Goal: Information Seeking & Learning: Learn about a topic

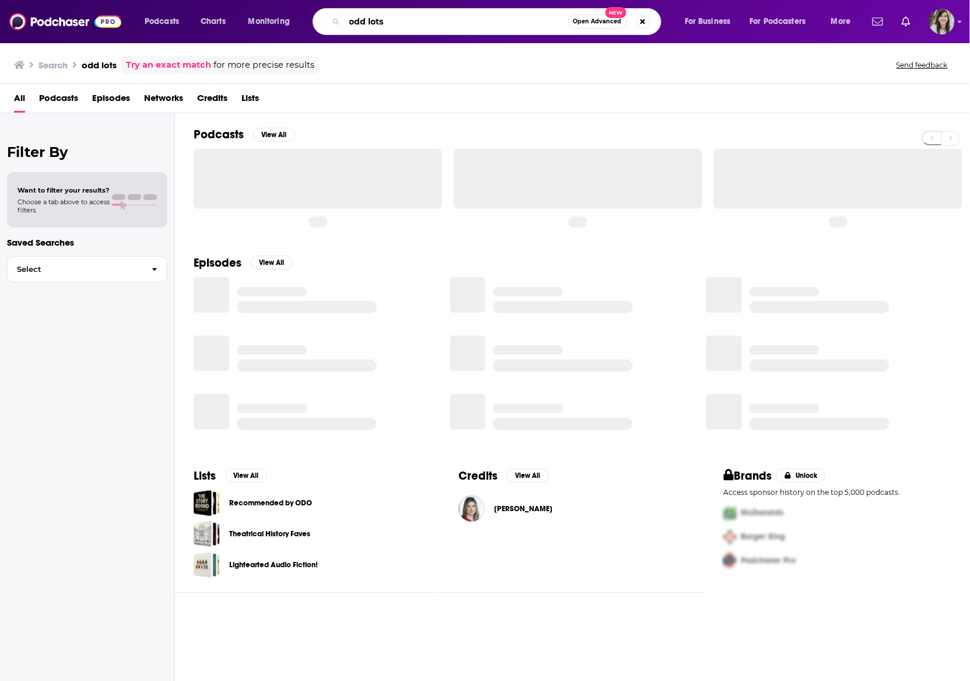
click at [400, 20] on input "odd lots" at bounding box center [456, 21] width 223 height 19
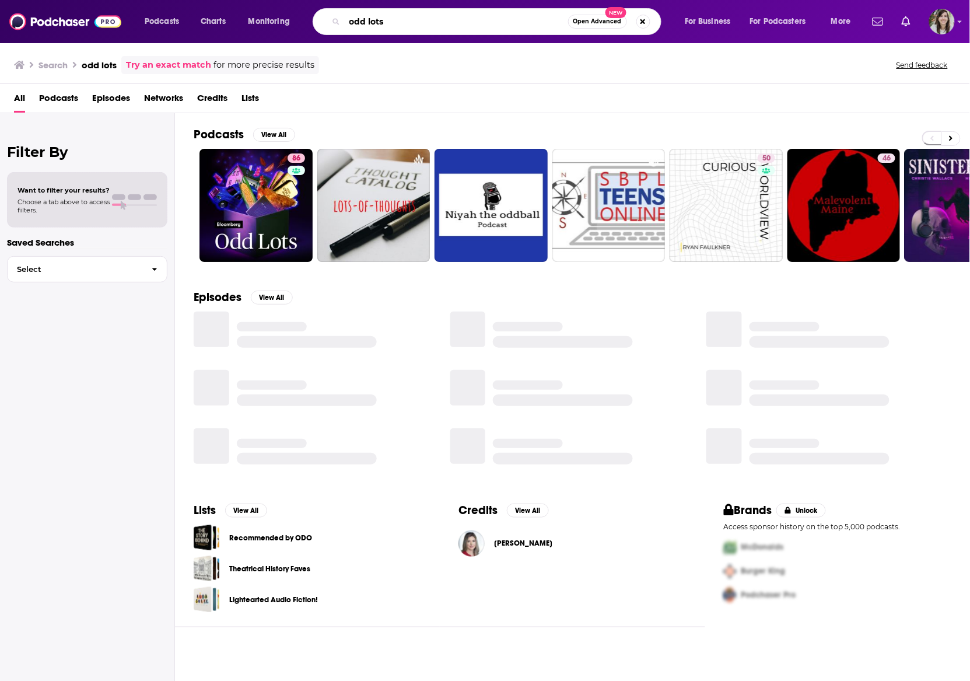
click at [400, 20] on input "odd lots" at bounding box center [456, 21] width 223 height 19
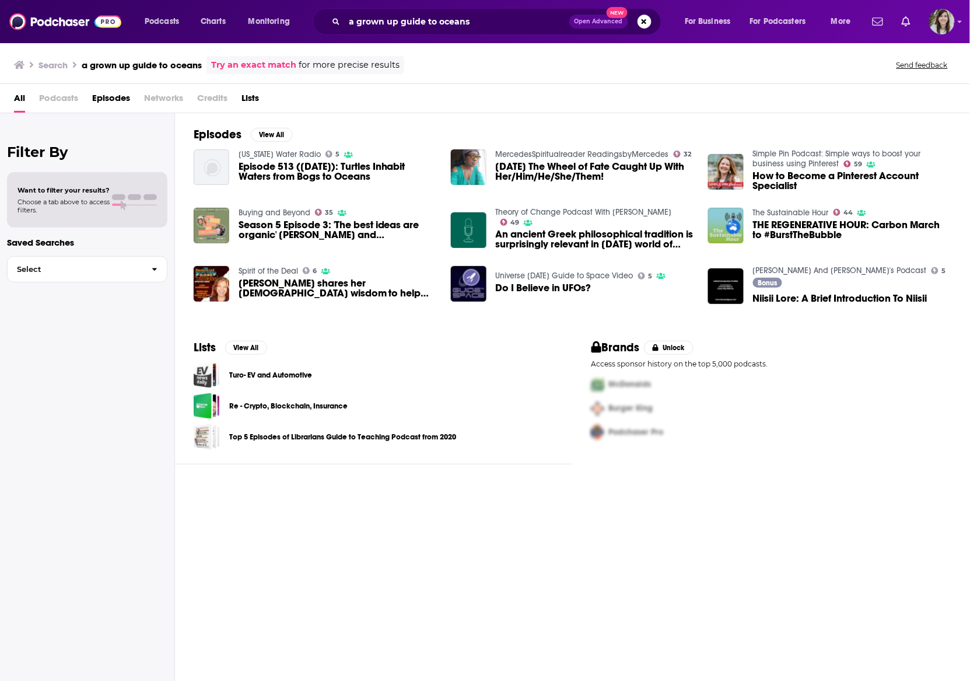
click at [49, 97] on span "Podcasts" at bounding box center [58, 101] width 39 height 24
click at [461, 22] on input "a grown up guide to oceans" at bounding box center [457, 21] width 225 height 19
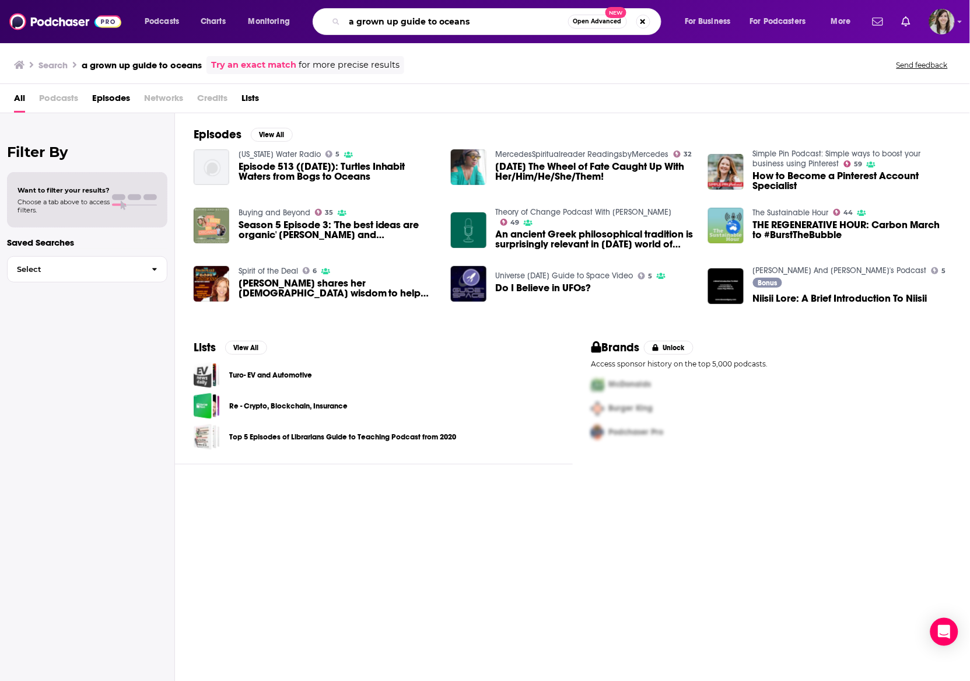
click at [461, 22] on input "a grown up guide to oceans" at bounding box center [456, 21] width 223 height 19
type input "radio marinara"
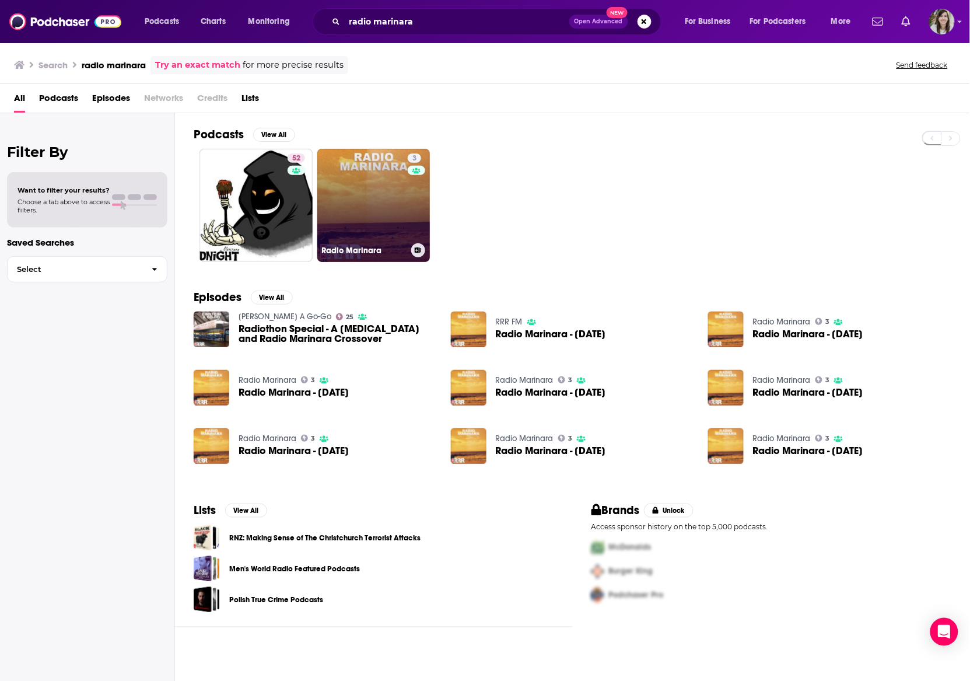
click at [368, 188] on link "3 Radio Marinara" at bounding box center [373, 205] width 113 height 113
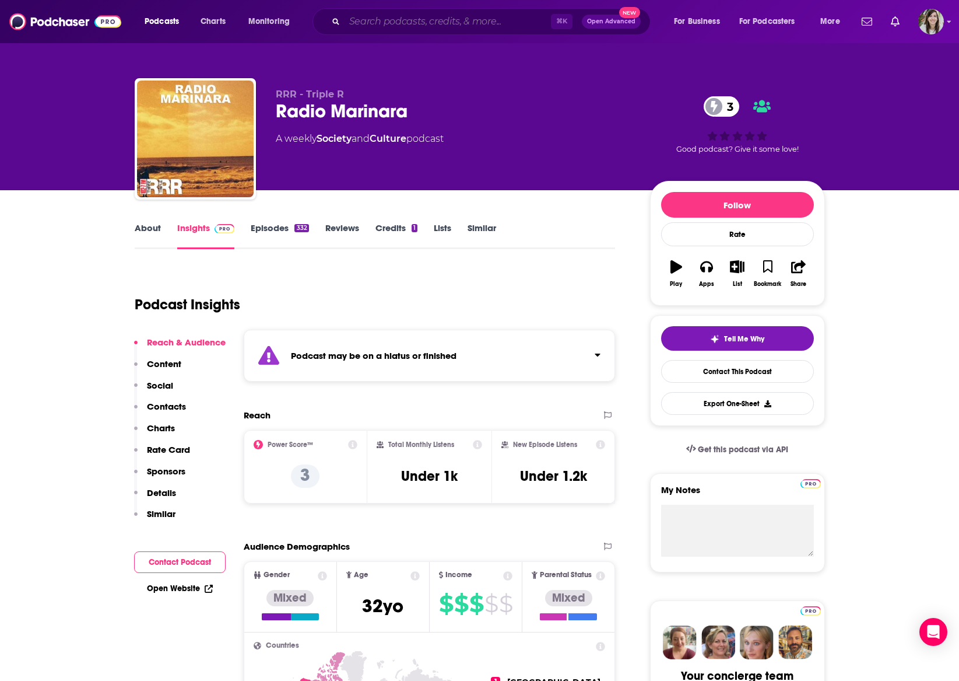
click at [397, 27] on input "Search podcasts, credits, & more..." at bounding box center [448, 21] width 206 height 19
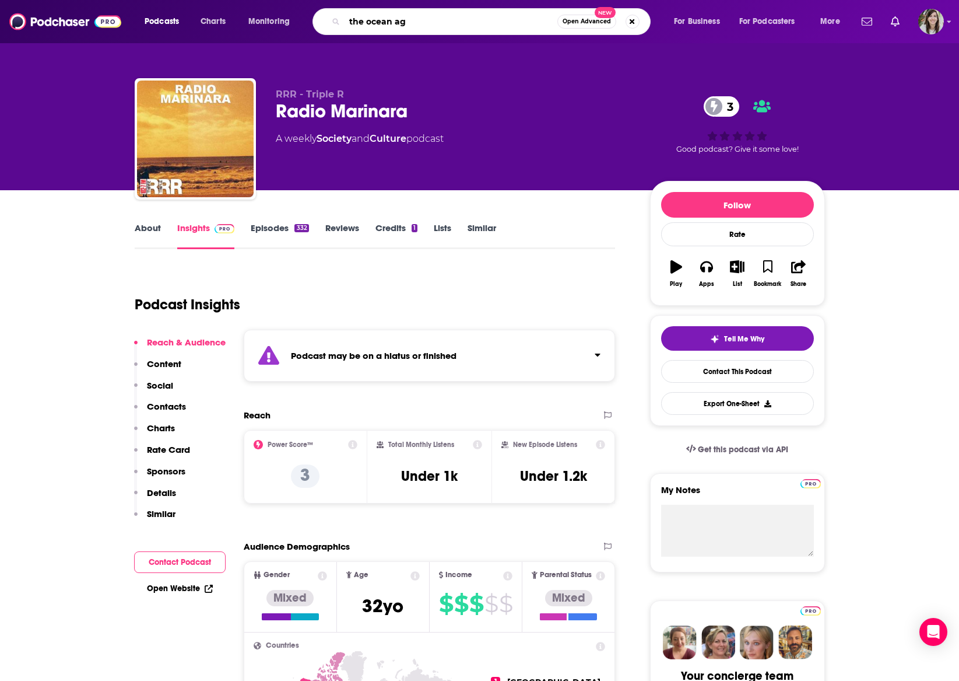
type input "the ocean age"
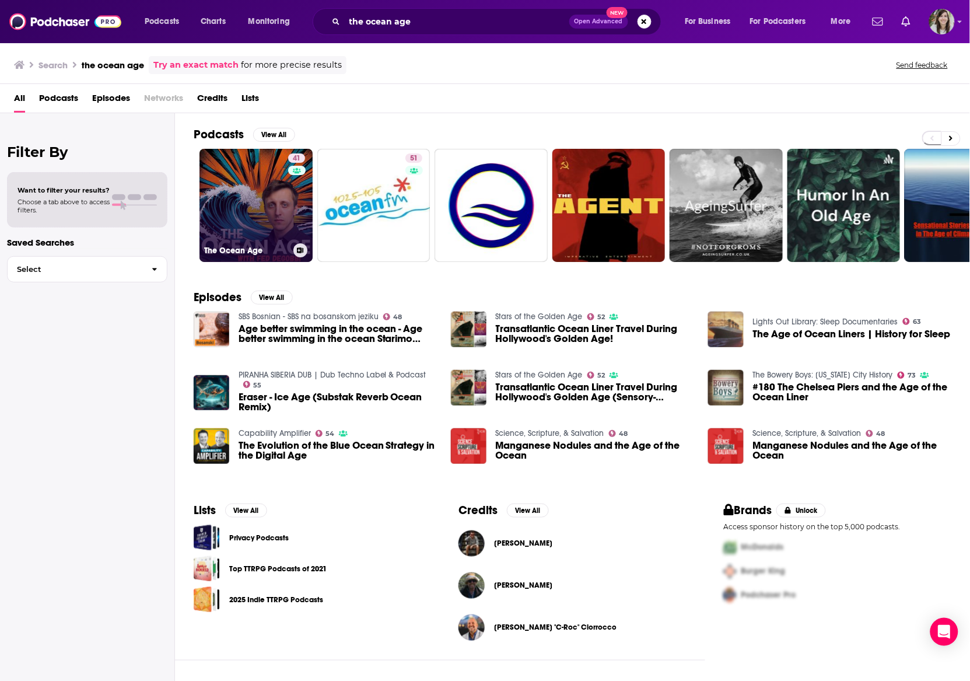
click at [254, 217] on link "41 The Ocean Age" at bounding box center [255, 205] width 113 height 113
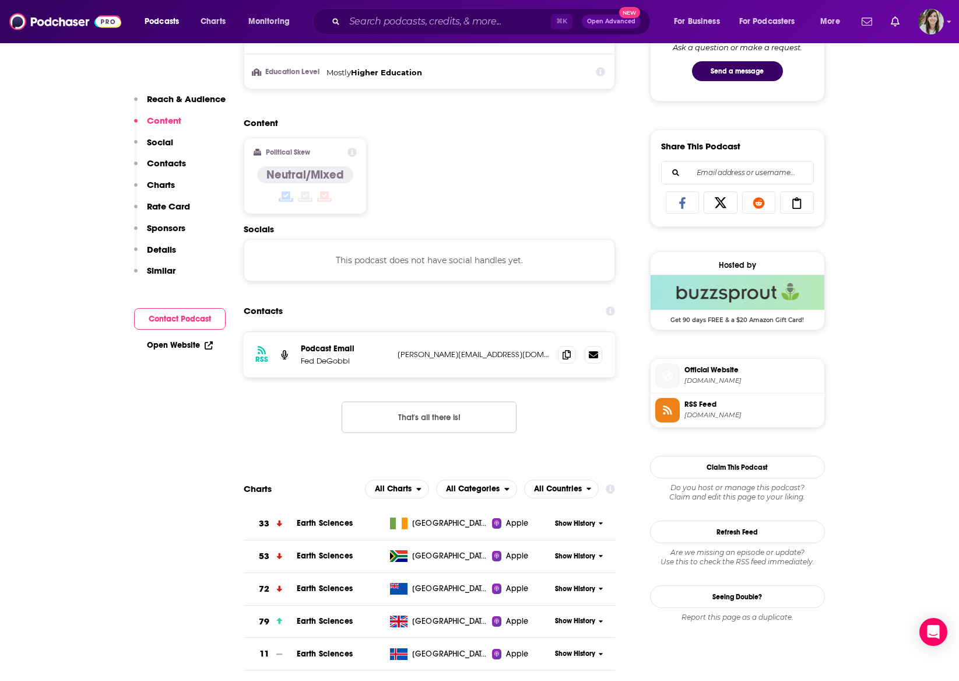
scroll to position [684, 0]
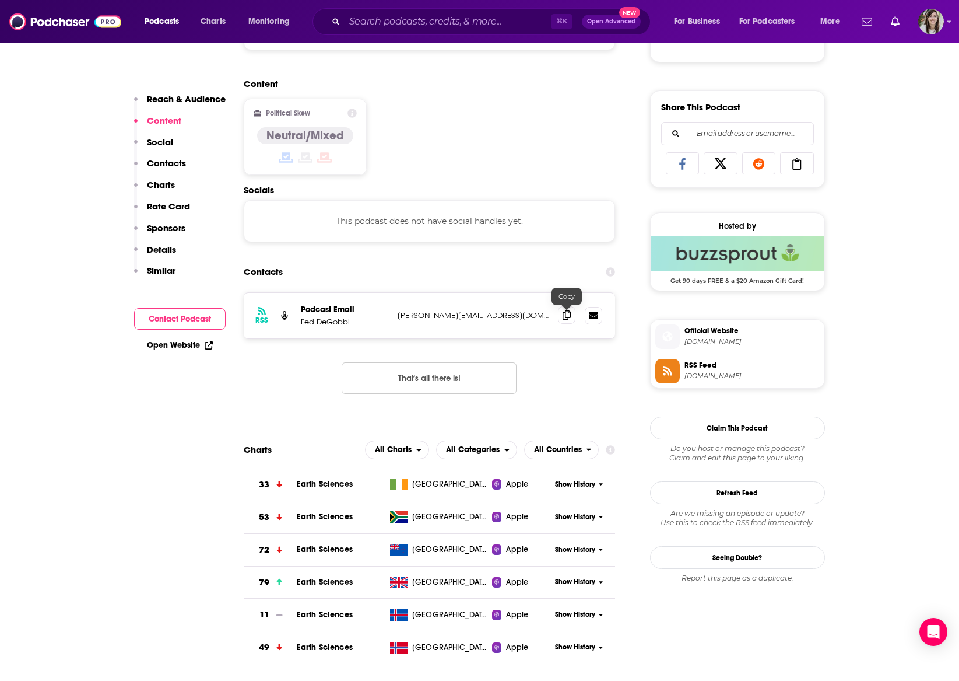
click at [570, 317] on icon at bounding box center [567, 314] width 8 height 9
click at [450, 24] on input "Search podcasts, credits, & more..." at bounding box center [448, 21] width 206 height 19
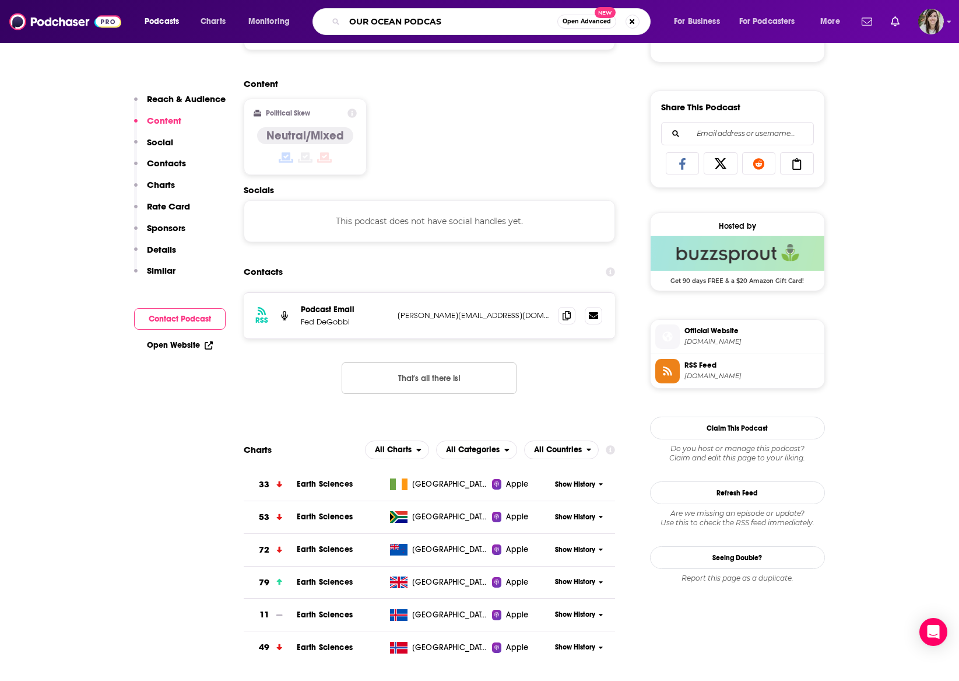
type input "OUR OCEAN PODCAST"
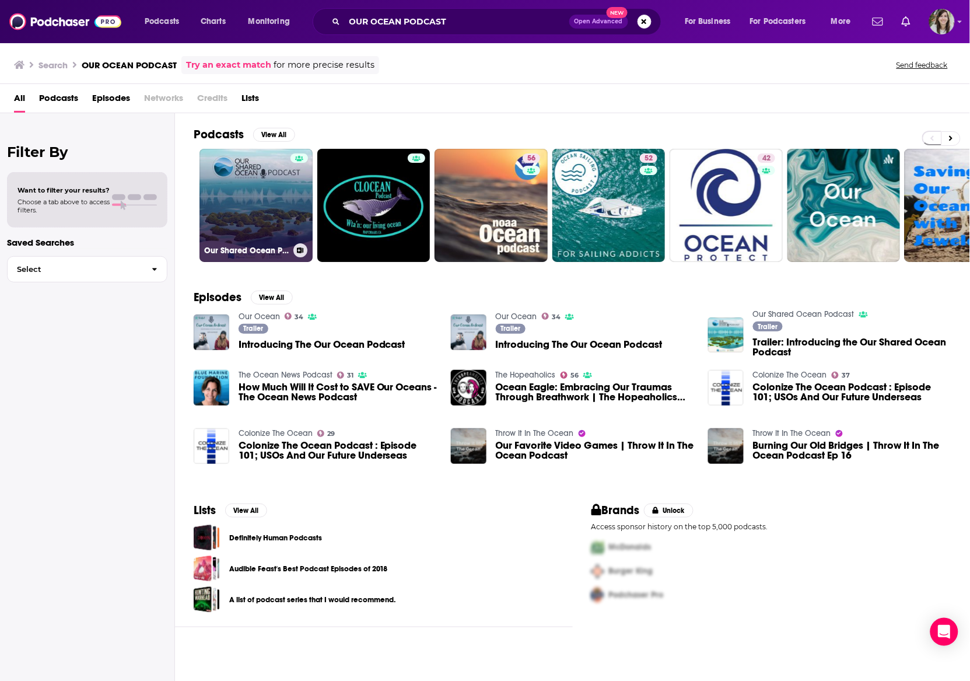
click at [245, 192] on link "Our Shared Ocean Podcast" at bounding box center [255, 205] width 113 height 113
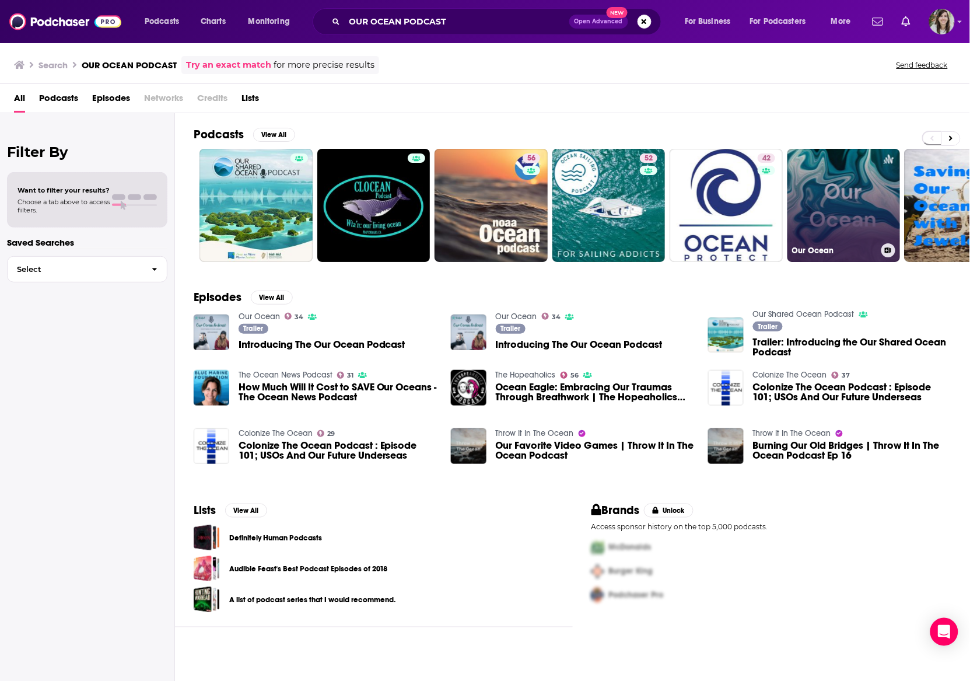
click at [845, 190] on link "Our Ocean" at bounding box center [843, 205] width 113 height 113
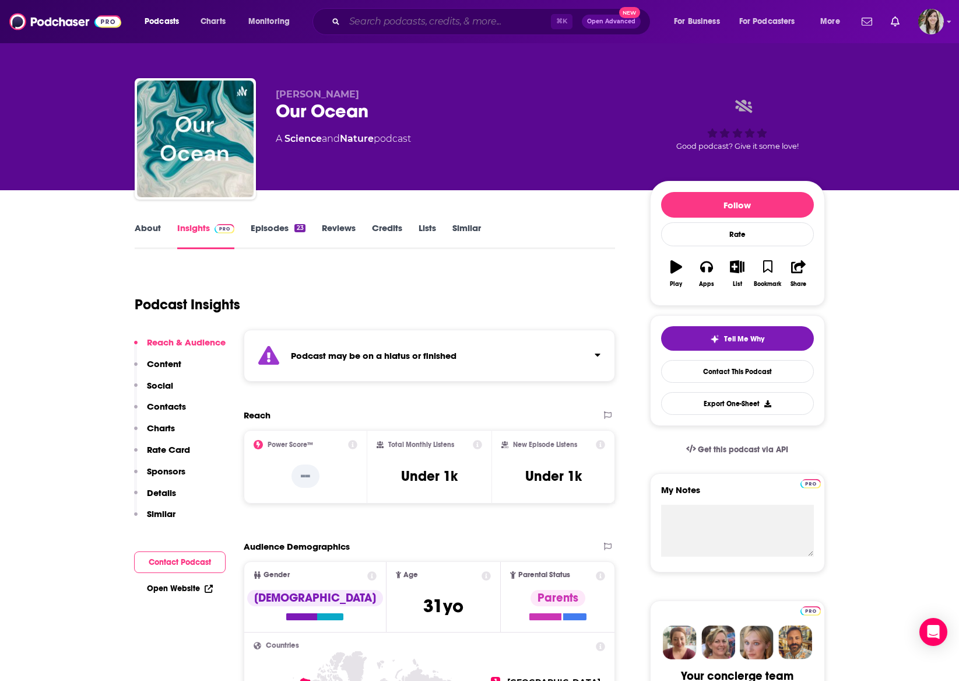
click at [402, 27] on input "Search podcasts, credits, & more..." at bounding box center [448, 21] width 206 height 19
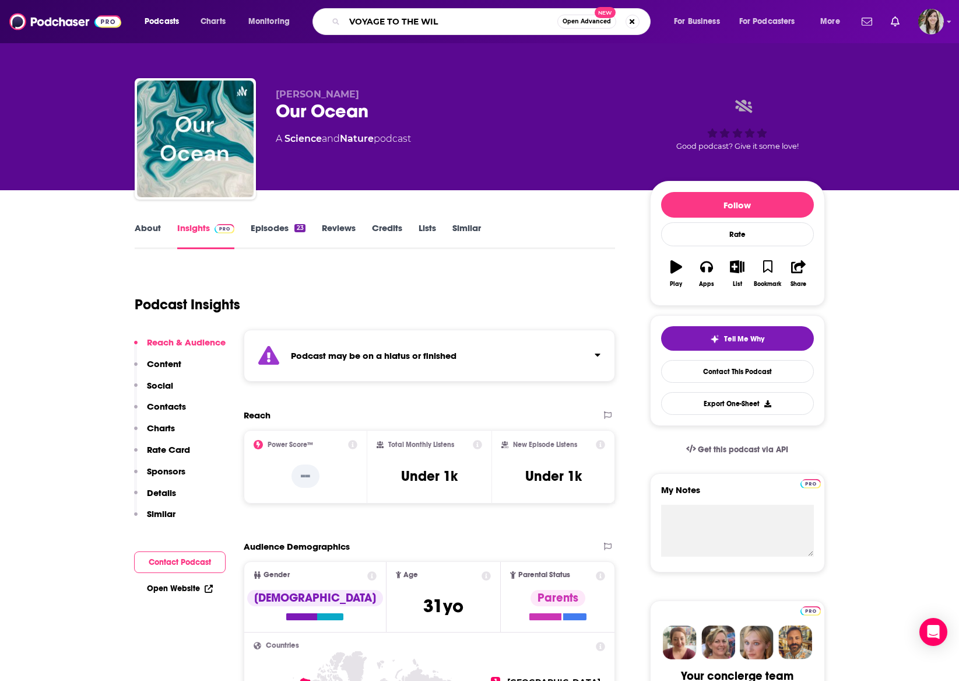
type input "VOYAGE TO THE WILD"
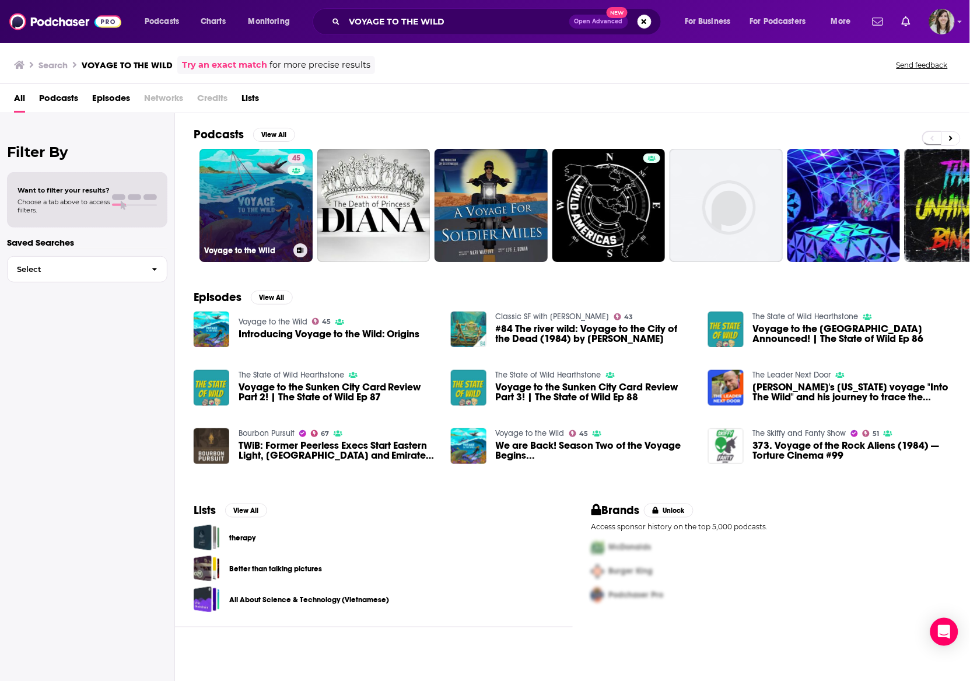
click at [243, 194] on link "45 Voyage to the Wild" at bounding box center [255, 205] width 113 height 113
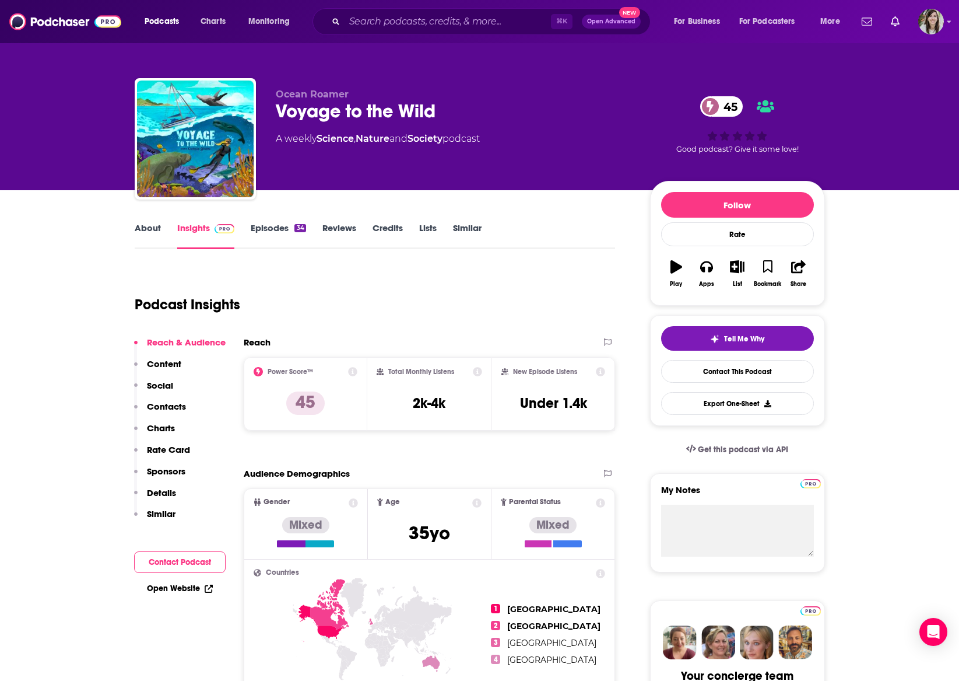
drag, startPoint x: 396, startPoint y: 87, endPoint x: 373, endPoint y: 3, distance: 87.0
click at [396, 85] on div "Ocean Roamer Voyage to the Wild 45 A weekly Science , Nature and Society podcas…" at bounding box center [480, 141] width 691 height 126
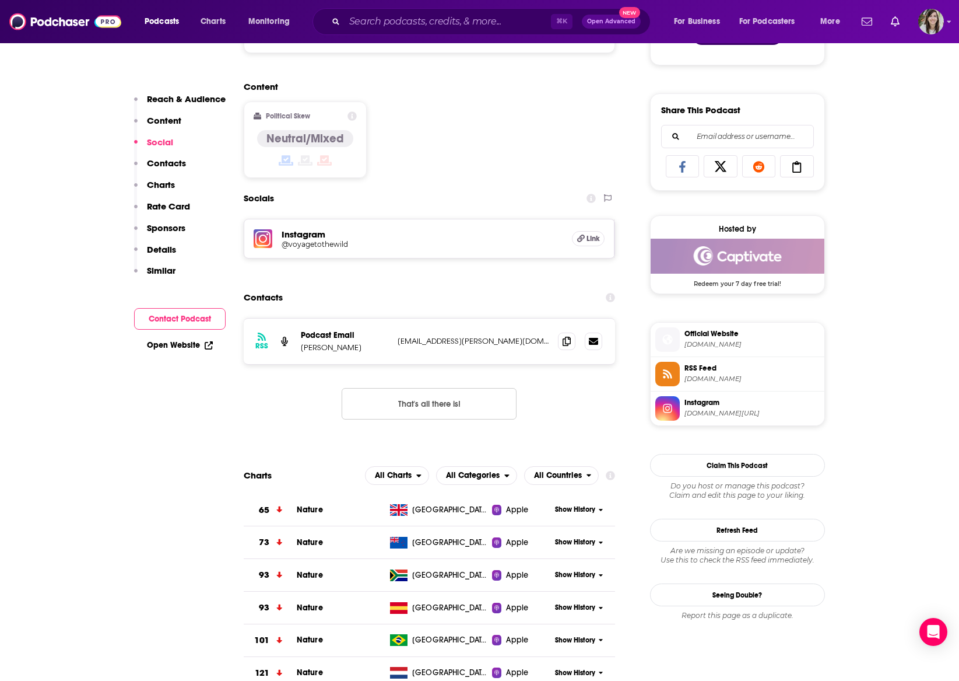
scroll to position [689, 0]
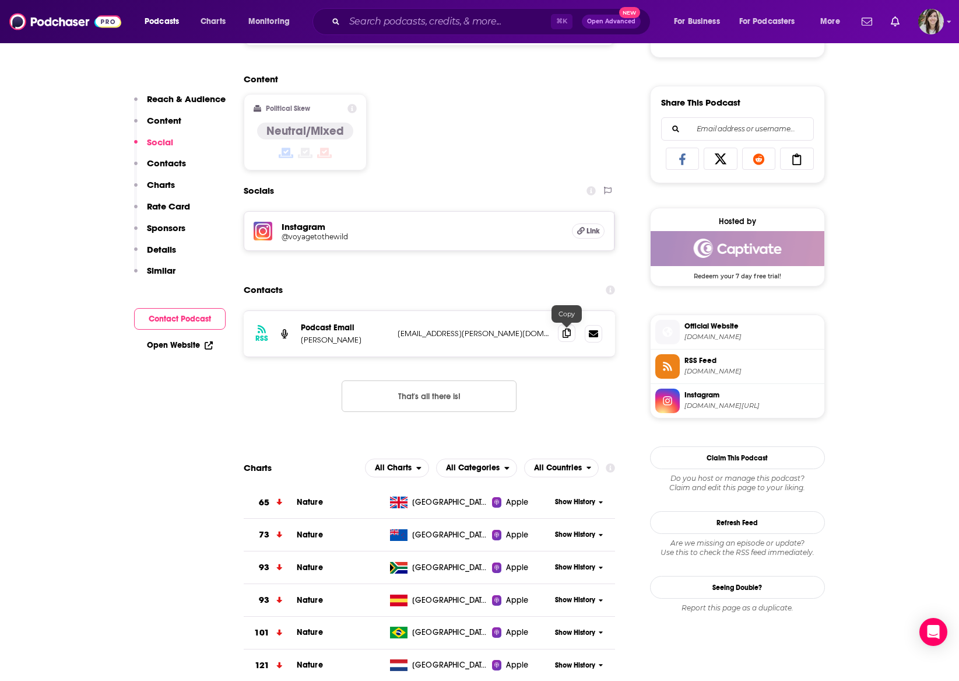
click at [564, 332] on icon at bounding box center [567, 332] width 8 height 9
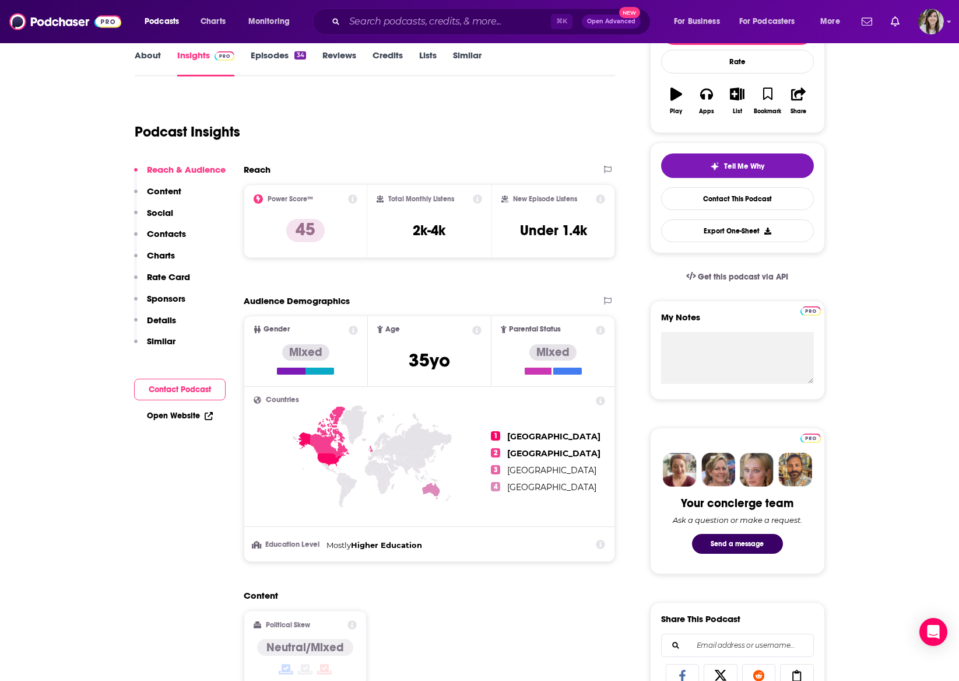
scroll to position [0, 0]
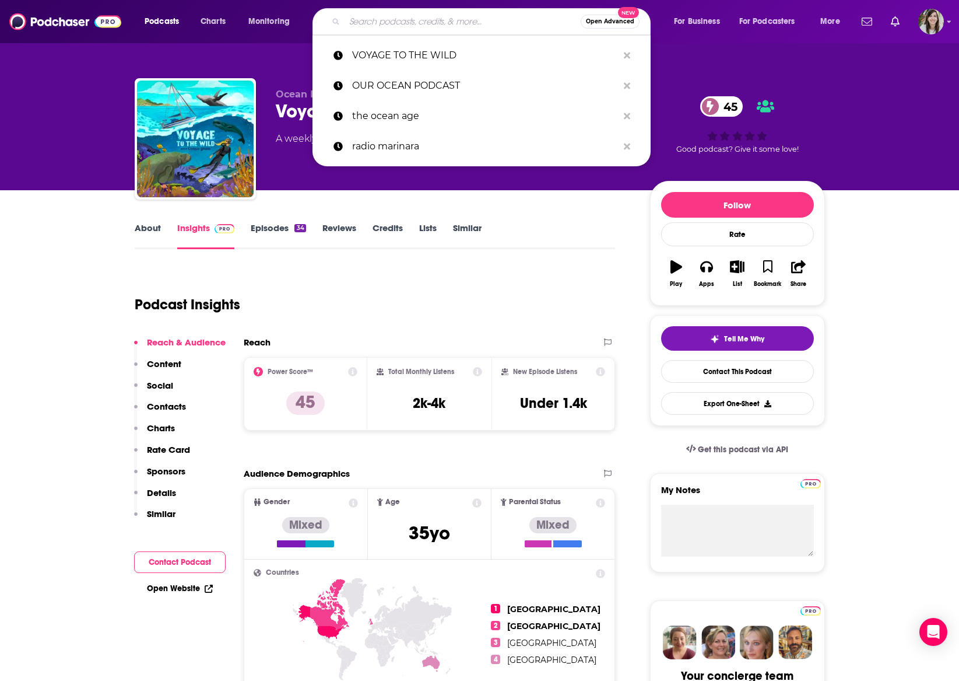
click at [398, 26] on input "Search podcasts, credits, & more..." at bounding box center [463, 21] width 236 height 19
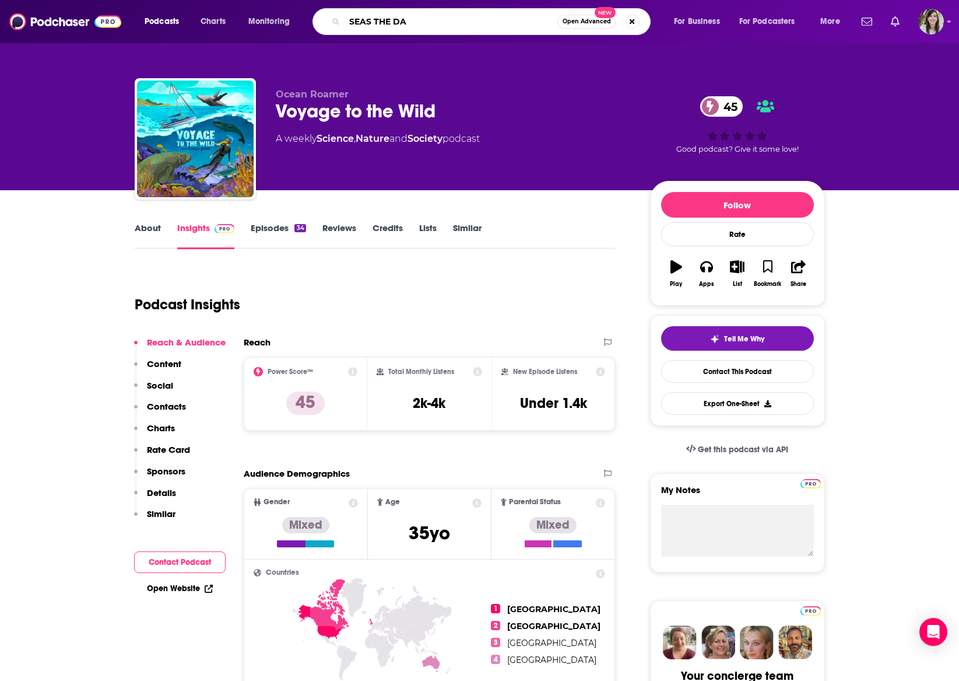
type input "SEAS THE DAY"
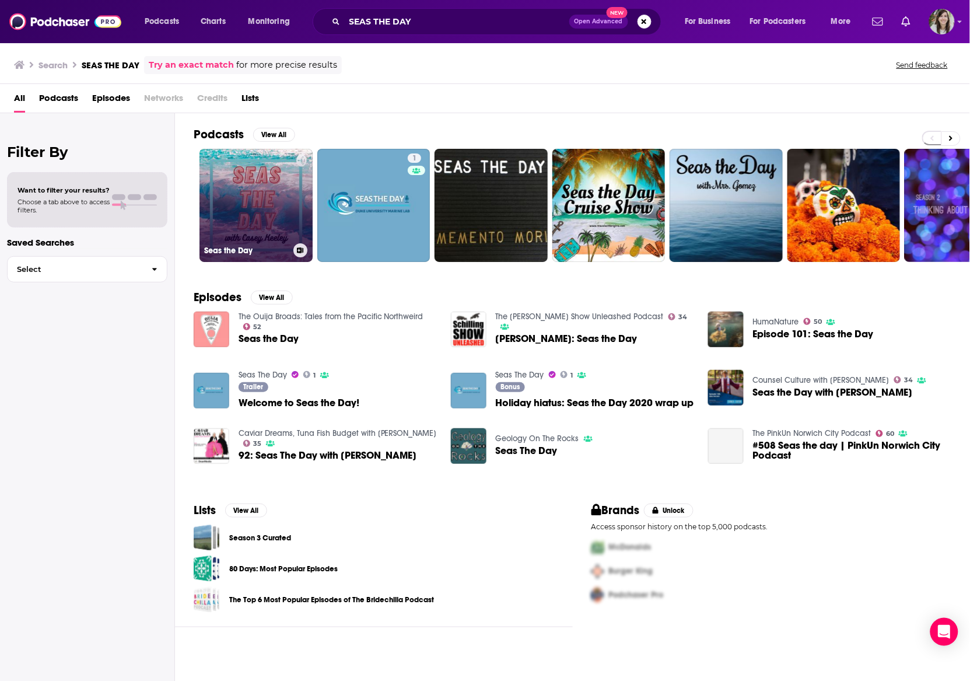
click at [243, 206] on link "Seas the Day" at bounding box center [255, 205] width 113 height 113
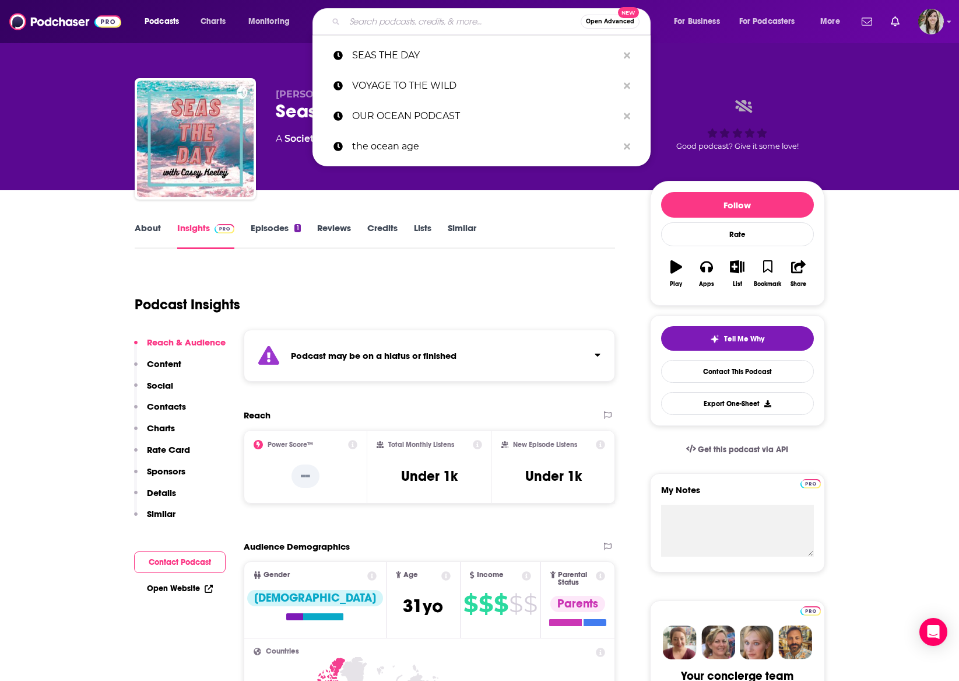
click at [373, 23] on input "Search podcasts, credits, & more..." at bounding box center [463, 21] width 236 height 19
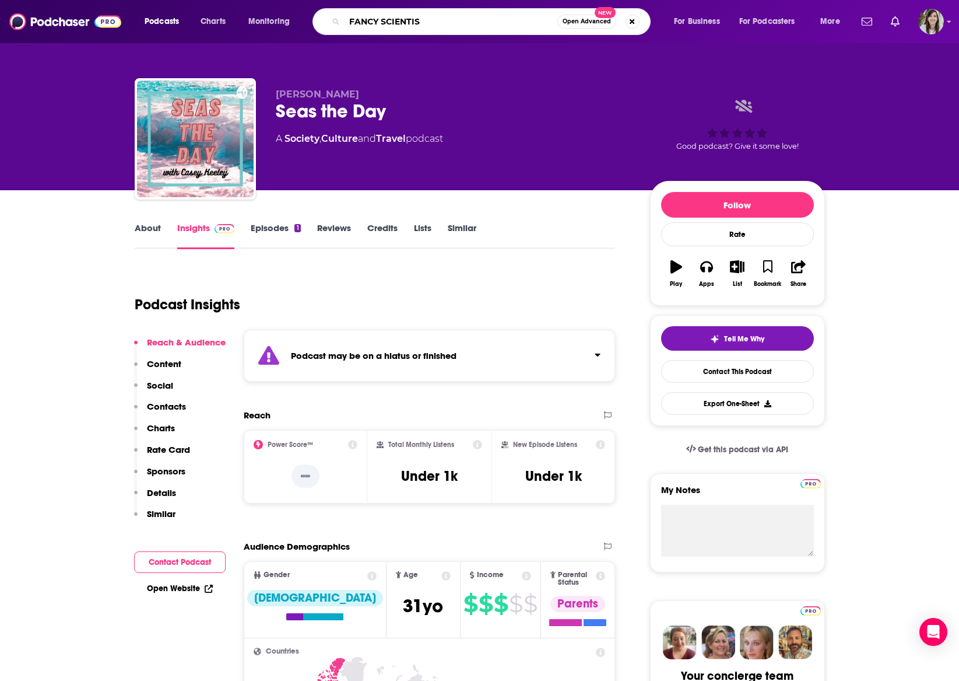
type input "FANCY SCIENTIST"
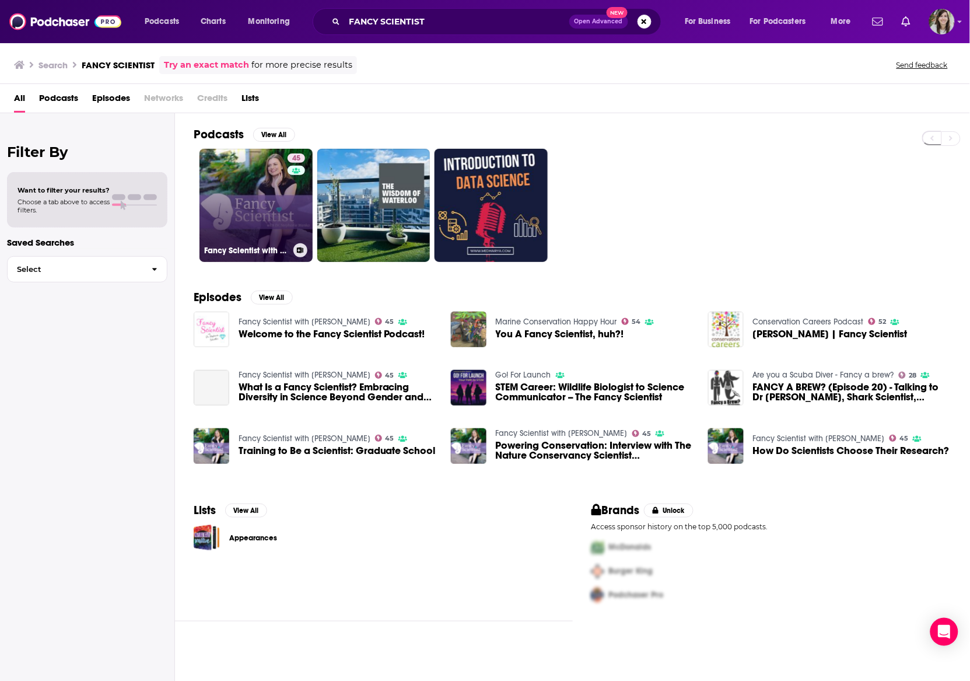
click at [258, 189] on link "45 Fancy Scientist with [PERSON_NAME]" at bounding box center [255, 205] width 113 height 113
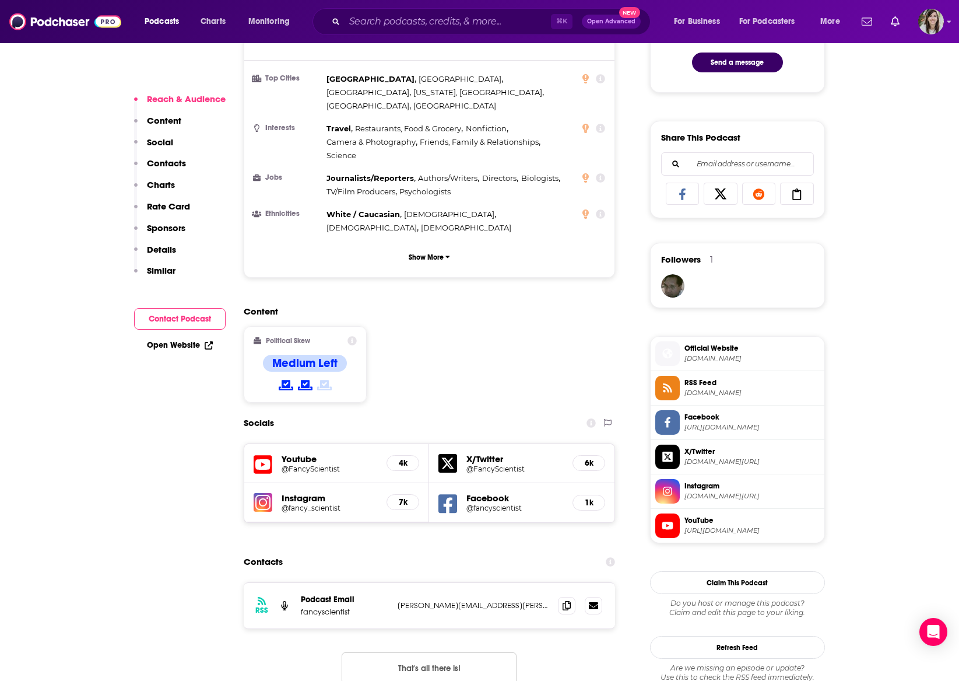
scroll to position [677, 0]
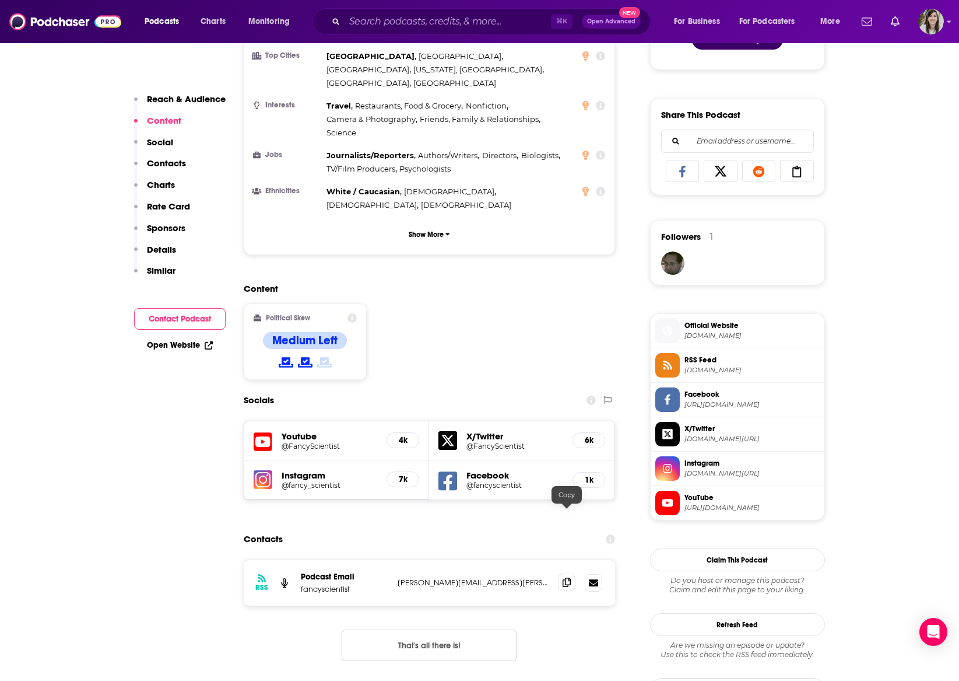
click at [568, 577] on icon at bounding box center [567, 581] width 8 height 9
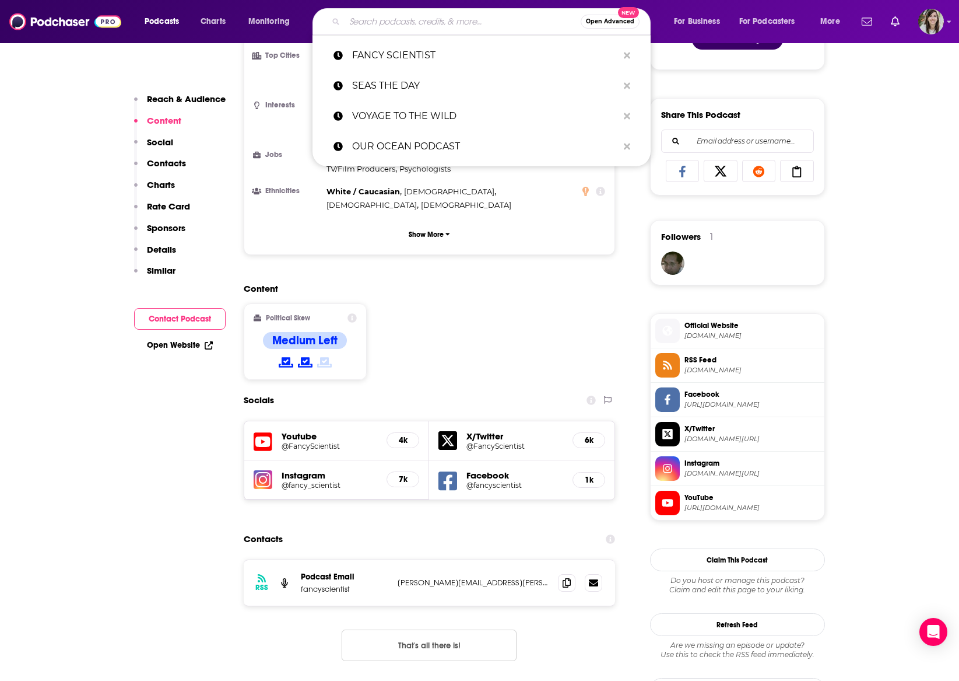
click at [447, 23] on input "Search podcasts, credits, & more..." at bounding box center [463, 21] width 236 height 19
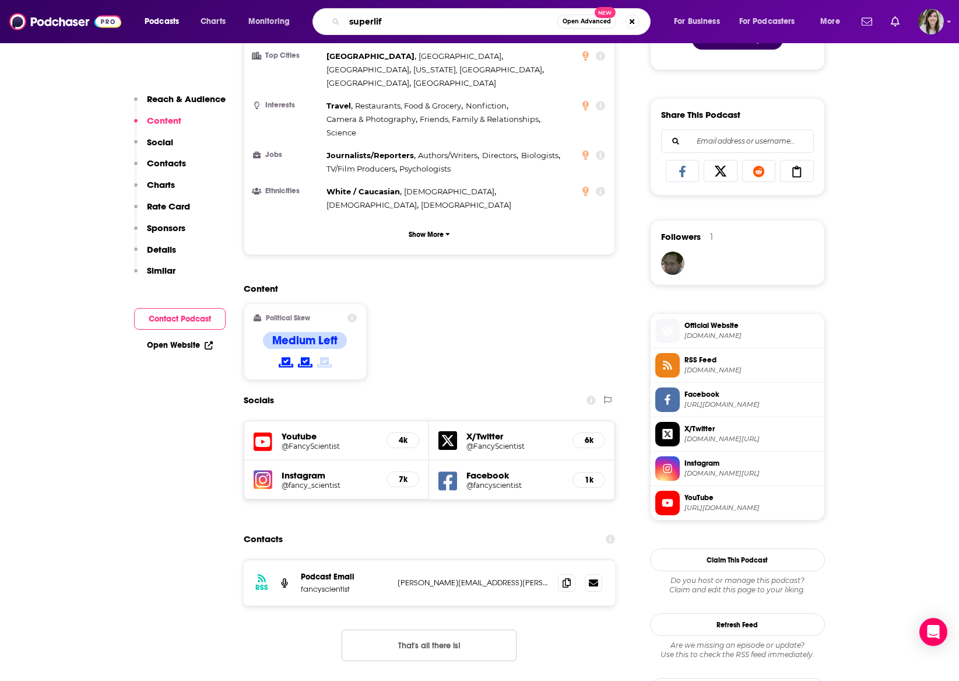
type input "superlife"
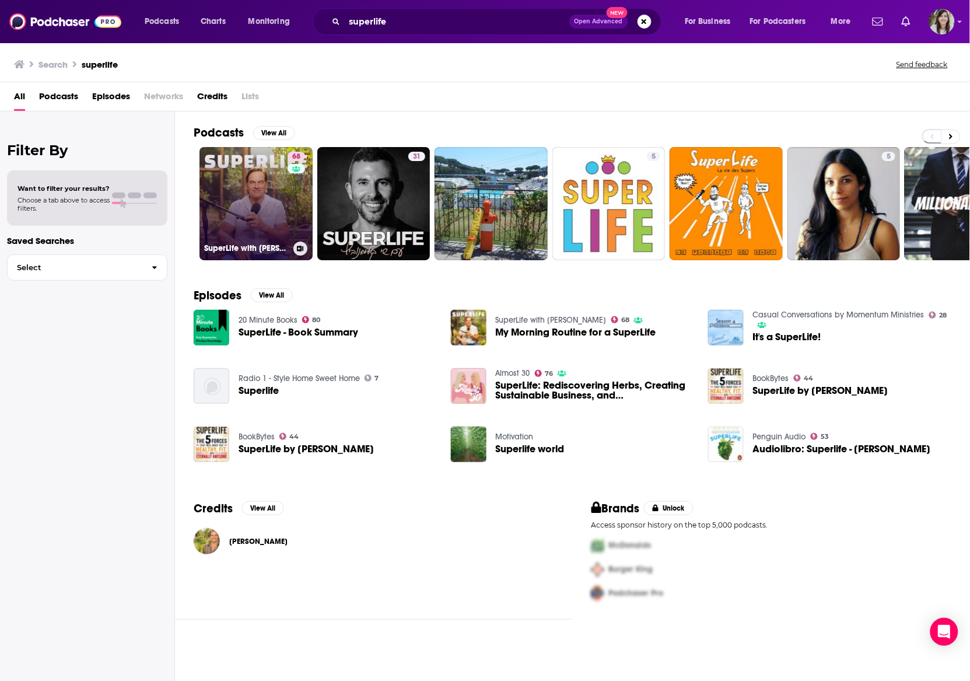
click at [232, 211] on link "68 SuperLife with [PERSON_NAME]" at bounding box center [255, 203] width 113 height 113
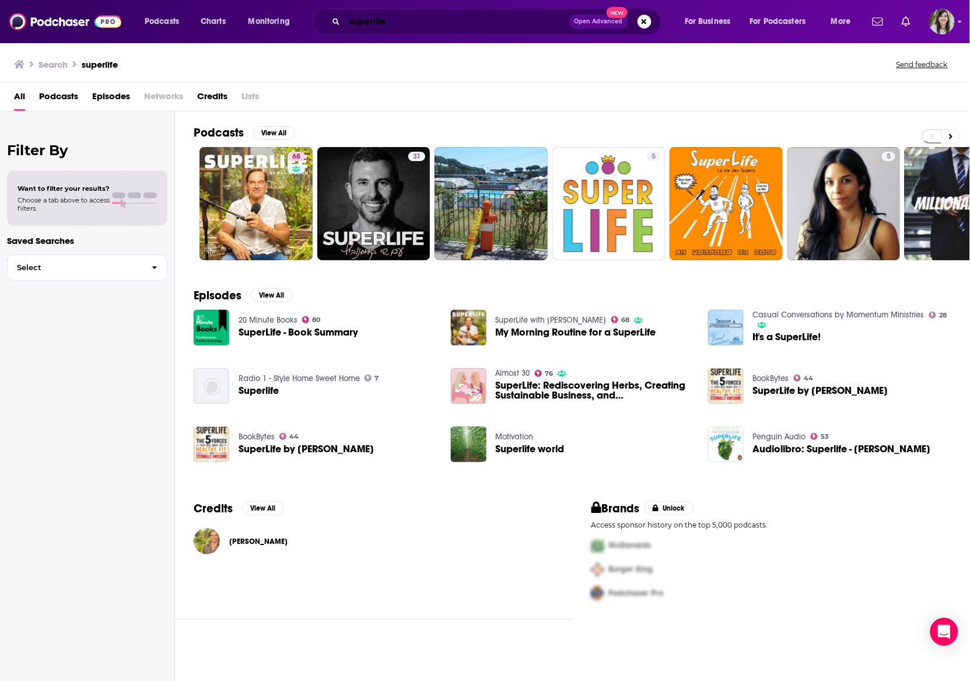
click at [412, 23] on input "superlife" at bounding box center [457, 21] width 225 height 19
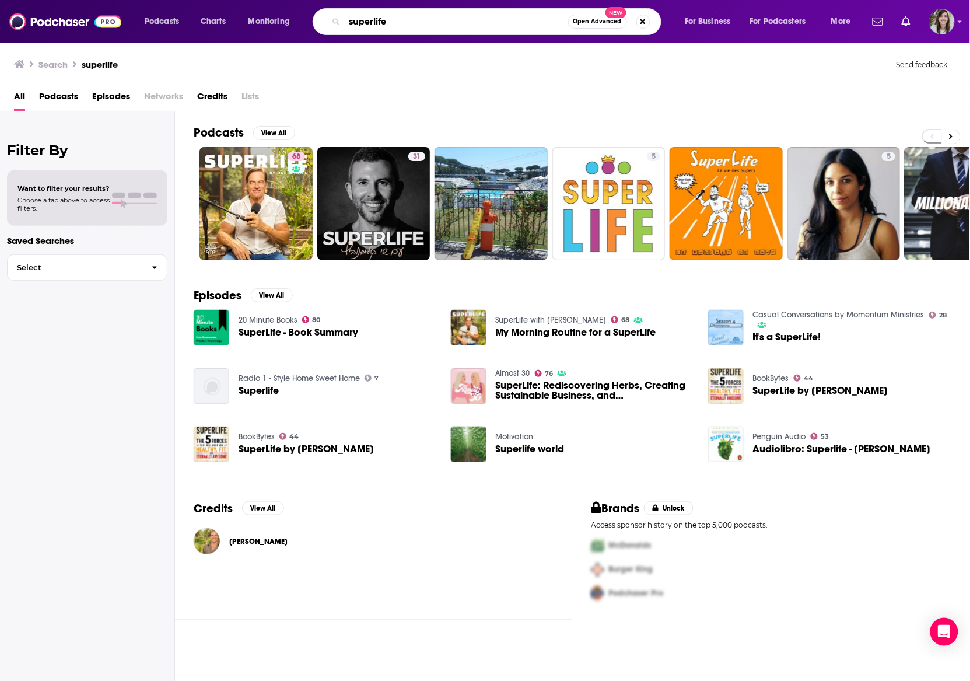
click at [412, 23] on input "superlife" at bounding box center [456, 21] width 223 height 19
type input "brain on nature"
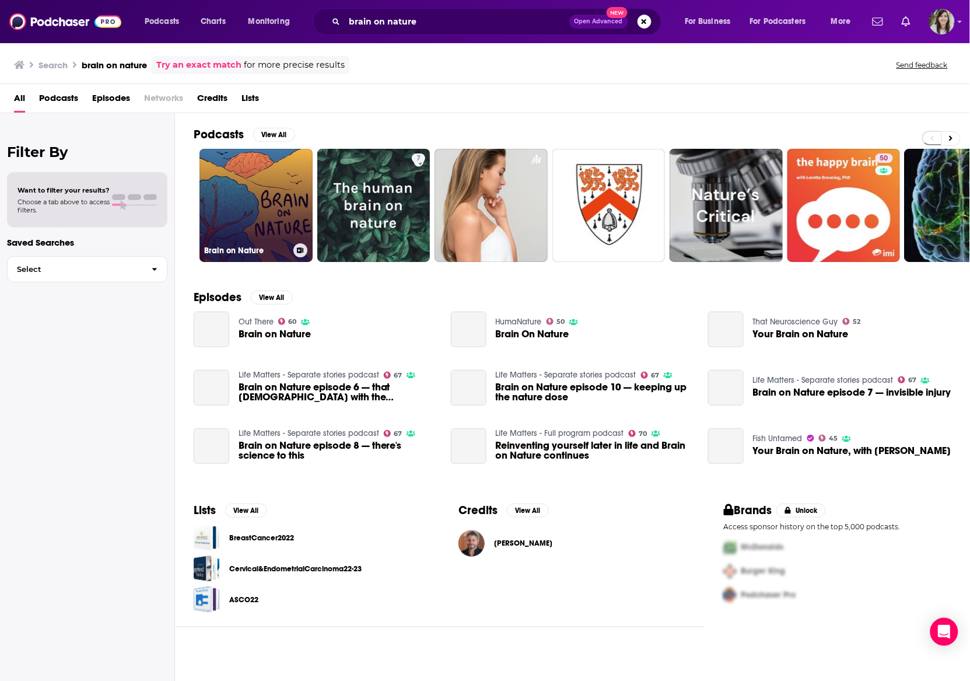
click at [270, 193] on link "Brain on Nature" at bounding box center [255, 205] width 113 height 113
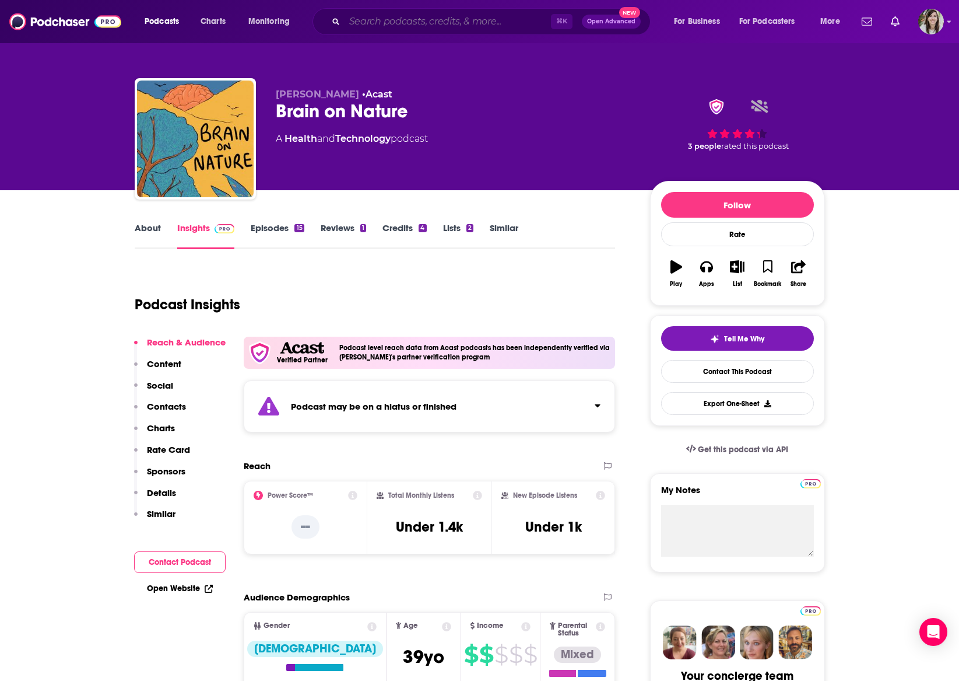
click at [415, 22] on input "Search podcasts, credits, & more..." at bounding box center [448, 21] width 206 height 19
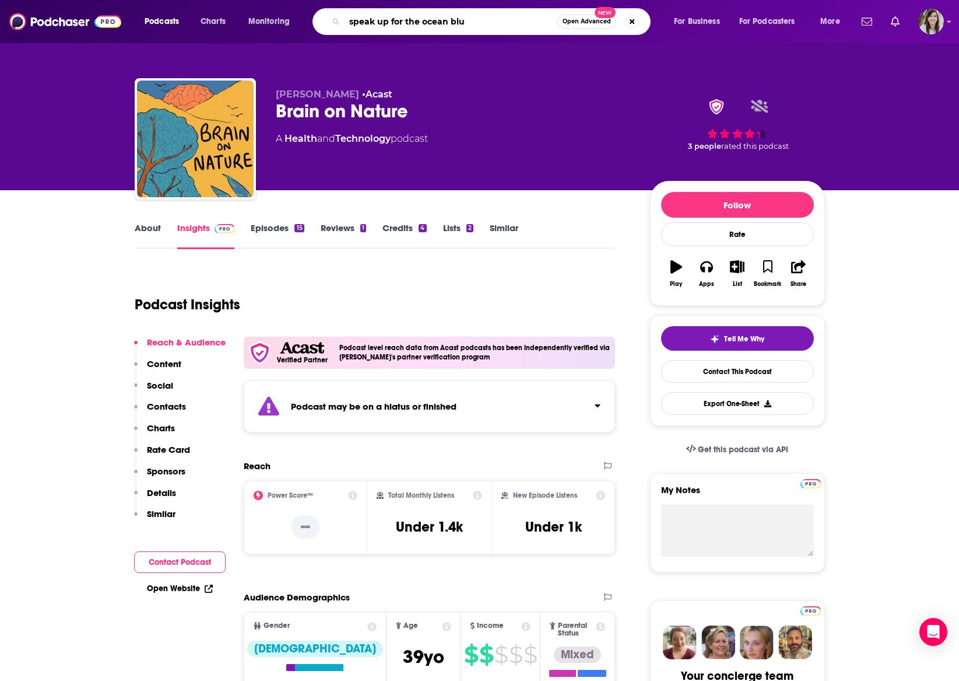
type input "speak up for the ocean blue"
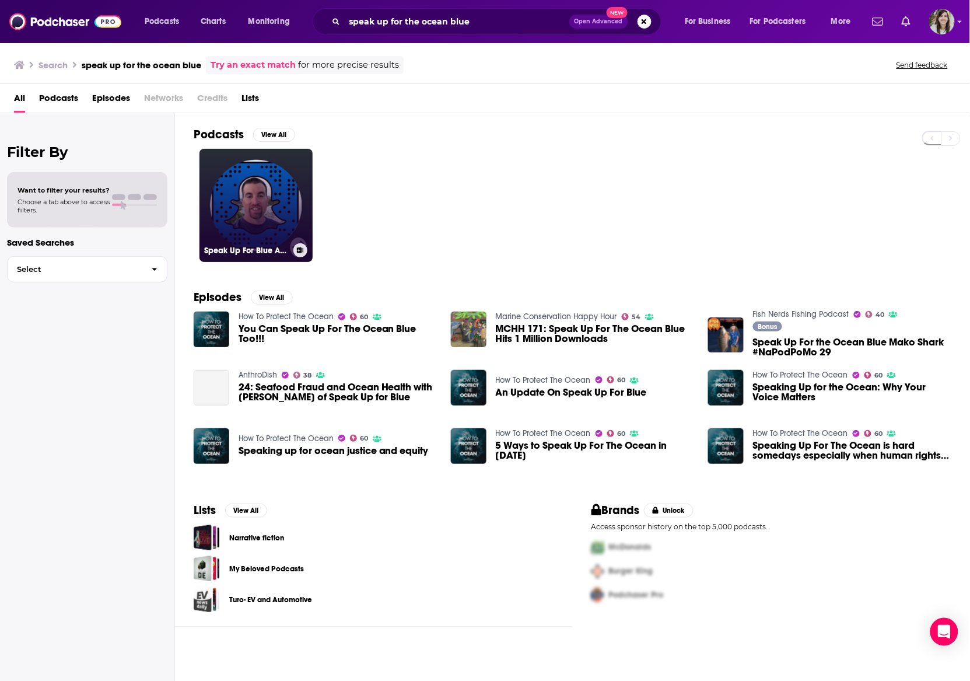
click at [275, 195] on link "Speak Up For Blue Anchor’s Ahoy" at bounding box center [255, 205] width 113 height 113
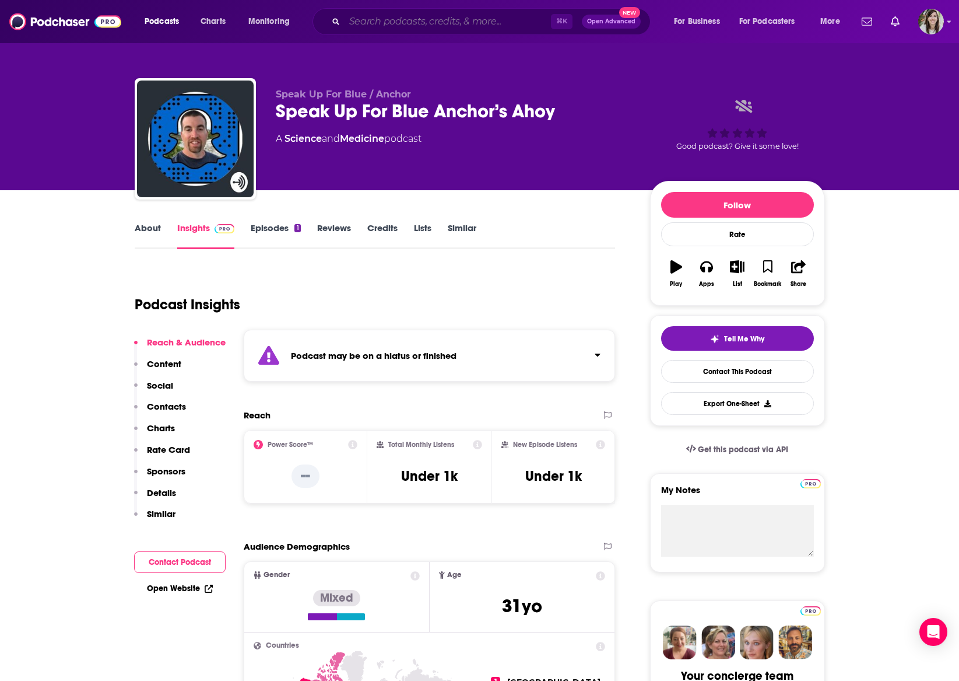
click at [395, 19] on input "Search podcasts, credits, & more..." at bounding box center [448, 21] width 206 height 19
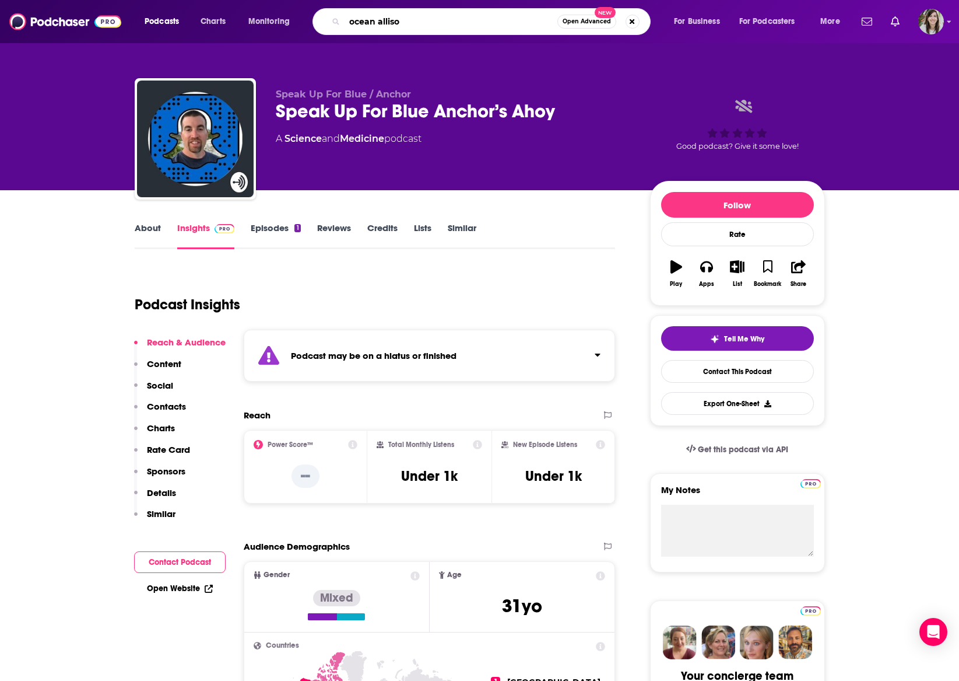
type input "ocean [PERSON_NAME]"
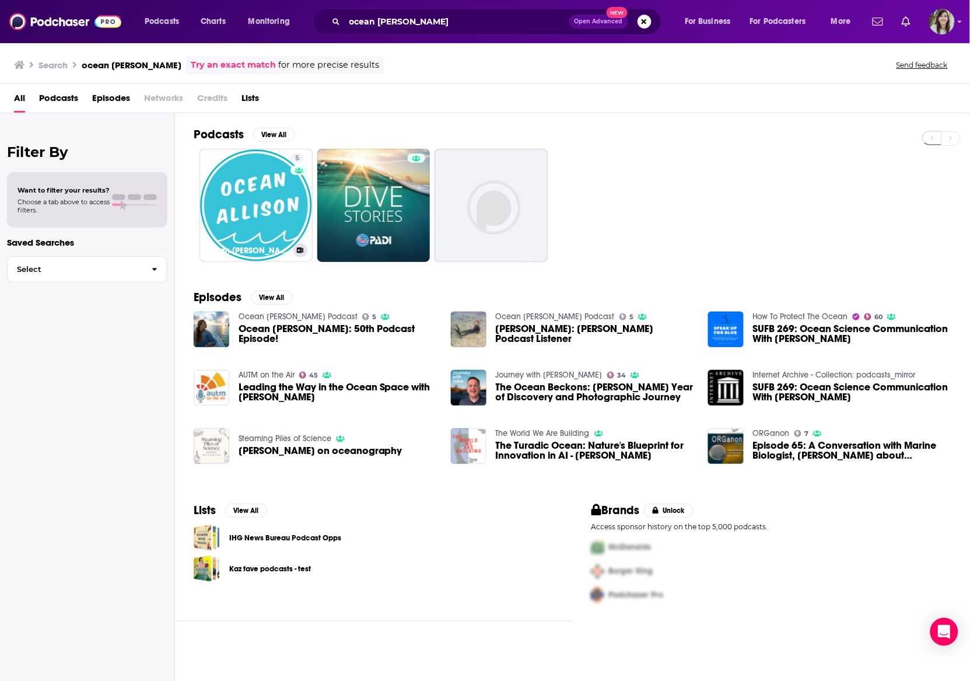
click at [191, 185] on div "Podcasts View All 5 Ocean [PERSON_NAME] Podcast Episodes View All Ocean [PERSON…" at bounding box center [572, 398] width 795 height 570
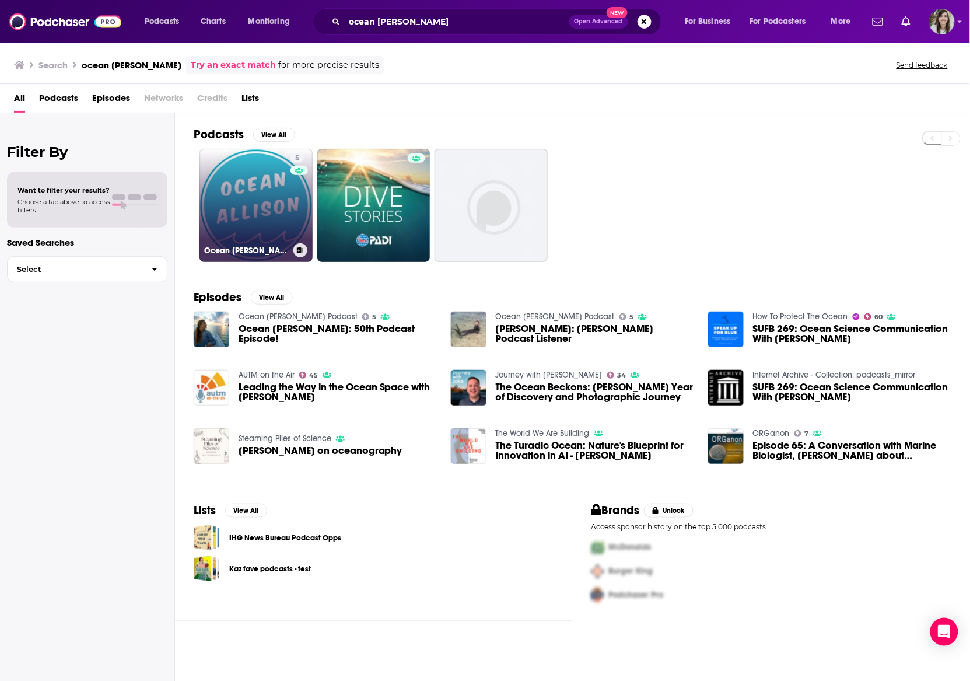
click at [242, 187] on link "5 Ocean [PERSON_NAME] Podcast" at bounding box center [255, 205] width 113 height 113
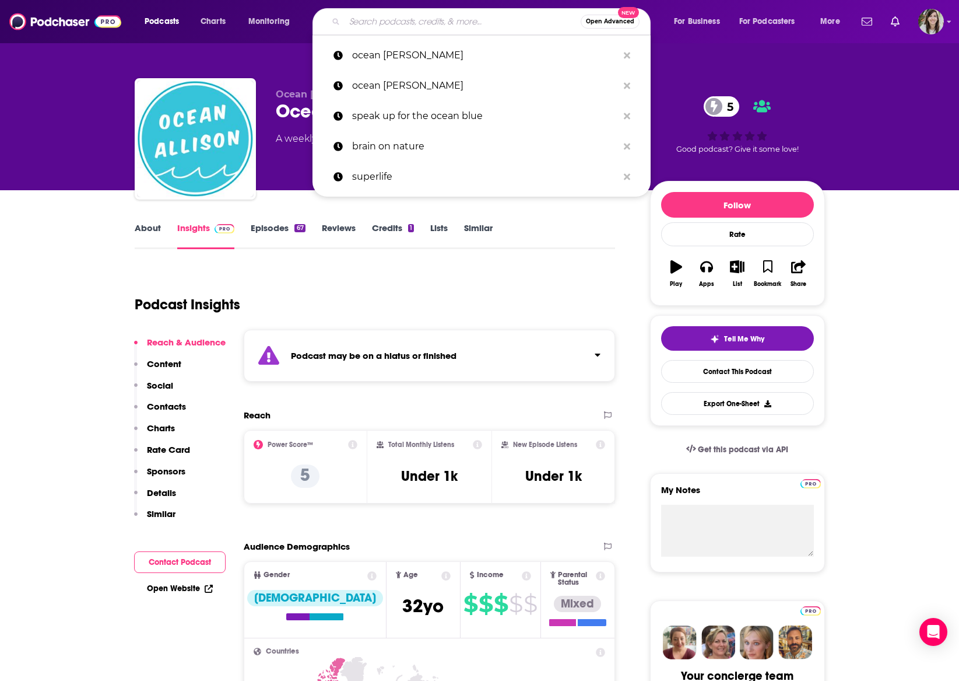
click at [386, 17] on input "Search podcasts, credits, & more..." at bounding box center [463, 21] width 236 height 19
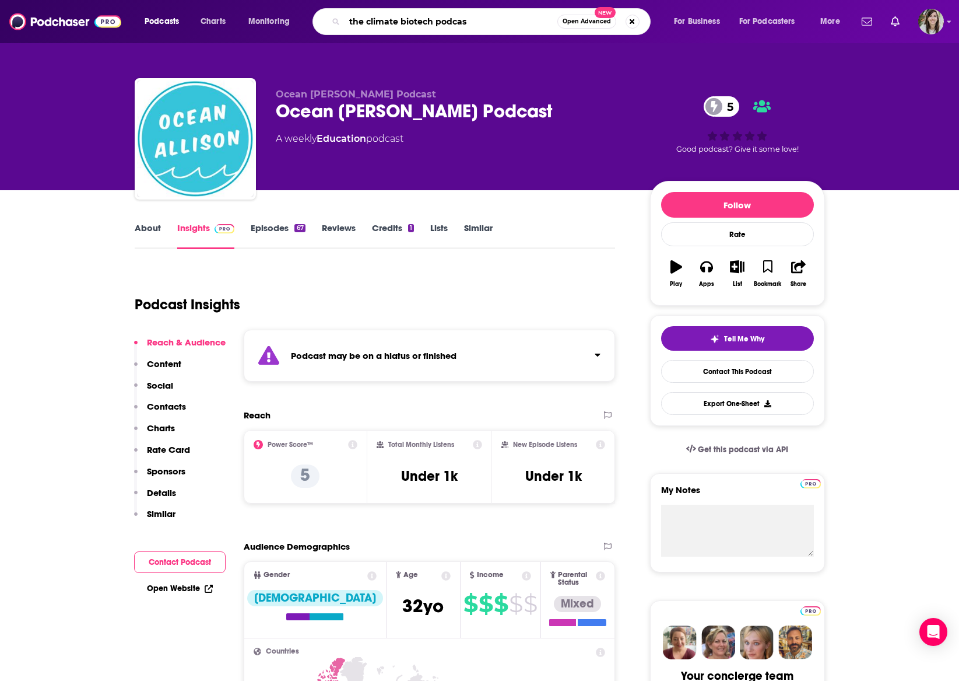
type input "the climate biotech podcast"
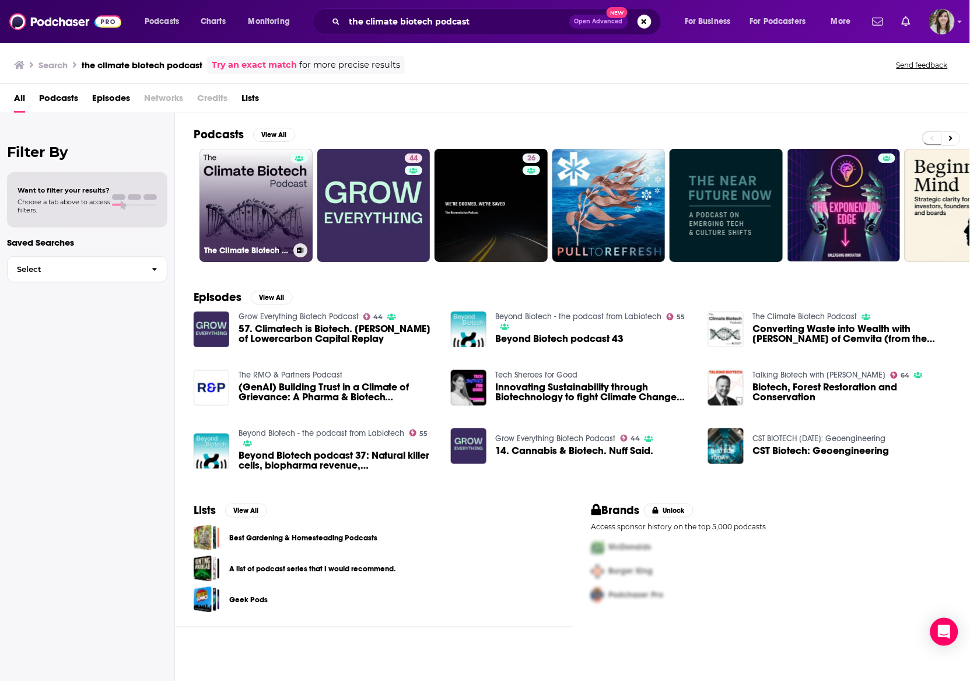
click at [243, 204] on link "The Climate Biotech Podcast" at bounding box center [255, 205] width 113 height 113
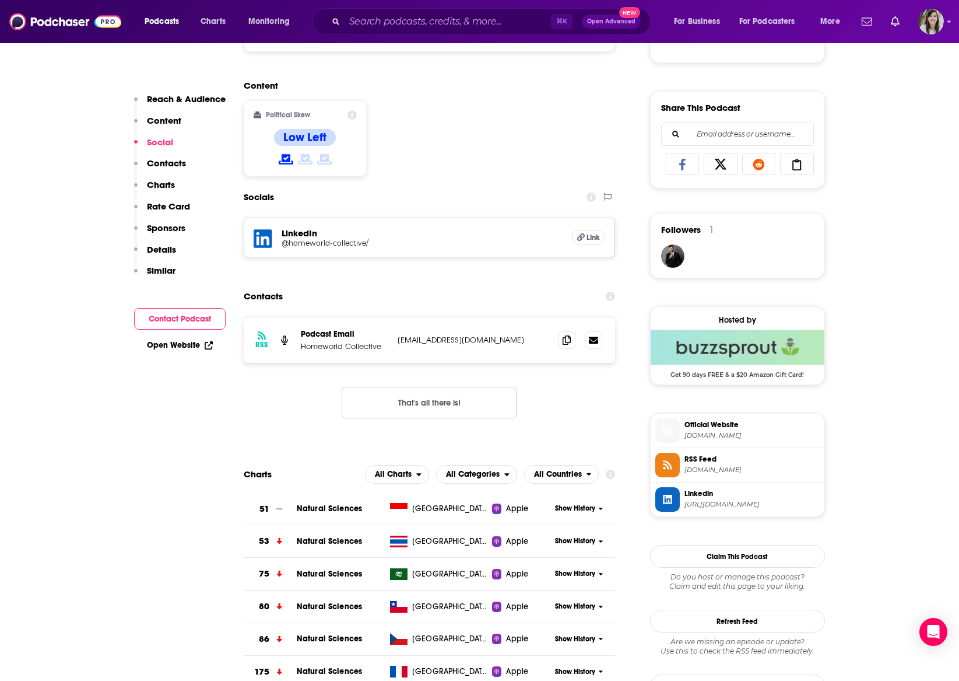
scroll to position [712, 0]
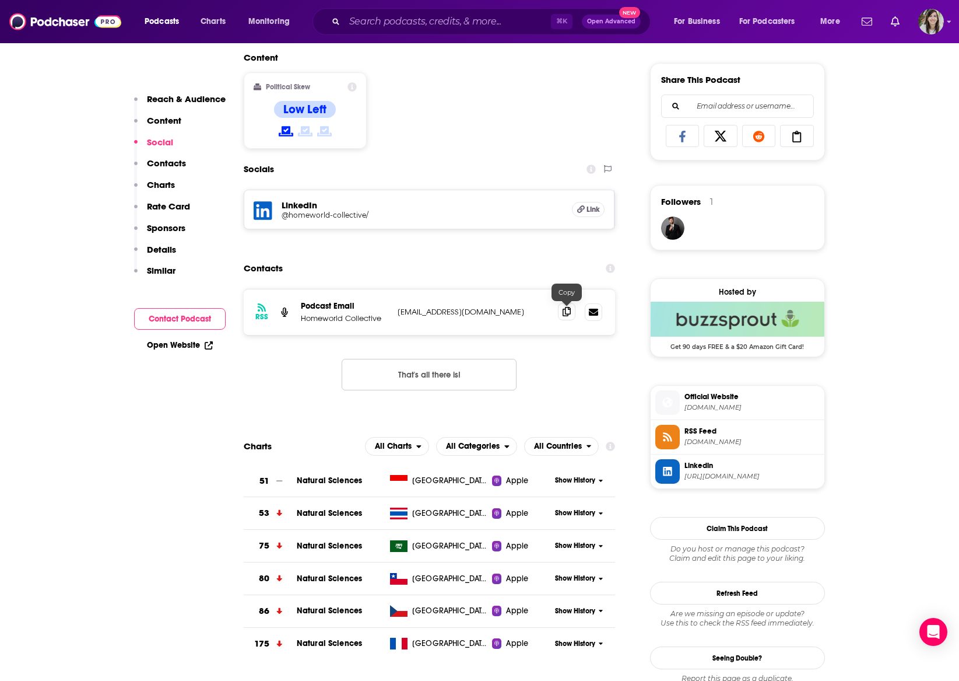
click at [568, 312] on icon at bounding box center [567, 311] width 8 height 9
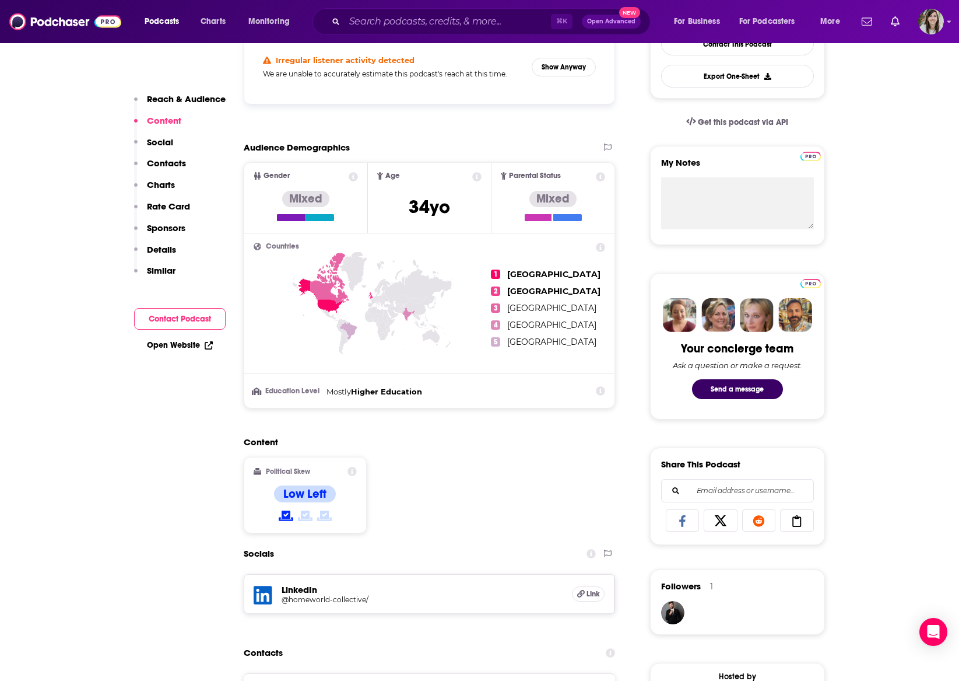
scroll to position [0, 0]
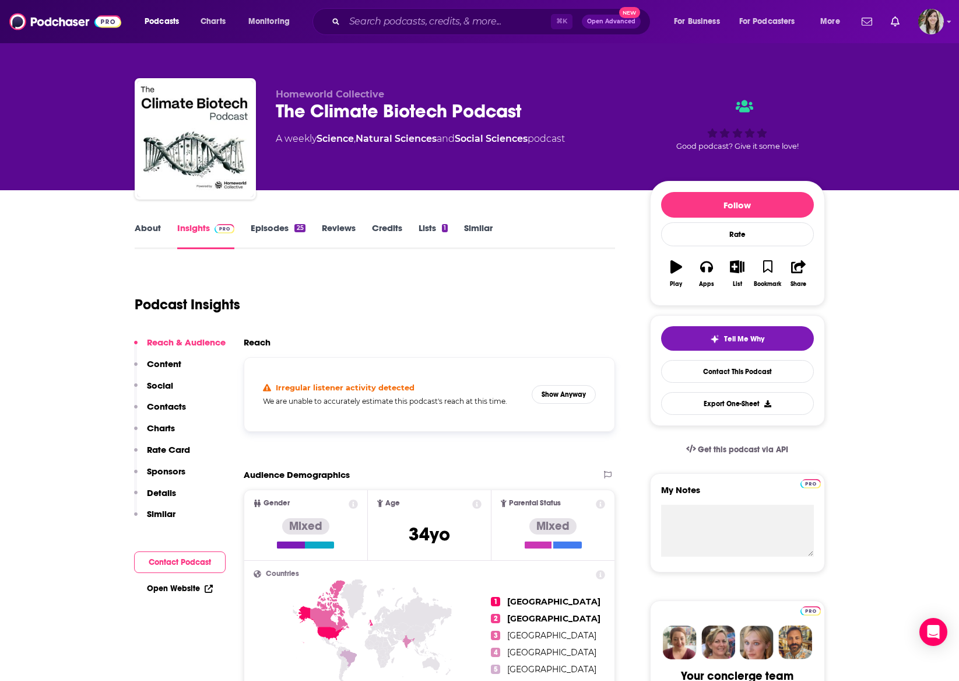
click at [372, 44] on div "Homeworld Collective The Climate Biotech Podcast A weekly Science , Natural Sci…" at bounding box center [480, 95] width 747 height 190
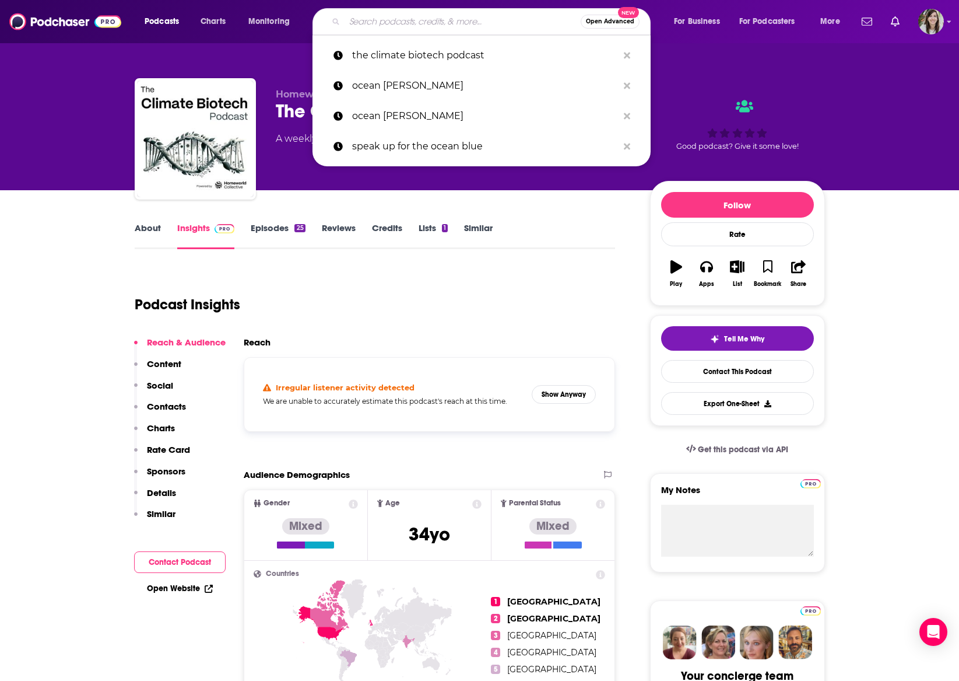
click at [388, 27] on input "Search podcasts, credits, & more..." at bounding box center [463, 21] width 236 height 19
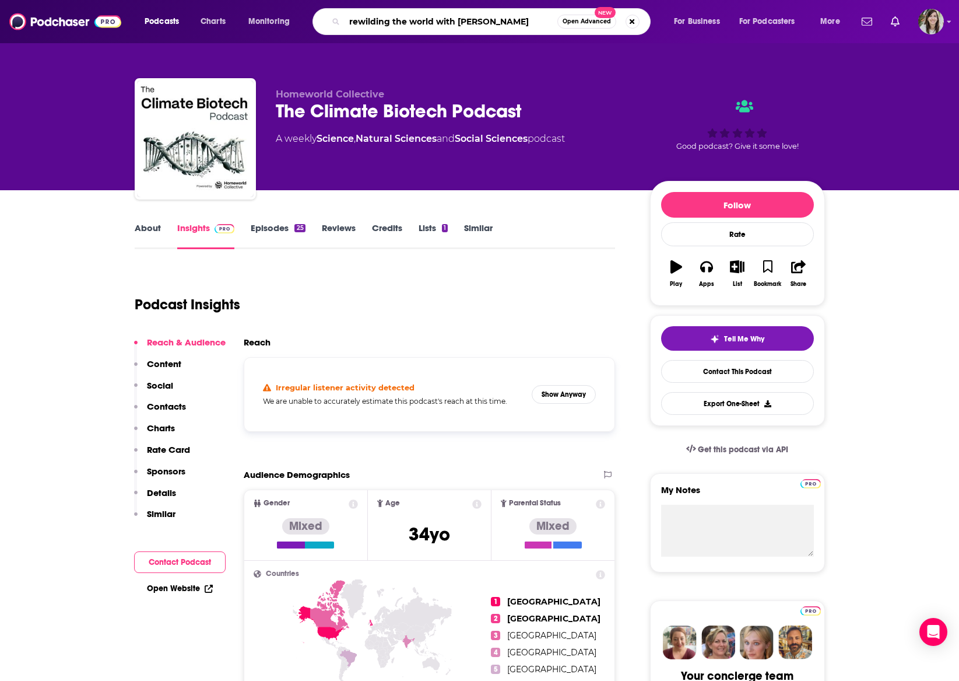
type input "rewilding the world with [PERSON_NAME]"
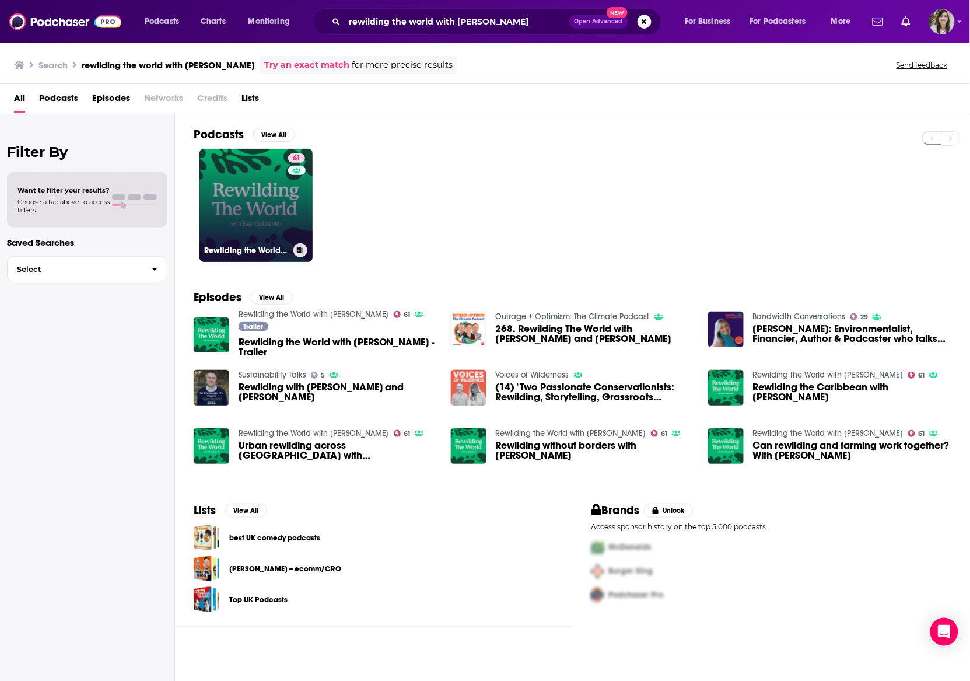
click at [261, 194] on link "61 Rewilding the World with [PERSON_NAME]" at bounding box center [255, 205] width 113 height 113
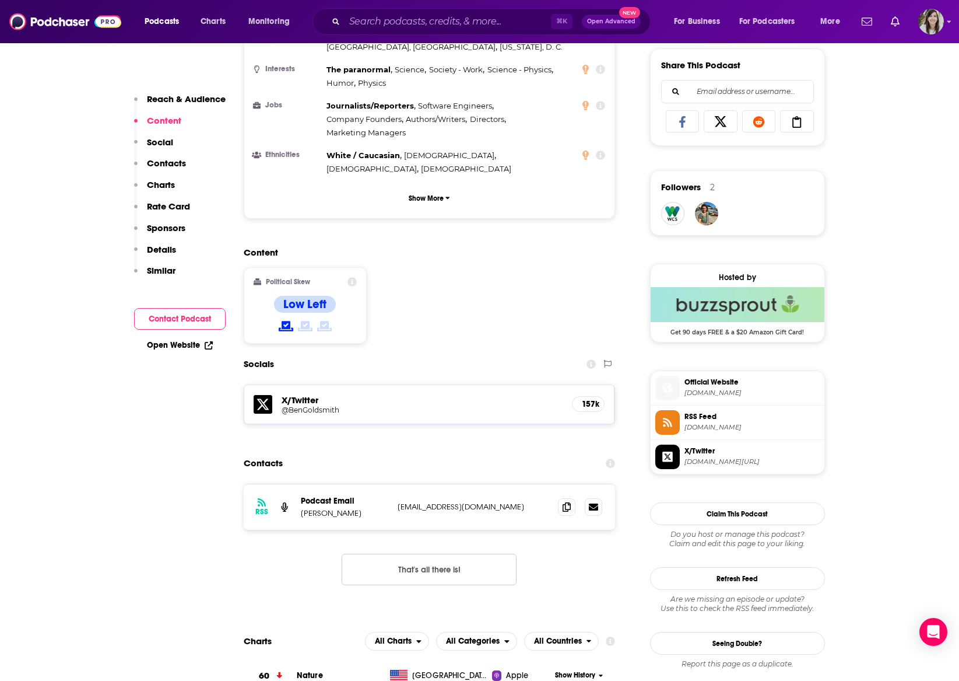
scroll to position [728, 0]
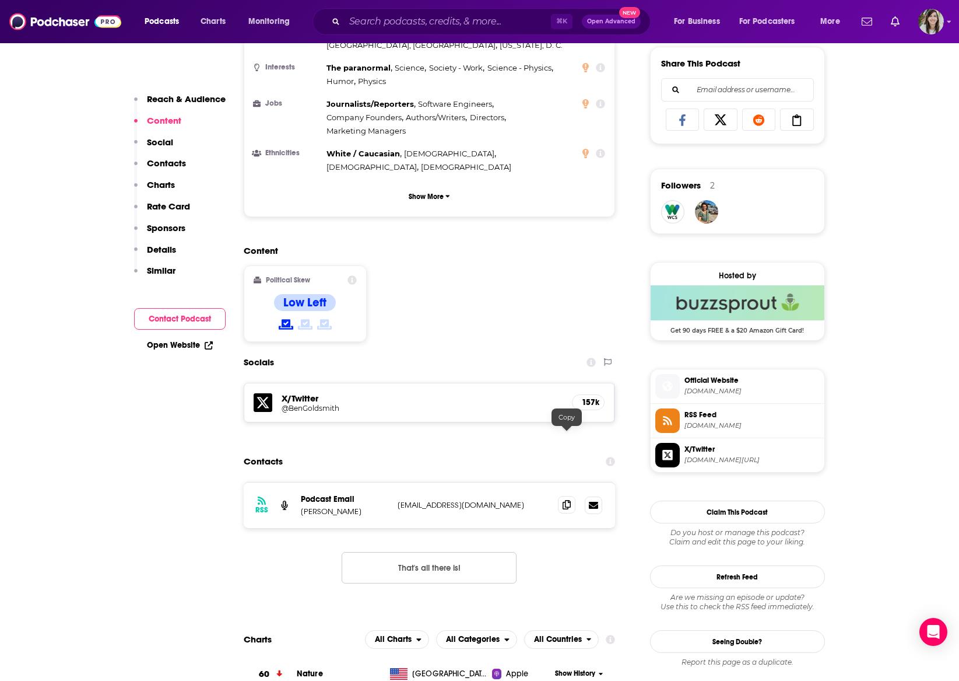
click at [568, 500] on icon at bounding box center [567, 504] width 8 height 9
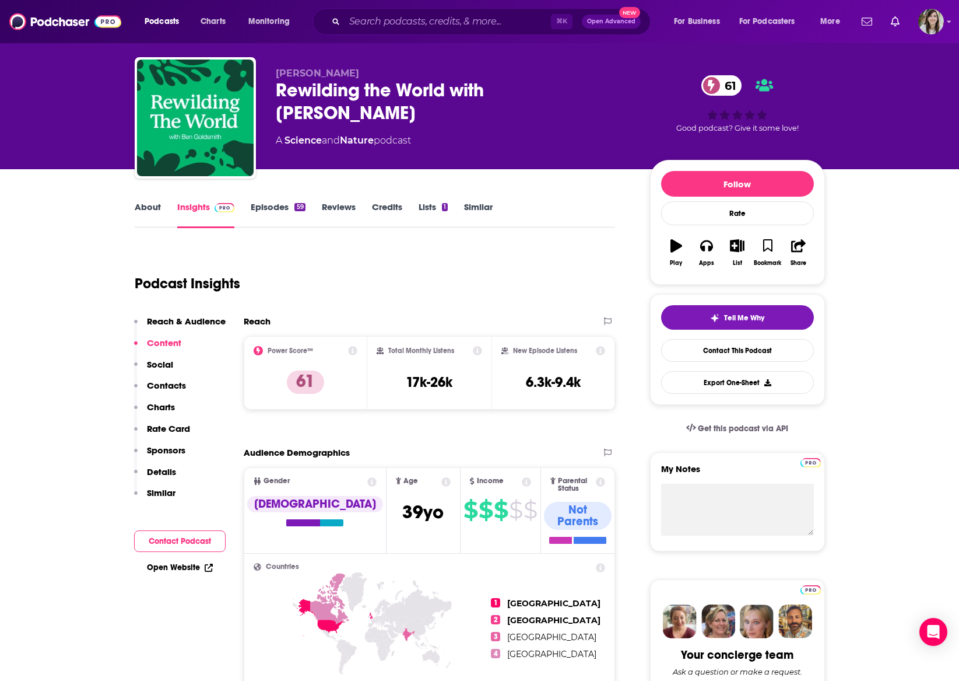
scroll to position [0, 0]
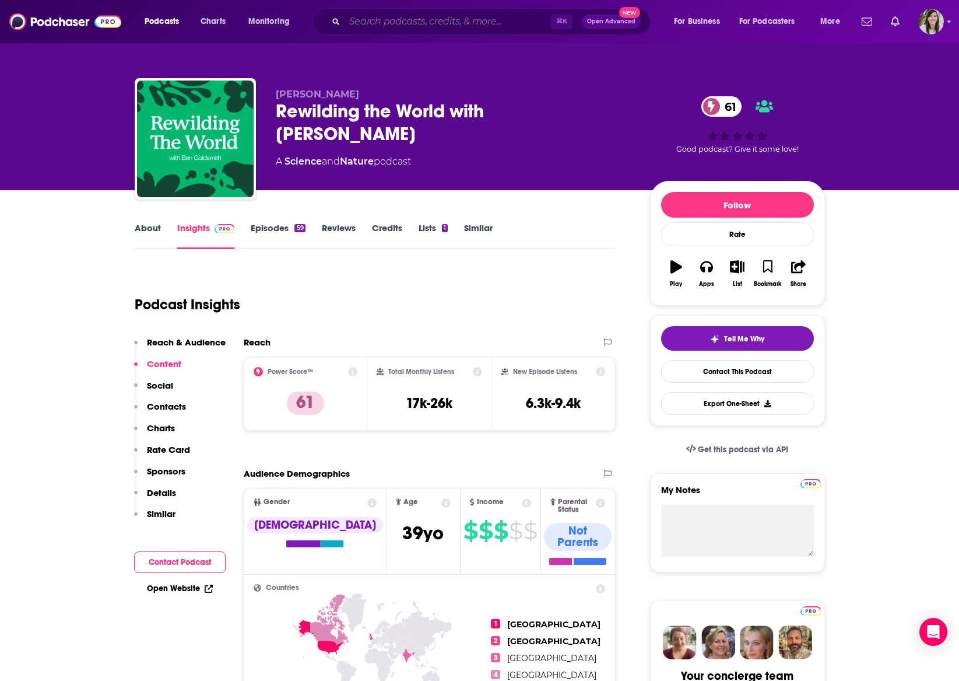
click at [385, 23] on input "Search podcasts, credits, & more..." at bounding box center [448, 21] width 206 height 19
paste input "Makahiki"
type input "Makahiki"
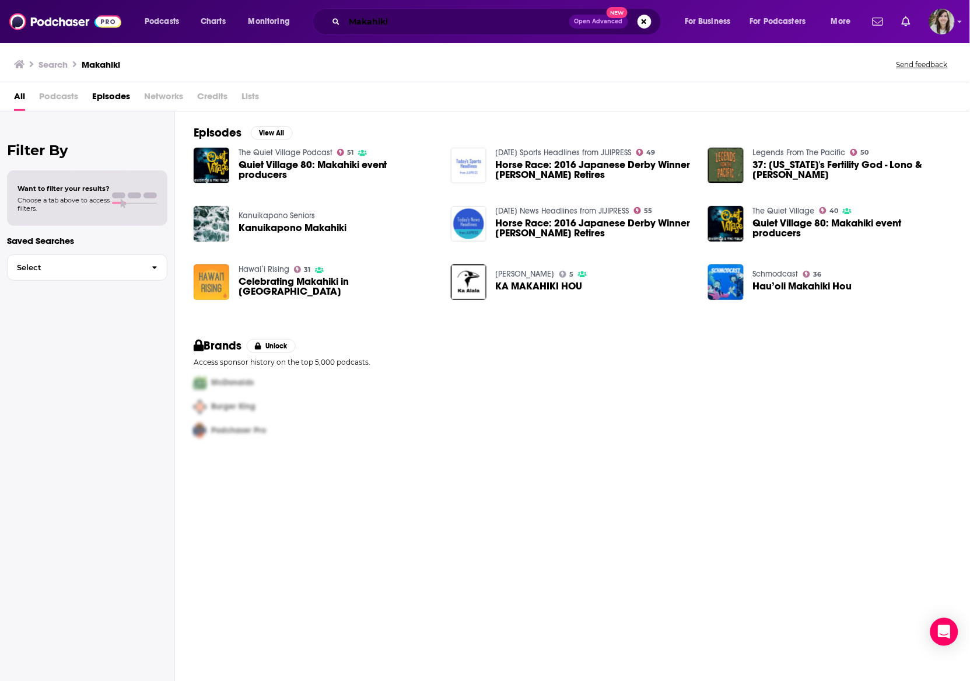
click at [379, 22] on input "Makahiki" at bounding box center [457, 21] width 225 height 19
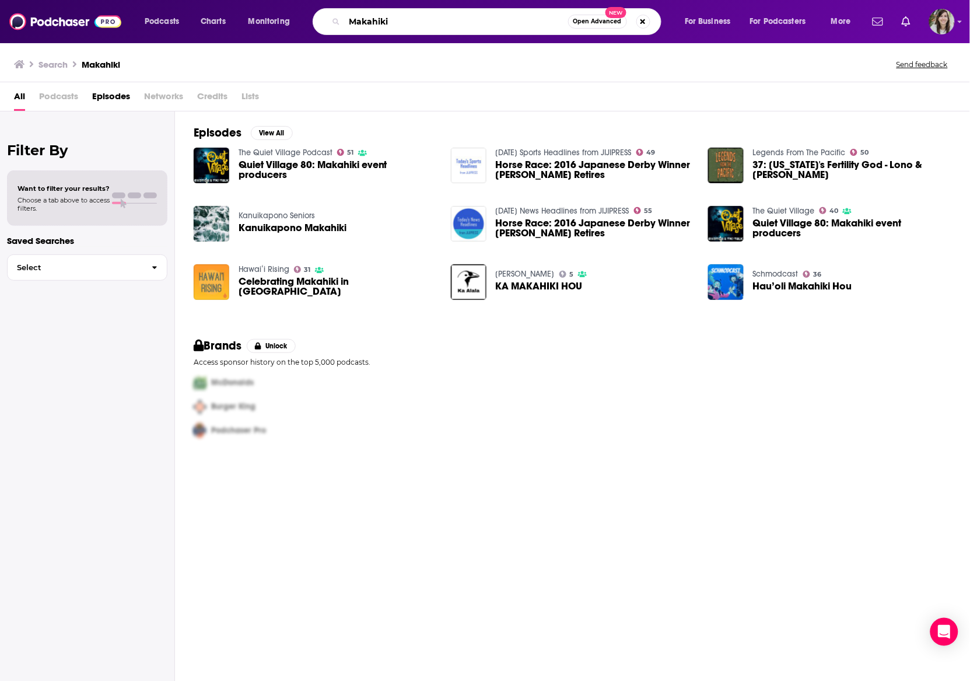
click at [379, 22] on input "Makahiki" at bounding box center [456, 21] width 223 height 19
paste input "The Outlaw Ocean"
type input "The Outlaw Ocean"
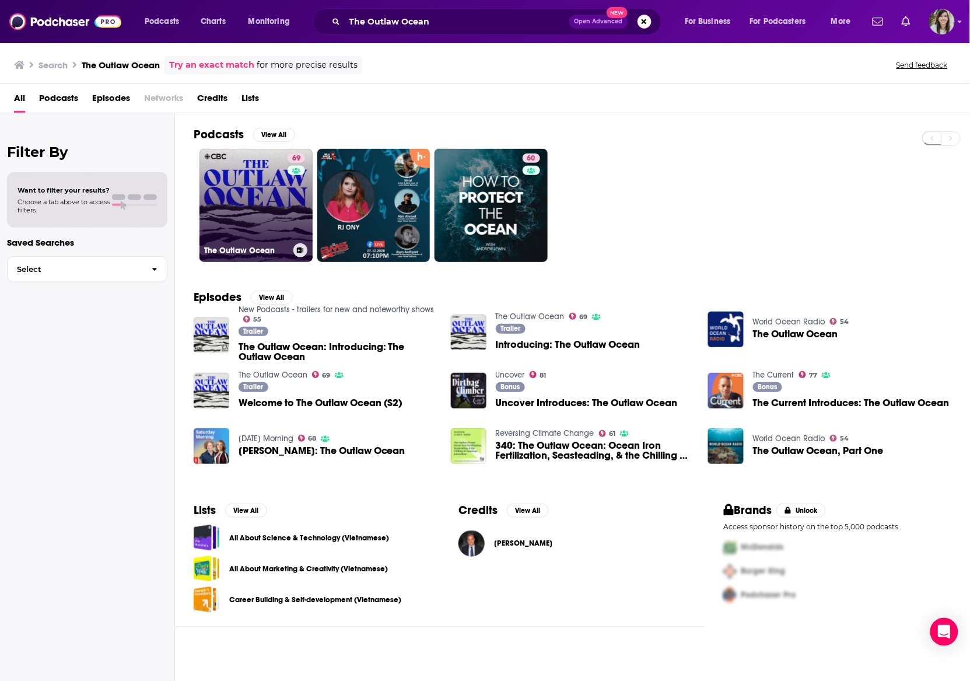
click at [243, 205] on link "69 The Outlaw Ocean" at bounding box center [255, 205] width 113 height 113
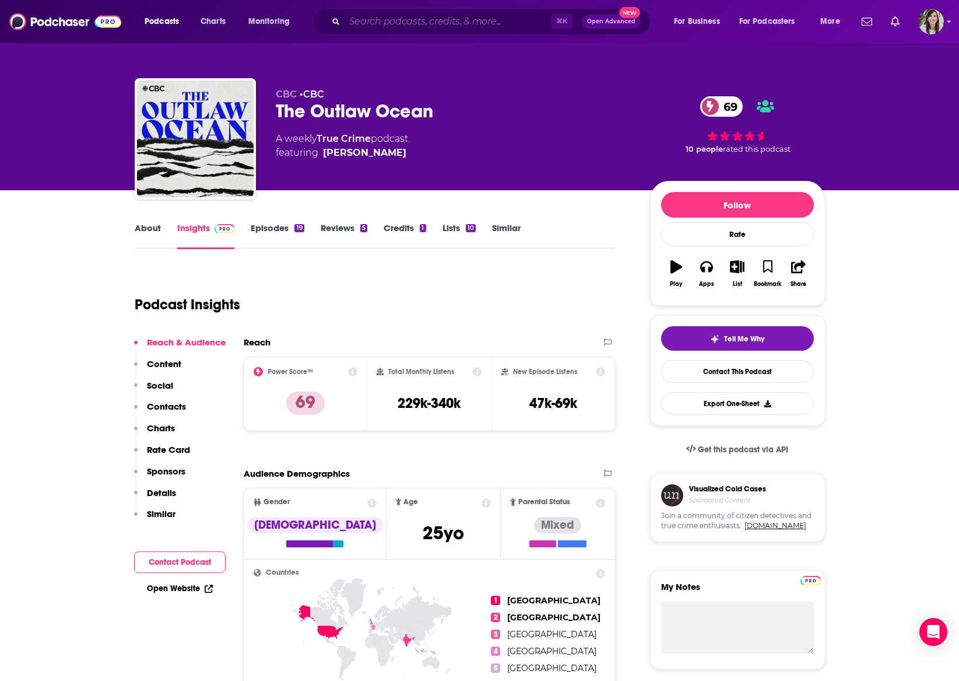
click at [362, 26] on input "Search podcasts, credits, & more..." at bounding box center [448, 21] width 206 height 19
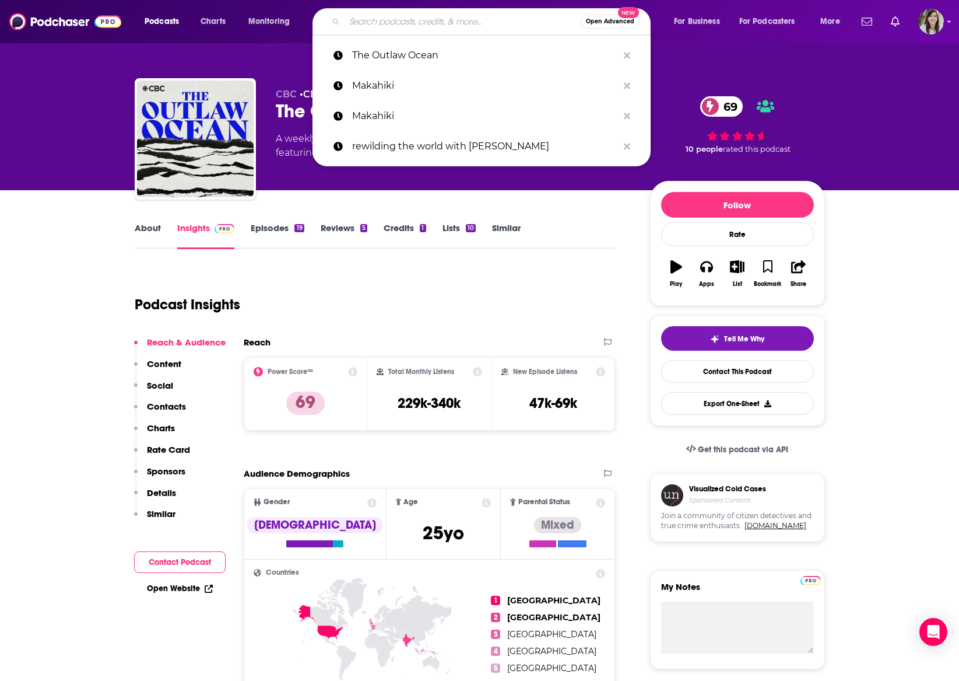
paste input "How to Save a Planet"
type input "How to Save a Planet"
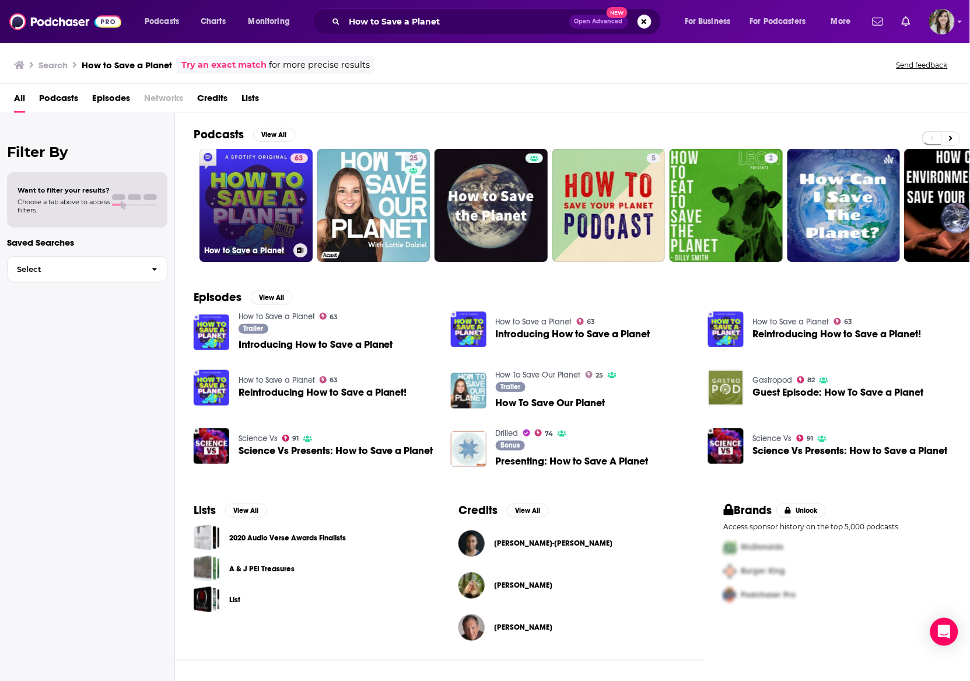
click at [240, 198] on link "63 How to Save a Planet" at bounding box center [255, 205] width 113 height 113
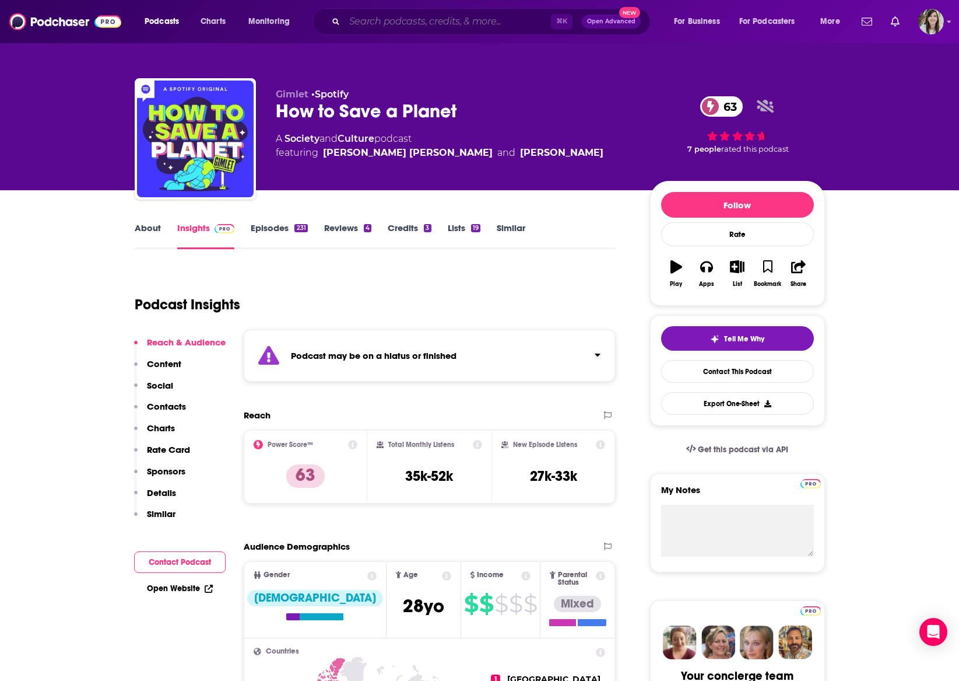
drag, startPoint x: 381, startPoint y: 14, endPoint x: 383, endPoint y: 24, distance: 10.2
click at [381, 16] on input "Search podcasts, credits, & more..." at bounding box center [448, 21] width 206 height 19
drag, startPoint x: 243, startPoint y: 283, endPoint x: 276, endPoint y: 265, distance: 37.3
click at [244, 283] on div "Podcast Insights" at bounding box center [371, 297] width 472 height 59
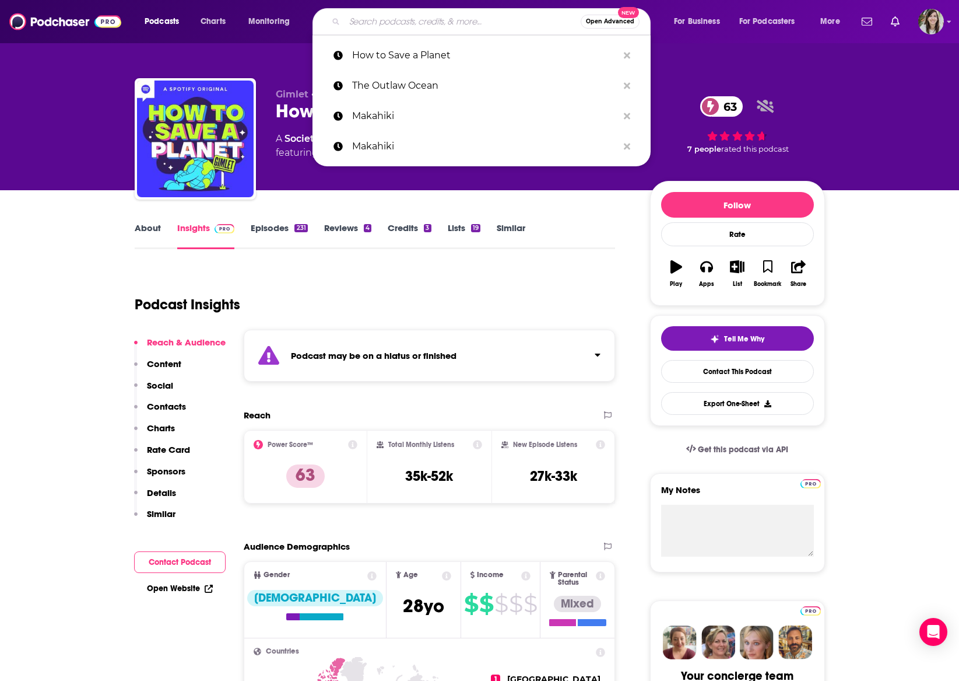
click at [371, 16] on input "Search podcasts, credits, & more..." at bounding box center [463, 21] width 236 height 19
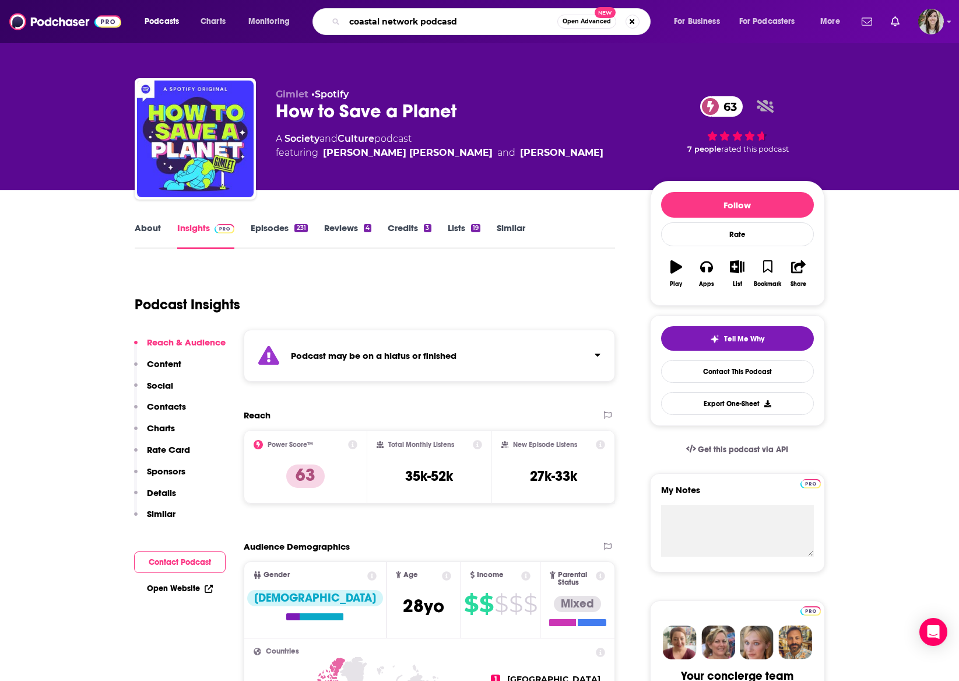
type input "coastal network podcasdt"
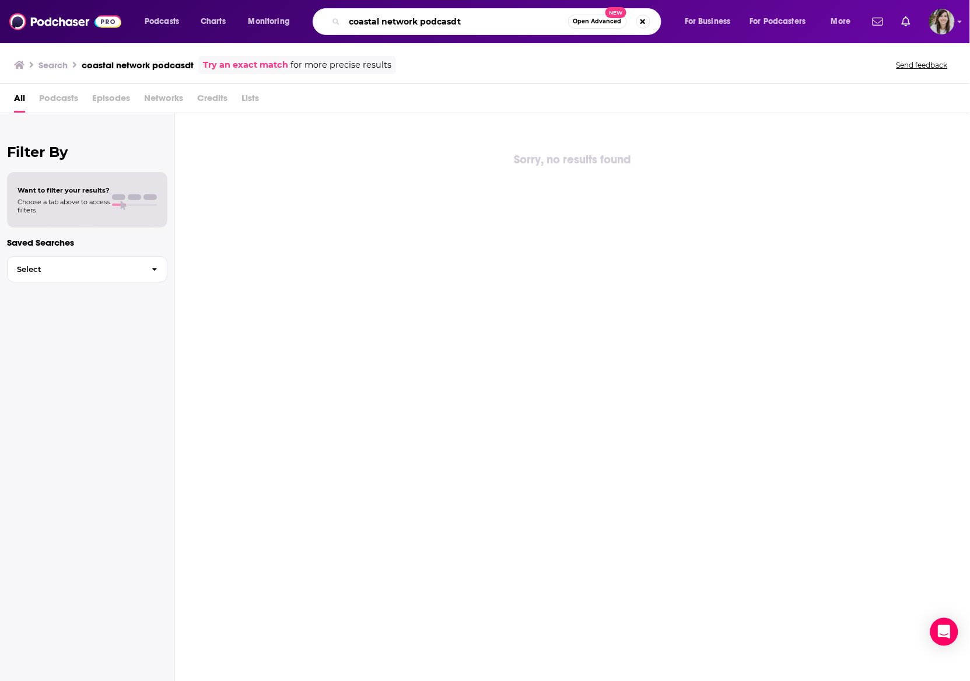
click at [437, 24] on input "coastal network podcasdt" at bounding box center [456, 21] width 223 height 19
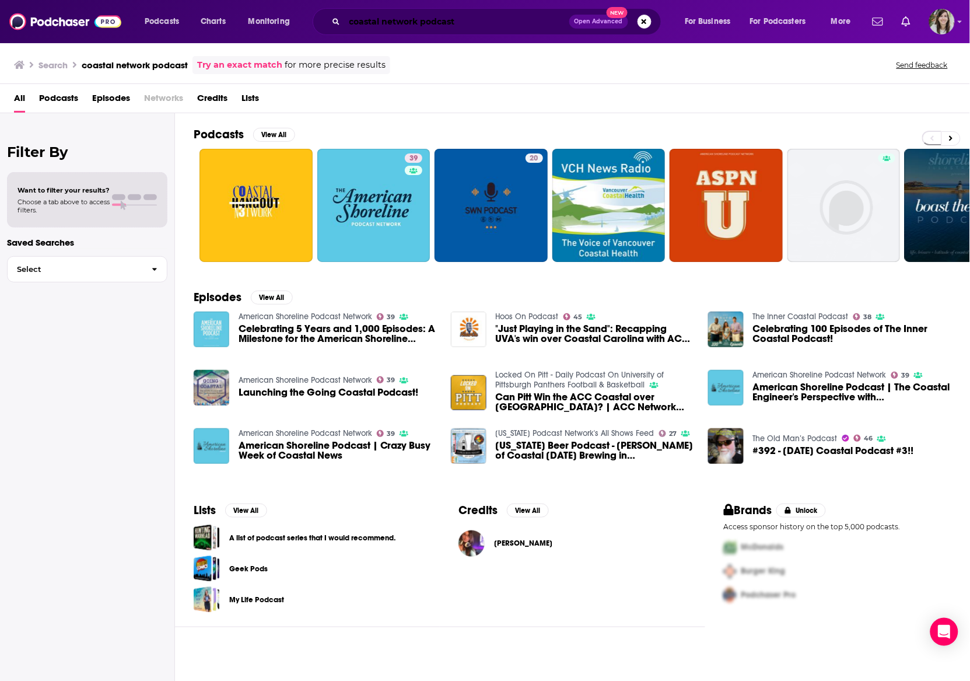
click at [442, 20] on input "coastal network podcast" at bounding box center [457, 21] width 225 height 19
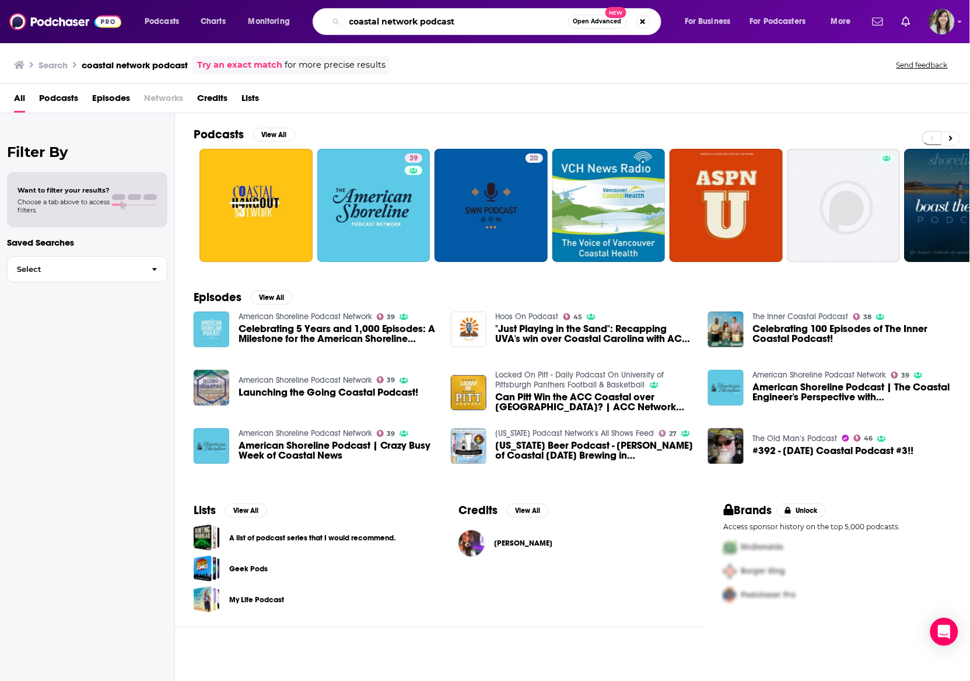
click at [442, 20] on input "coastal network podcast" at bounding box center [456, 21] width 223 height 19
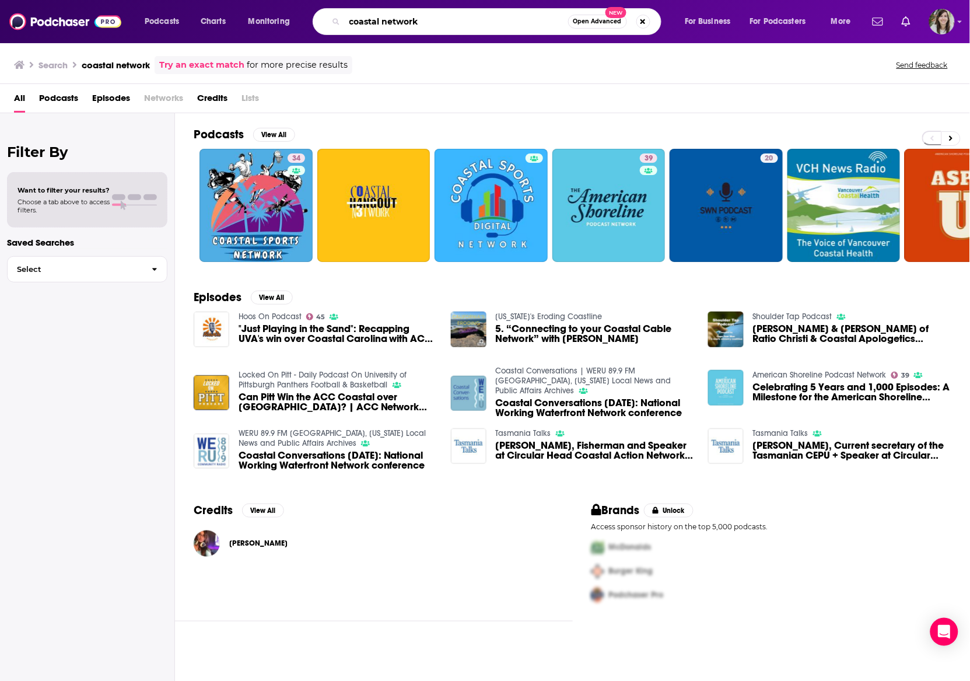
click at [407, 20] on input "coastal network" at bounding box center [456, 21] width 223 height 19
type input "ocean conversations"
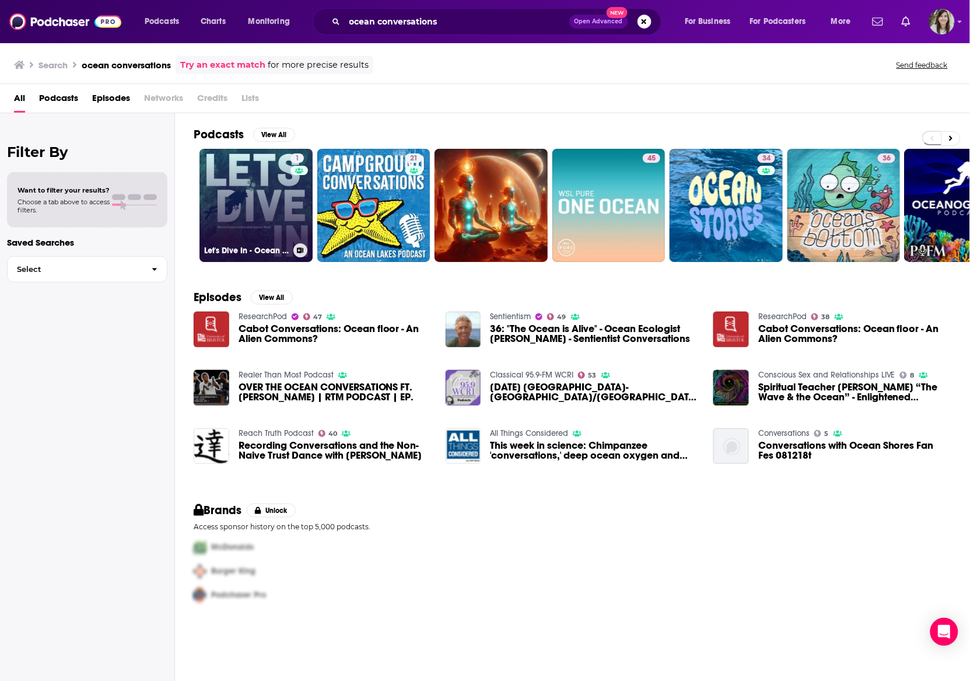
click at [246, 201] on link "1 Let's Dive In - Ocean Conversations" at bounding box center [255, 205] width 113 height 113
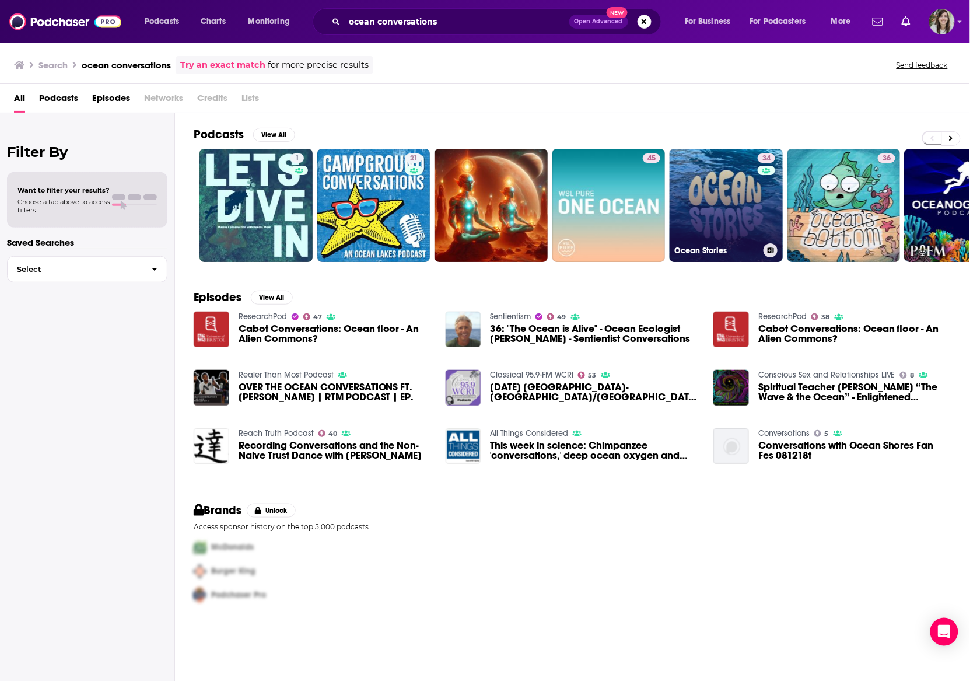
click at [714, 198] on link "34 Ocean Stories" at bounding box center [726, 205] width 113 height 113
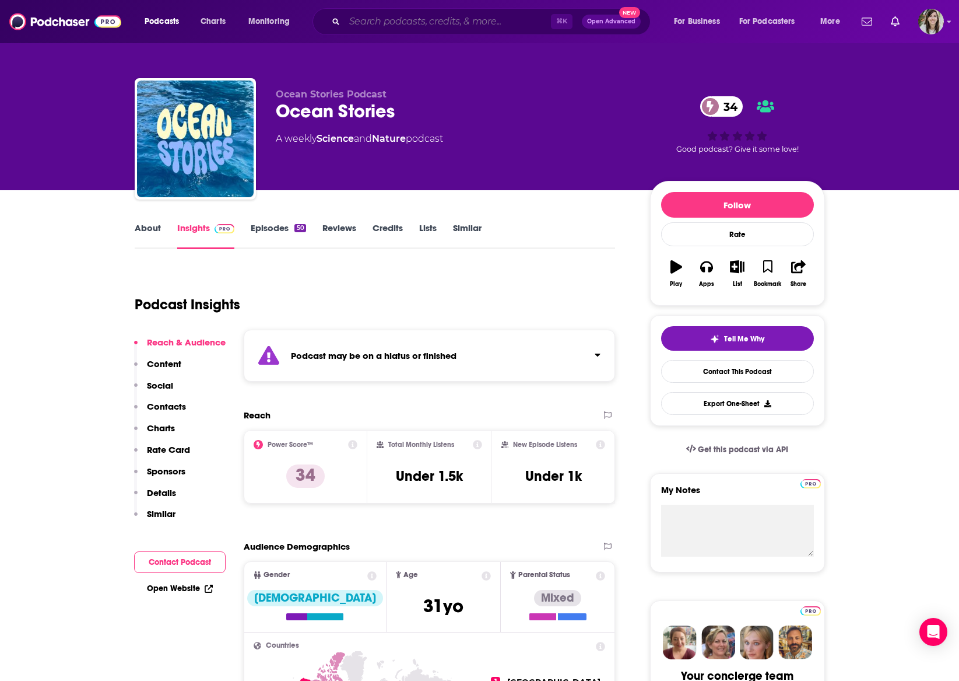
click at [360, 22] on input "Search podcasts, credits, & more..." at bounding box center [448, 21] width 206 height 19
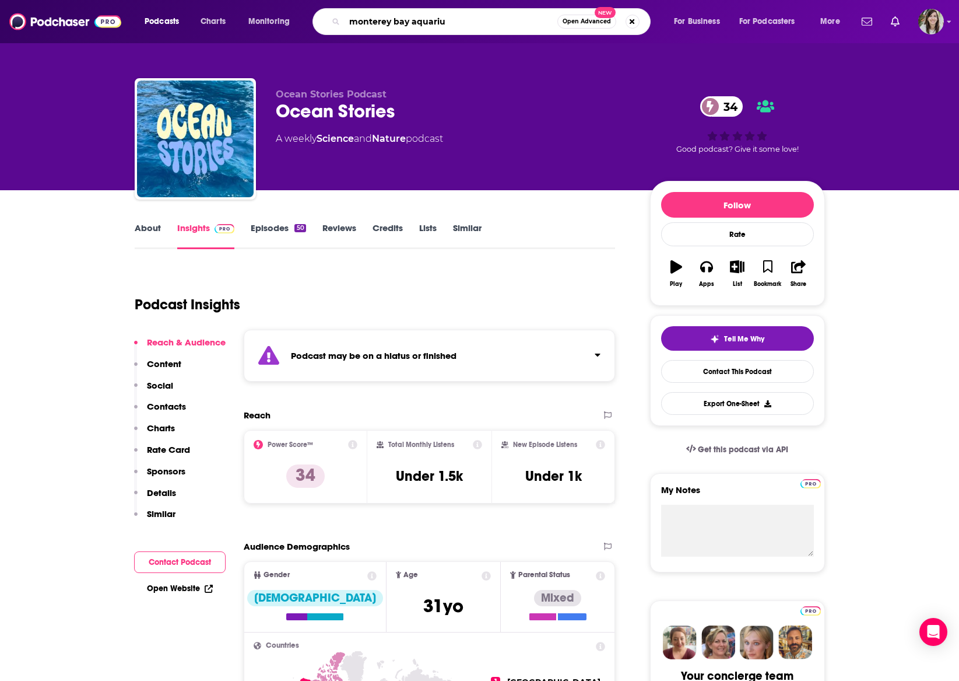
type input "[GEOGRAPHIC_DATA]"
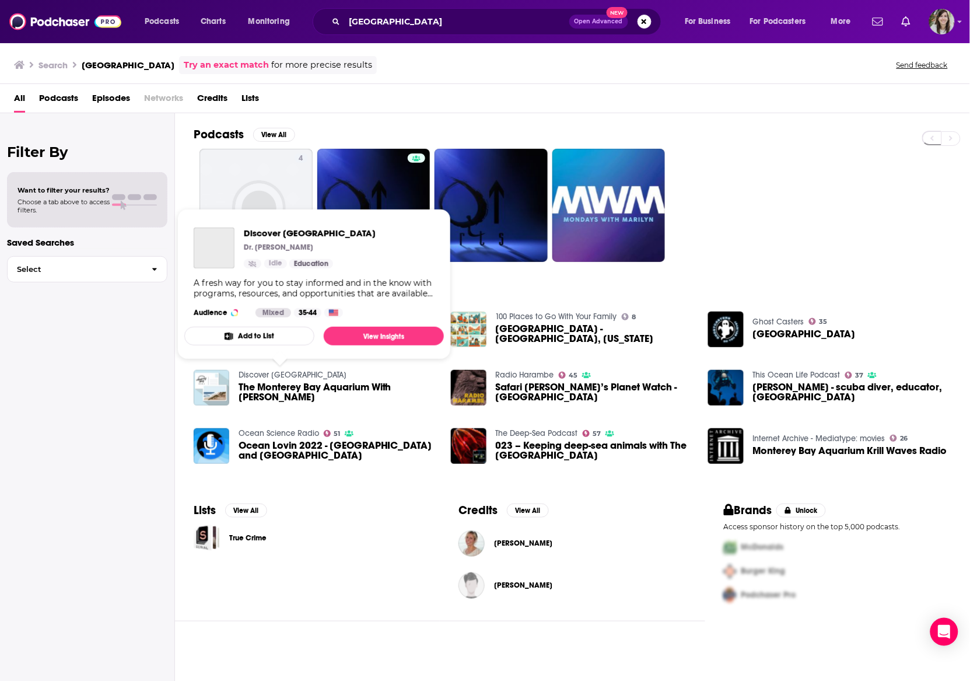
click at [278, 376] on link "Discover [GEOGRAPHIC_DATA]" at bounding box center [293, 375] width 108 height 10
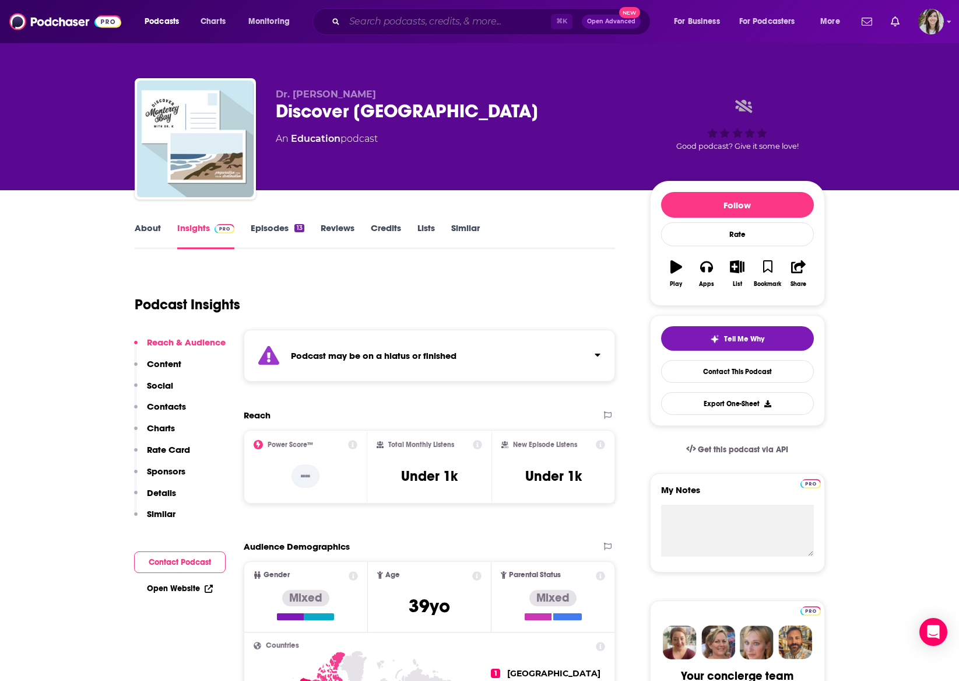
click at [384, 16] on input "Search podcasts, credits, & more..." at bounding box center [448, 21] width 206 height 19
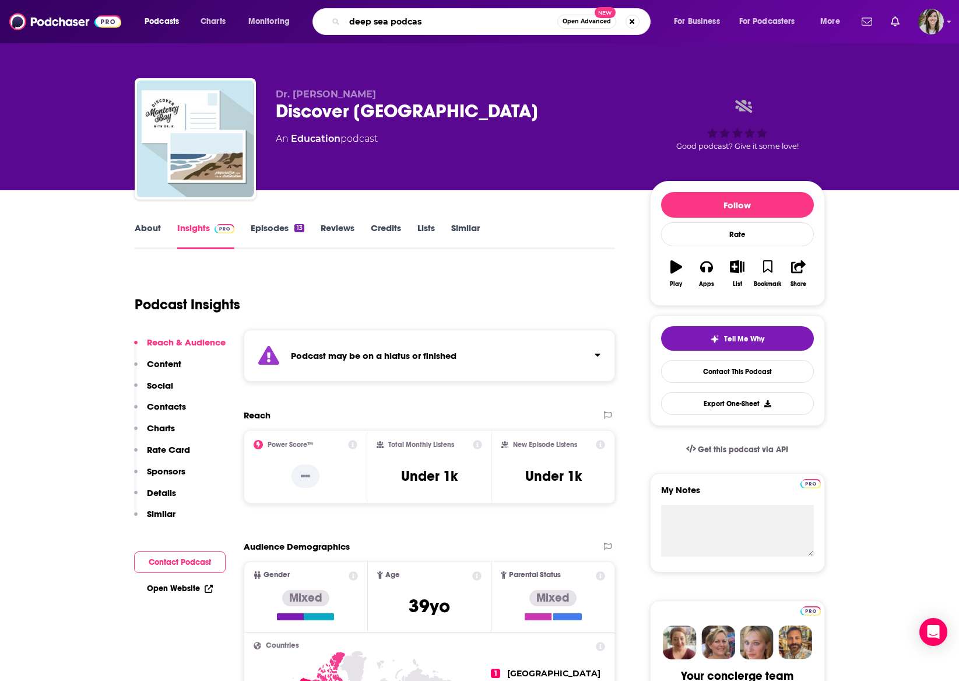
type input "deep sea podcast"
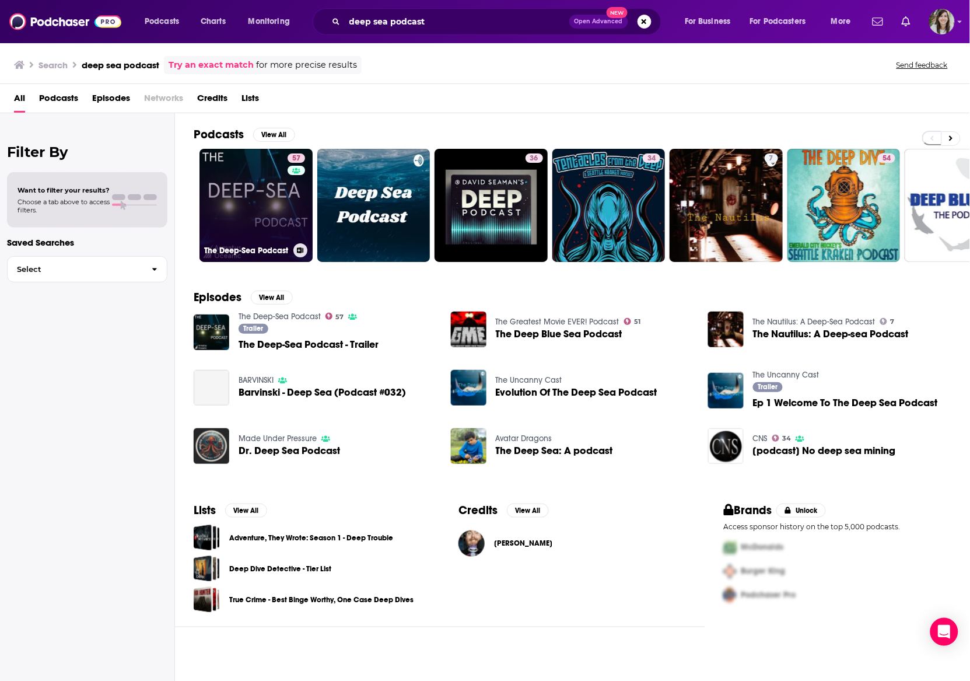
click at [271, 180] on link "57 The Deep-Sea Podcast" at bounding box center [255, 205] width 113 height 113
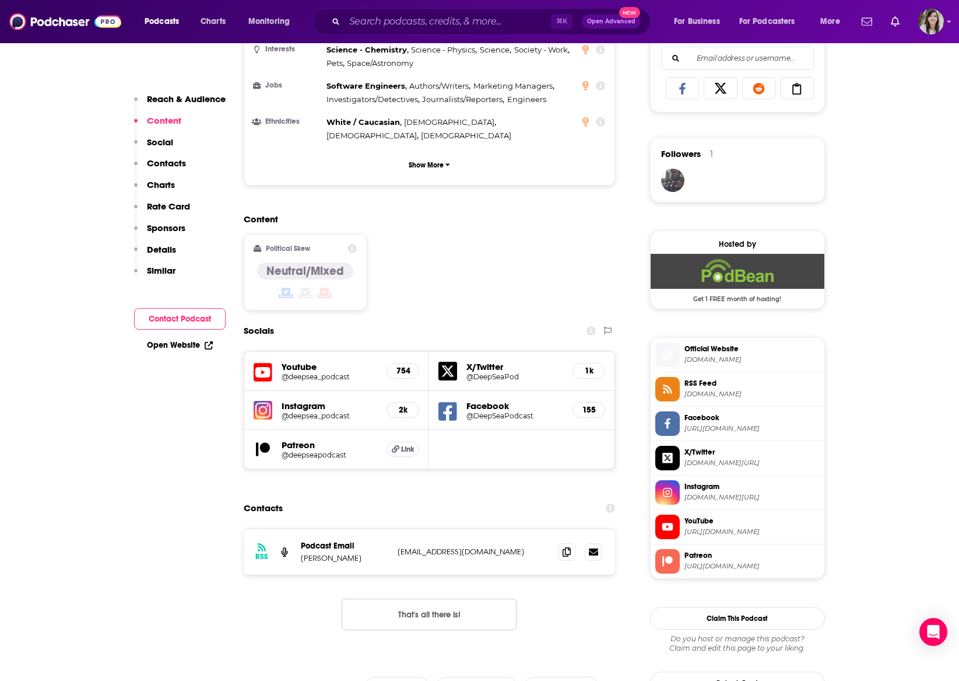
scroll to position [887, 0]
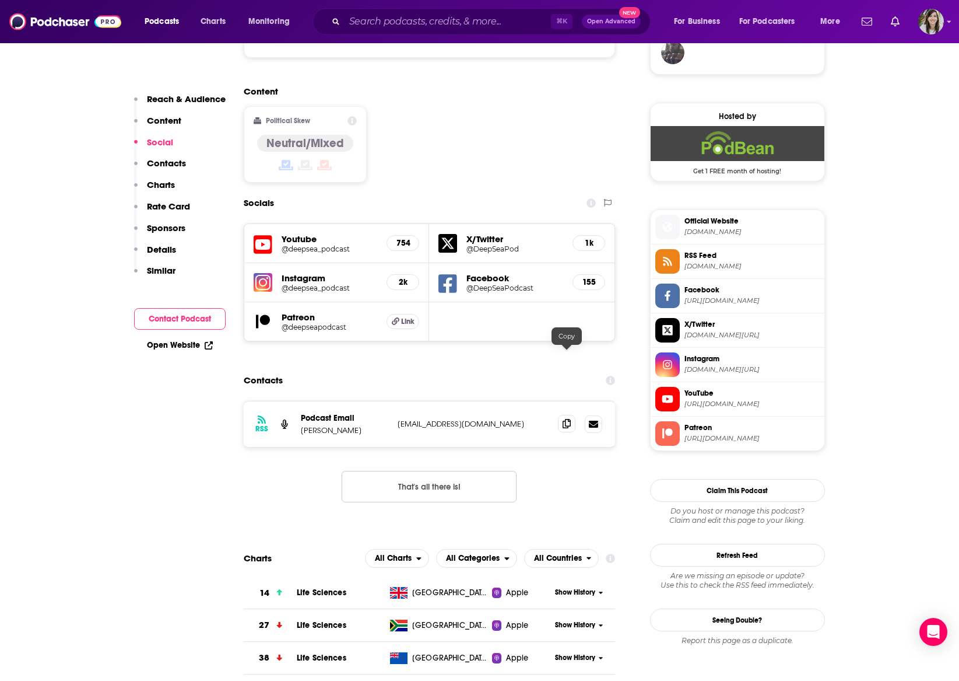
click at [566, 419] on icon at bounding box center [567, 423] width 8 height 9
drag, startPoint x: 57, startPoint y: 471, endPoint x: 180, endPoint y: 442, distance: 125.8
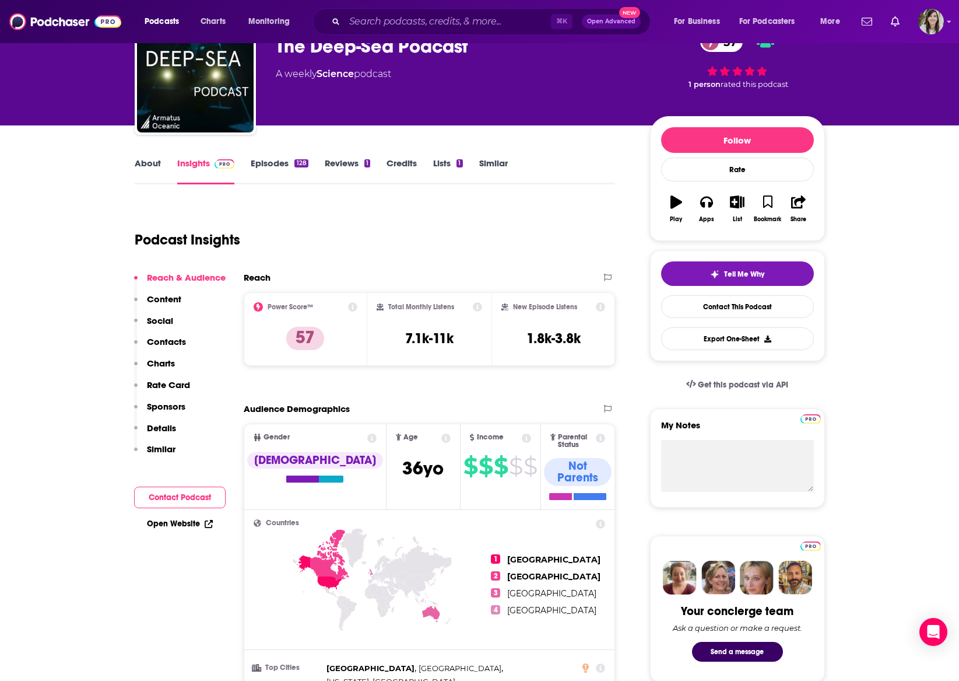
scroll to position [0, 0]
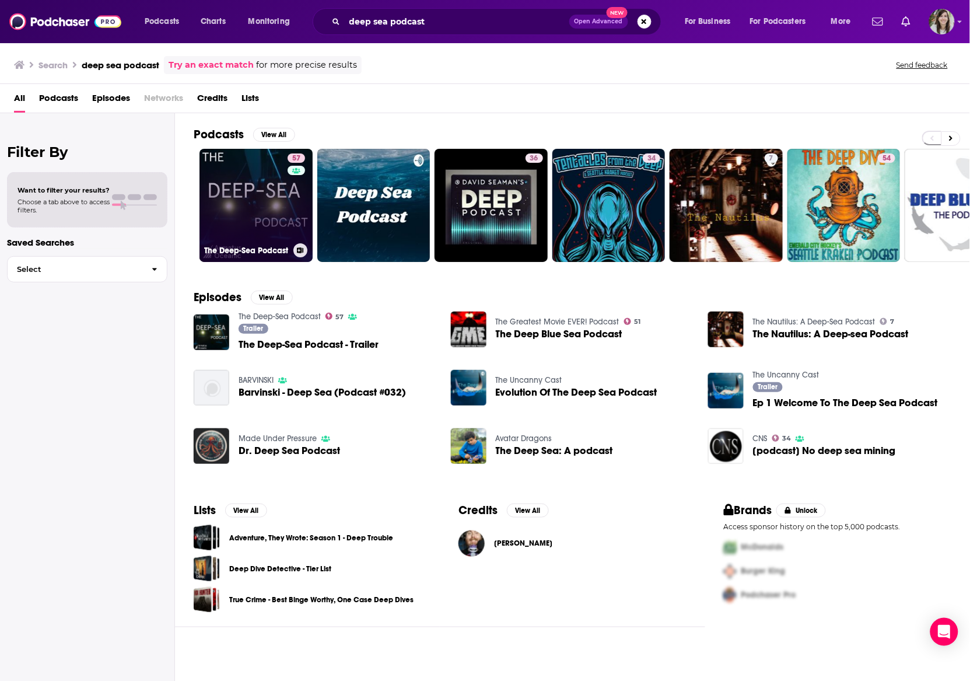
click at [236, 230] on link "57 The Deep-Sea Podcast" at bounding box center [255, 205] width 113 height 113
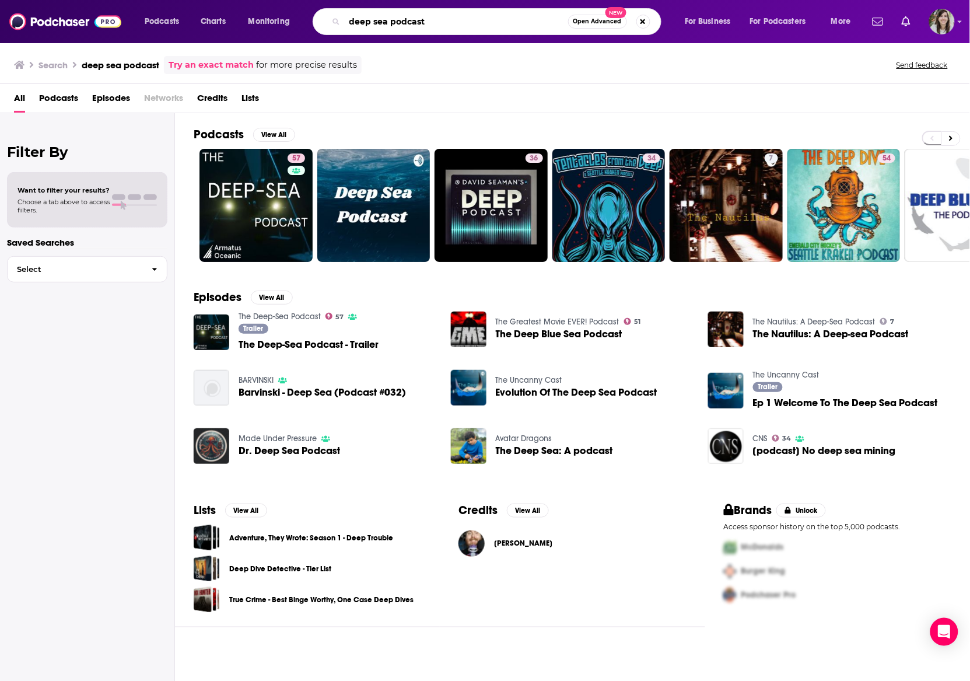
click at [388, 27] on input "deep sea podcast" at bounding box center [456, 21] width 223 height 19
type input "the coastal network podcast"
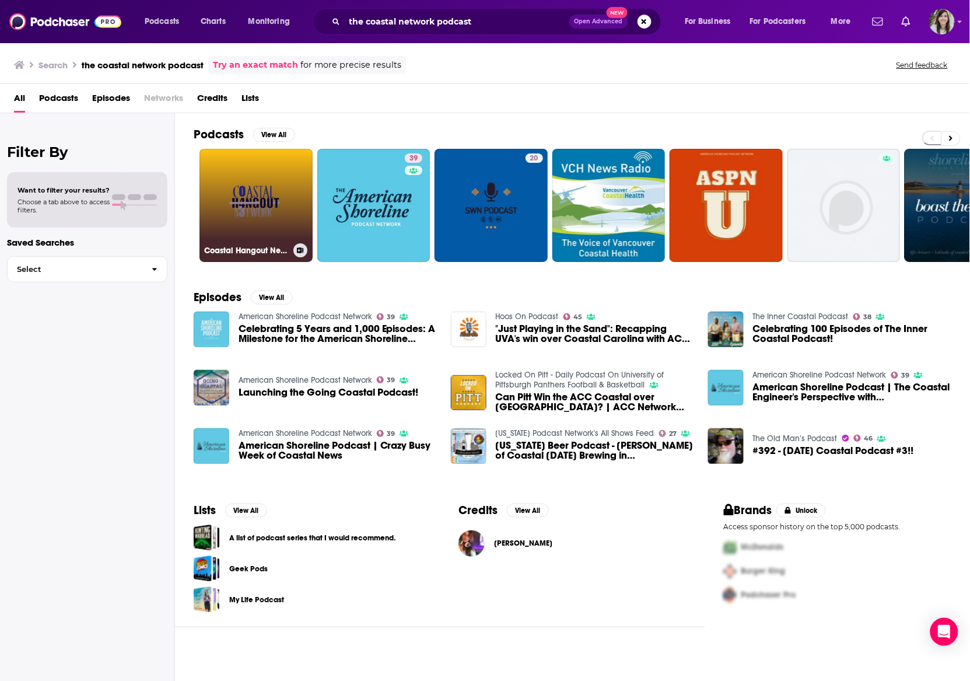
click at [236, 180] on link "Coastal Hangout Network" at bounding box center [255, 205] width 113 height 113
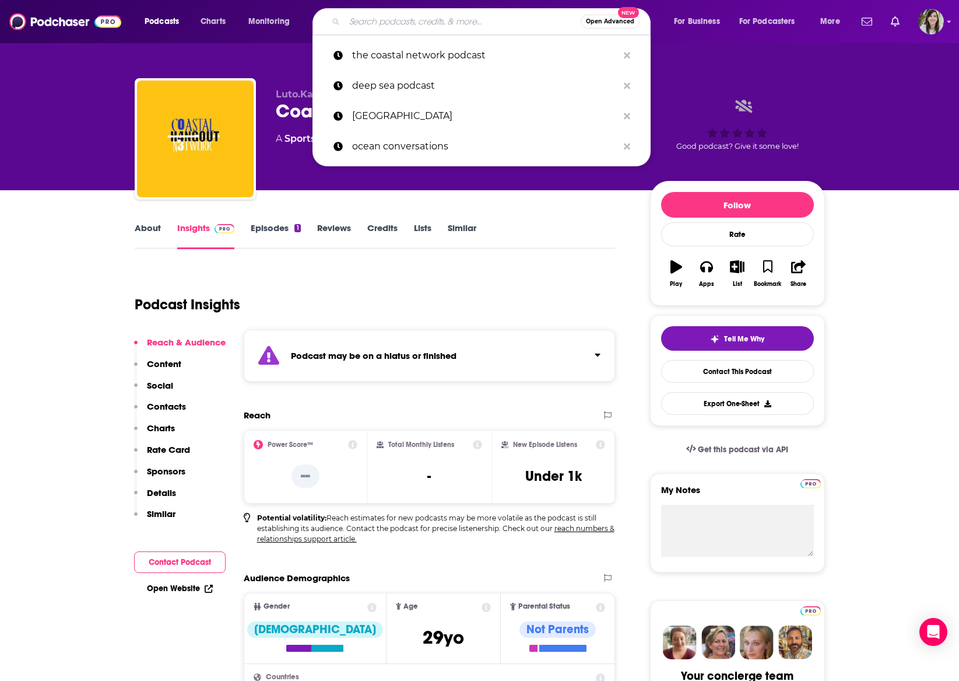
click at [390, 25] on input "Search podcasts, credits, & more..." at bounding box center [463, 21] width 236 height 19
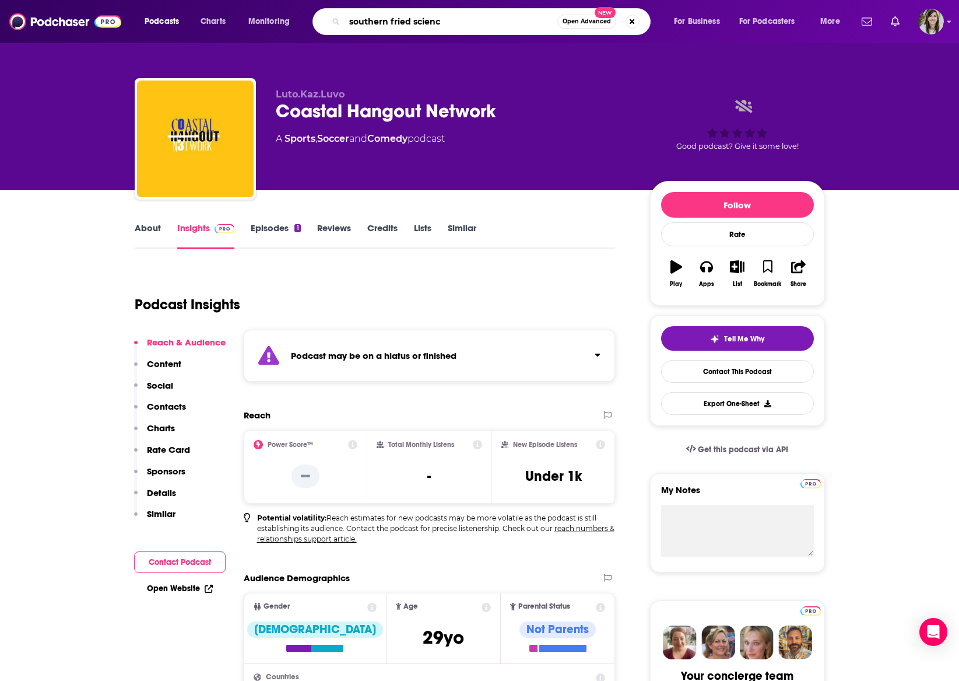
type input "southern fried science"
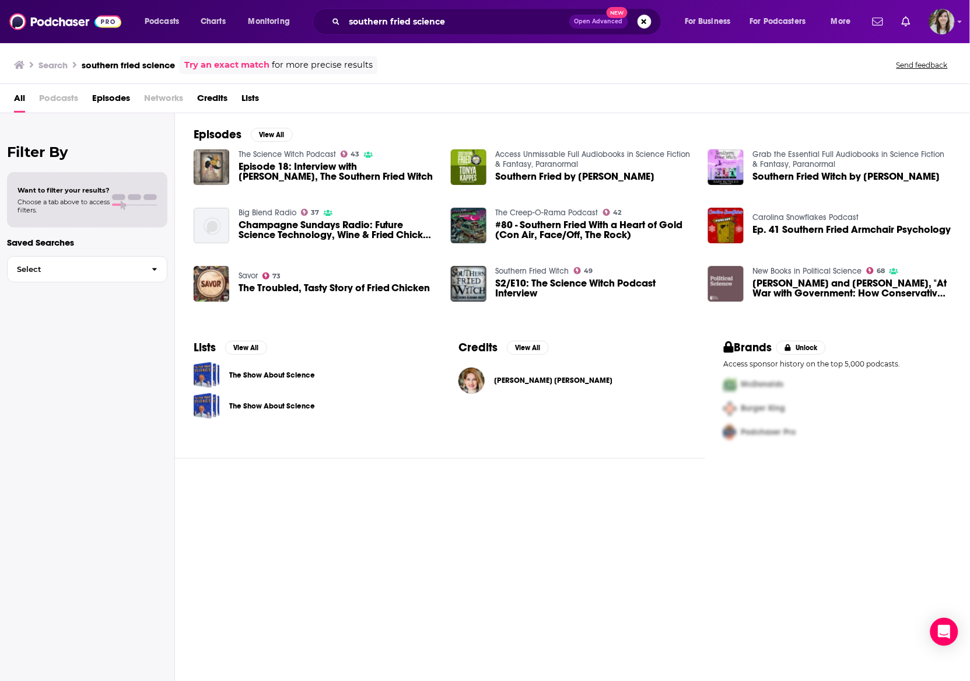
click at [105, 99] on span "Episodes" at bounding box center [111, 101] width 38 height 24
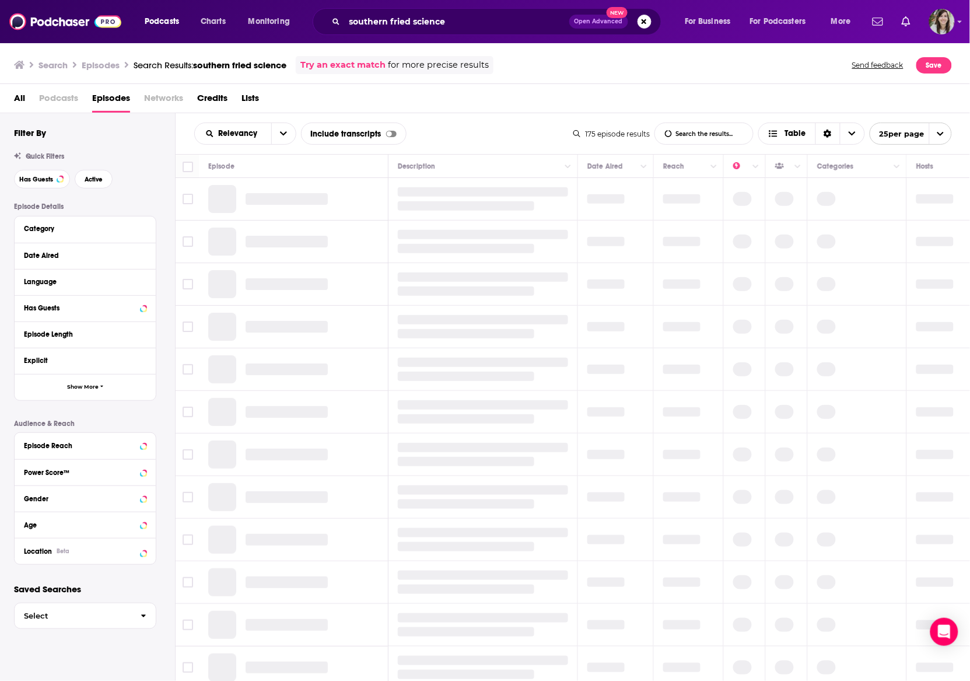
click at [47, 105] on span "Podcasts" at bounding box center [58, 101] width 39 height 24
click at [56, 101] on span "Podcasts" at bounding box center [58, 101] width 39 height 24
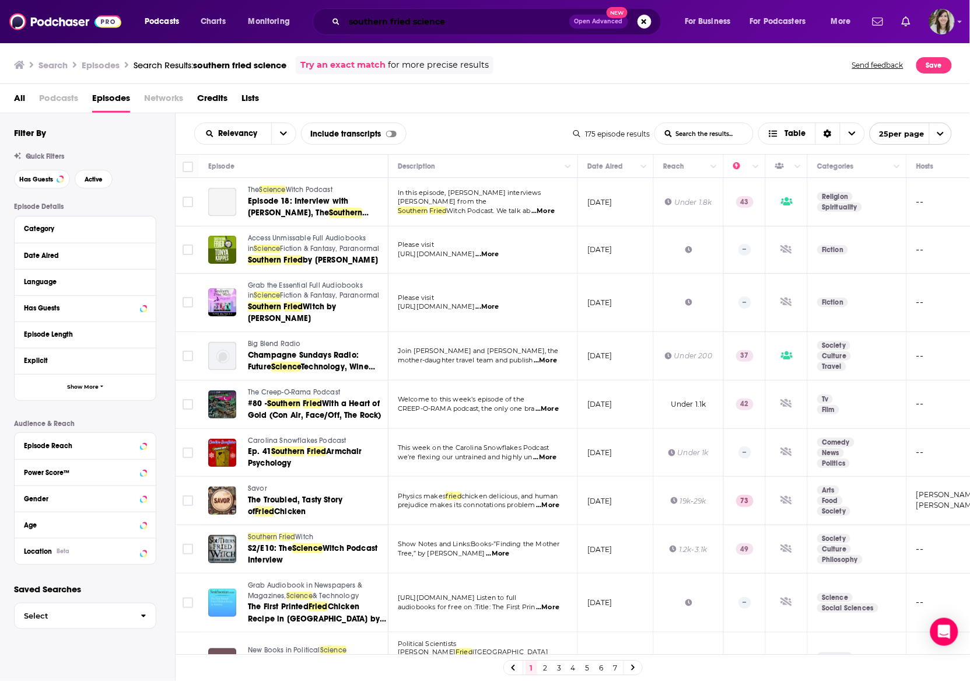
click at [418, 26] on input "southern fried science" at bounding box center [457, 21] width 225 height 19
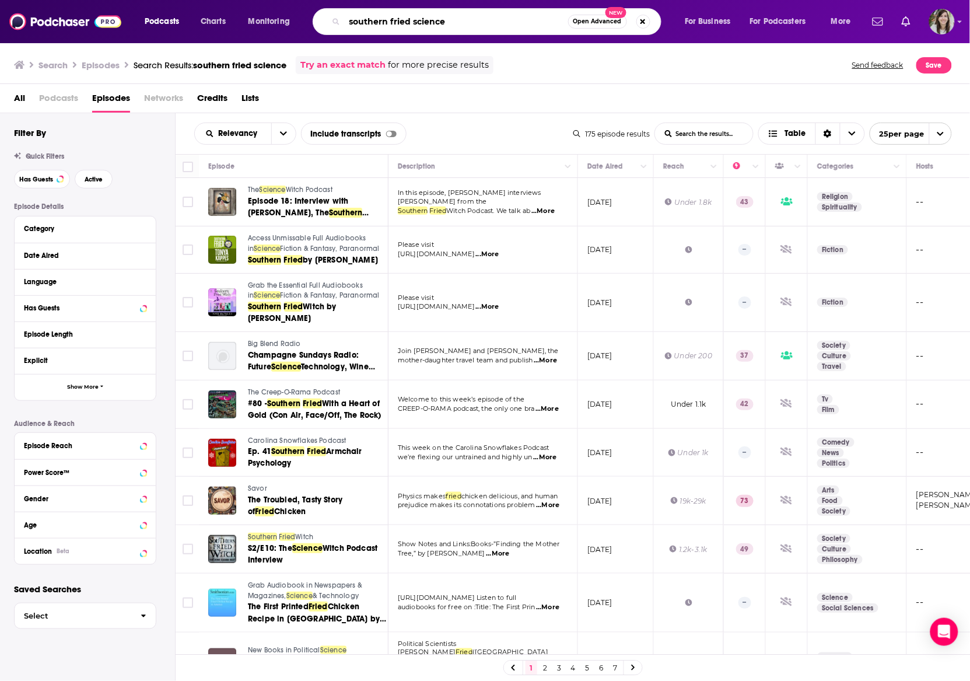
click at [418, 26] on input "southern fried science" at bounding box center [456, 21] width 223 height 19
type input "ocean defenders alliance"
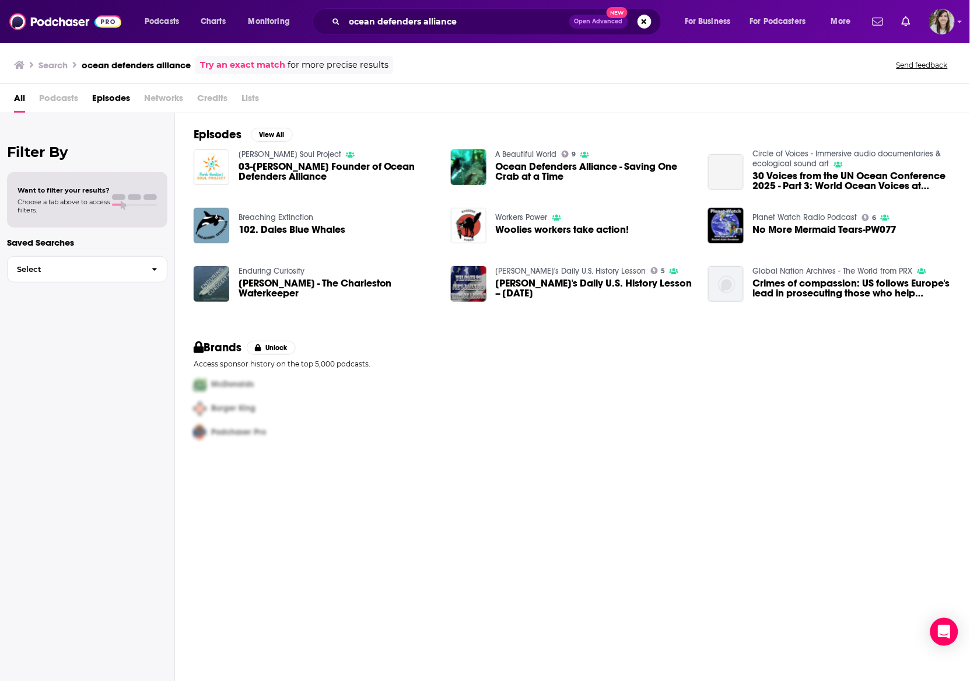
click at [59, 96] on span "Podcasts" at bounding box center [58, 101] width 39 height 24
click at [521, 149] on link "A Beautiful World" at bounding box center [526, 154] width 61 height 10
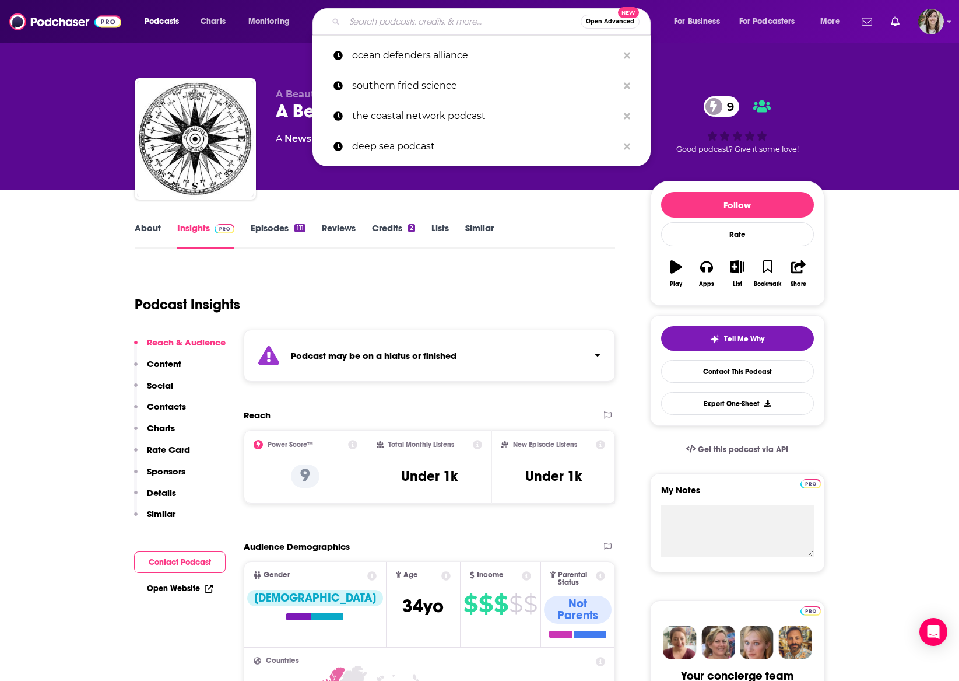
click at [368, 22] on input "Search podcasts, credits, & more..." at bounding box center [463, 21] width 236 height 19
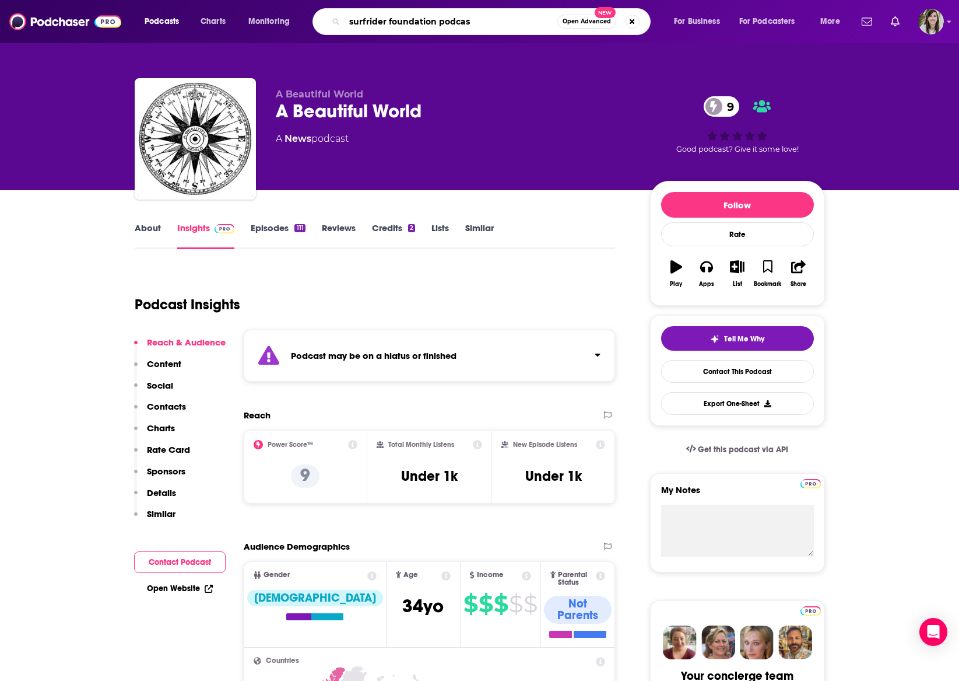
type input "surfrider foundation podcast"
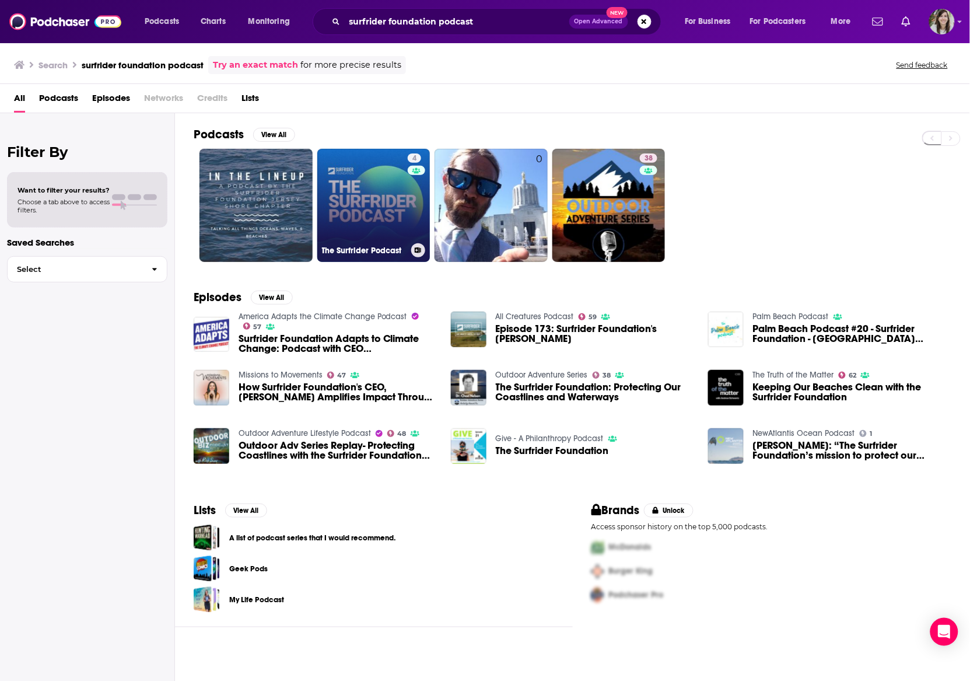
click at [380, 201] on link "4 The Surfrider Podcast" at bounding box center [373, 205] width 113 height 113
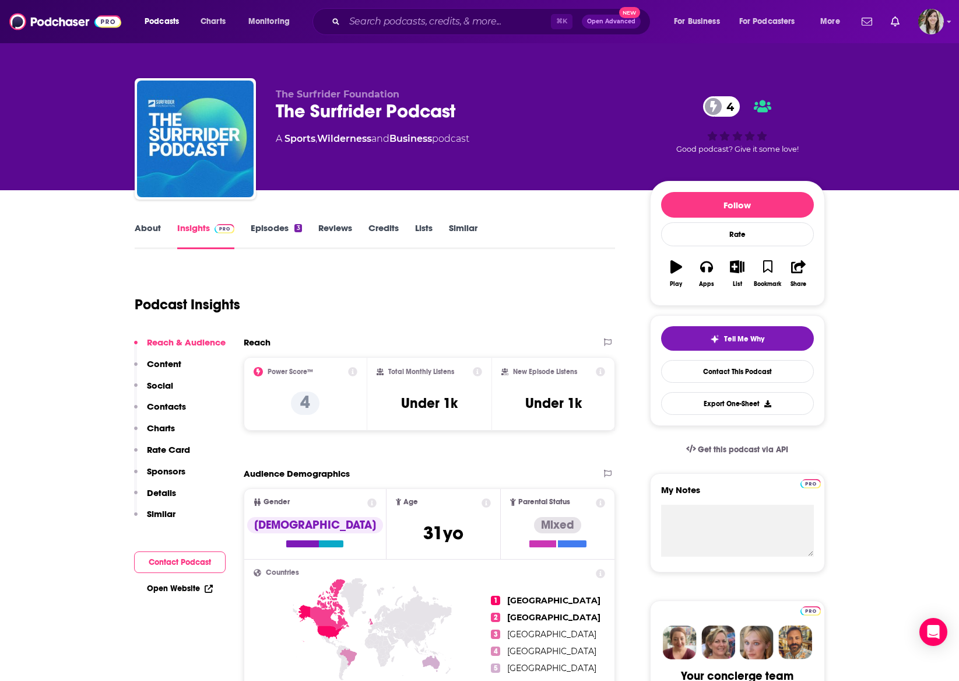
click at [141, 230] on link "About" at bounding box center [148, 235] width 26 height 27
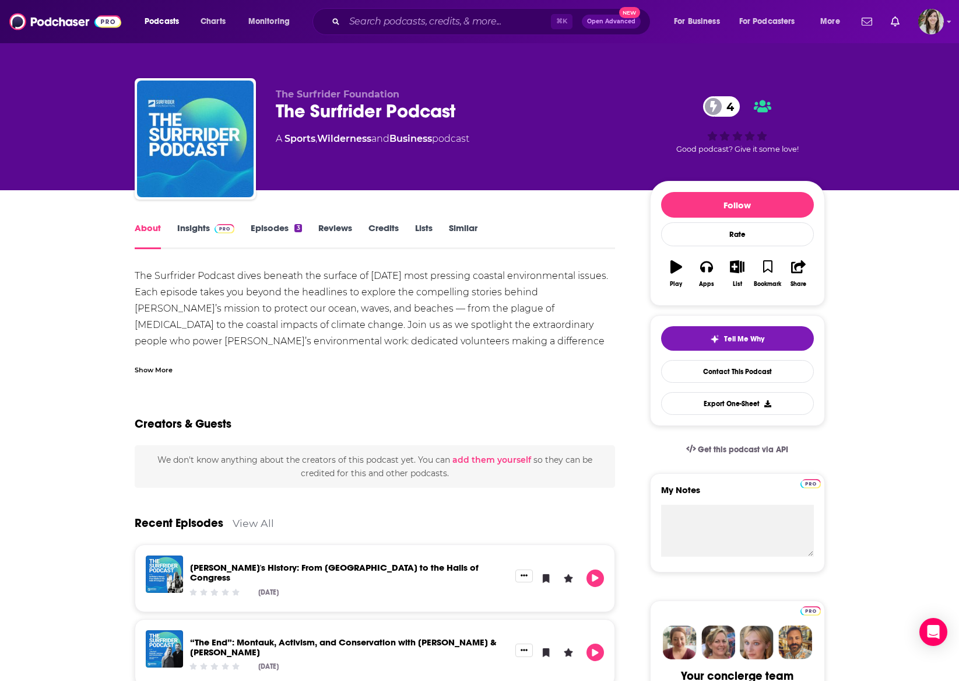
click at [184, 229] on link "Insights" at bounding box center [206, 235] width 58 height 27
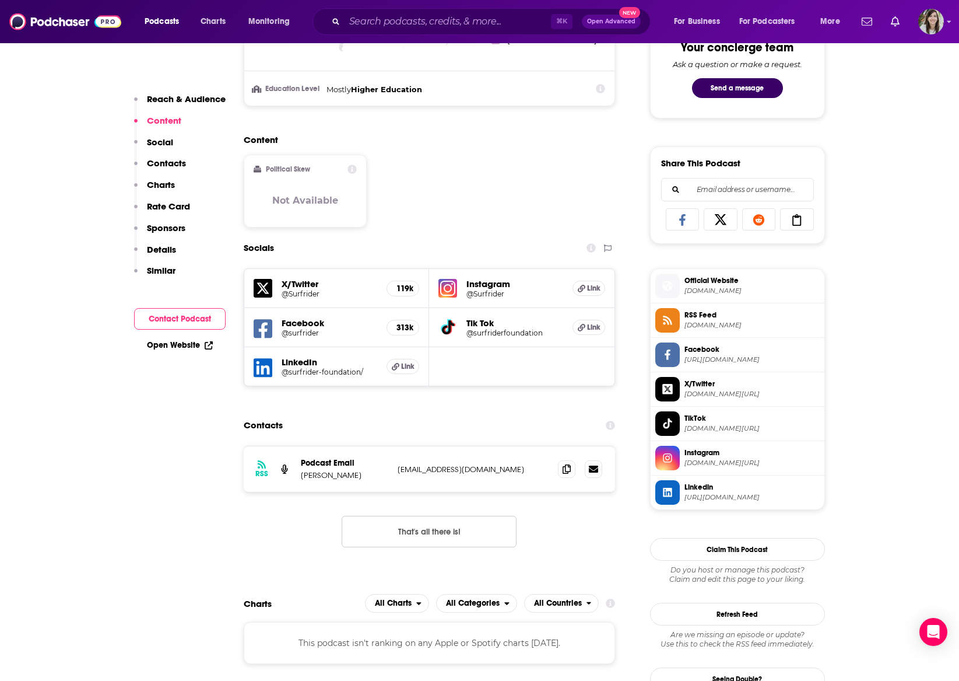
scroll to position [909, 0]
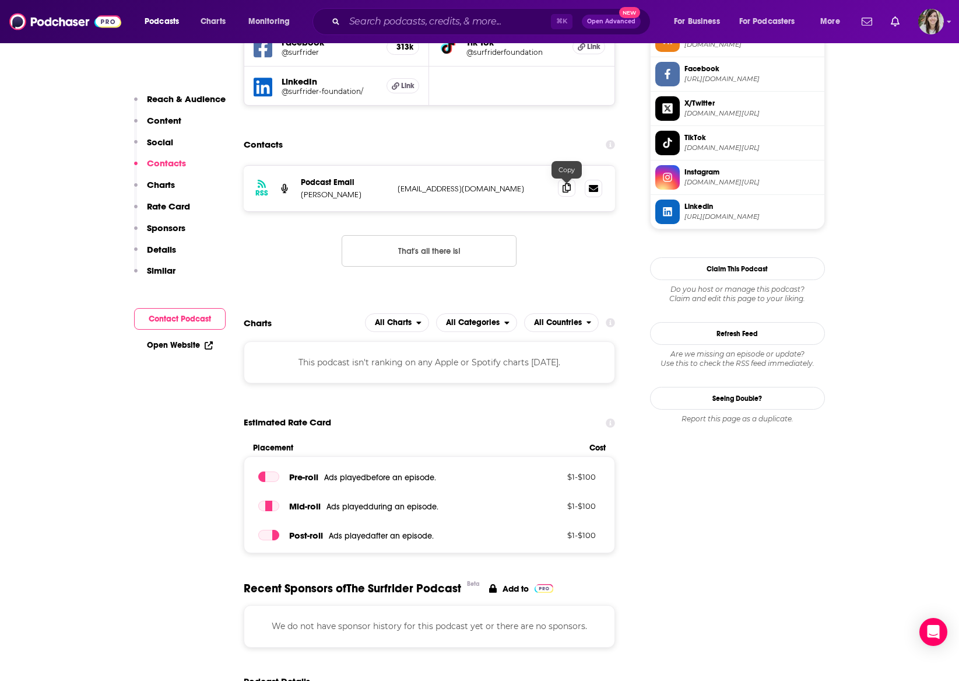
click at [566, 188] on icon at bounding box center [567, 187] width 8 height 9
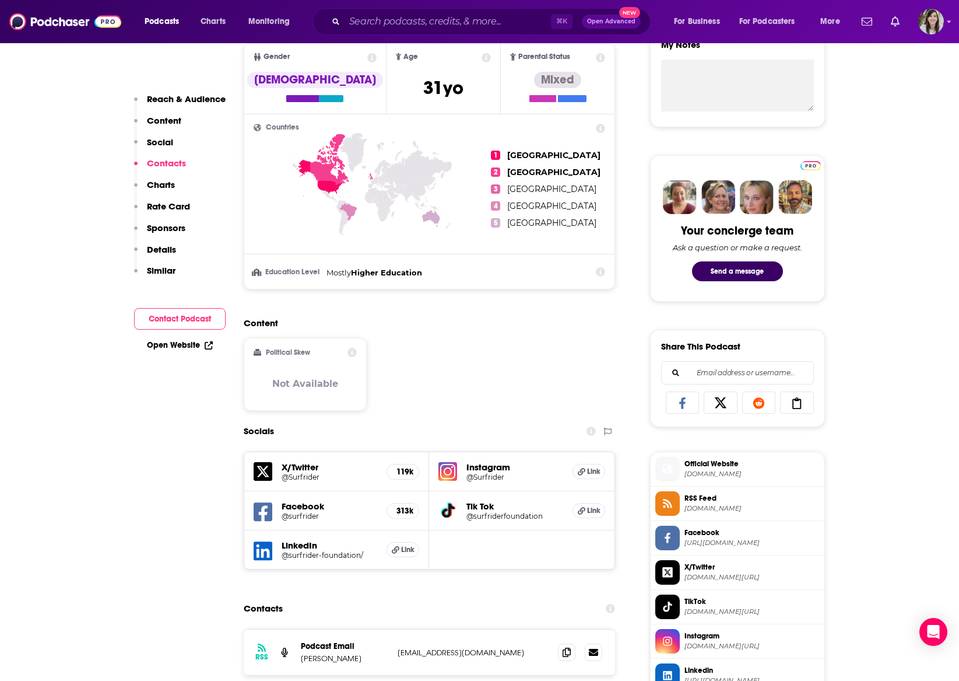
scroll to position [0, 0]
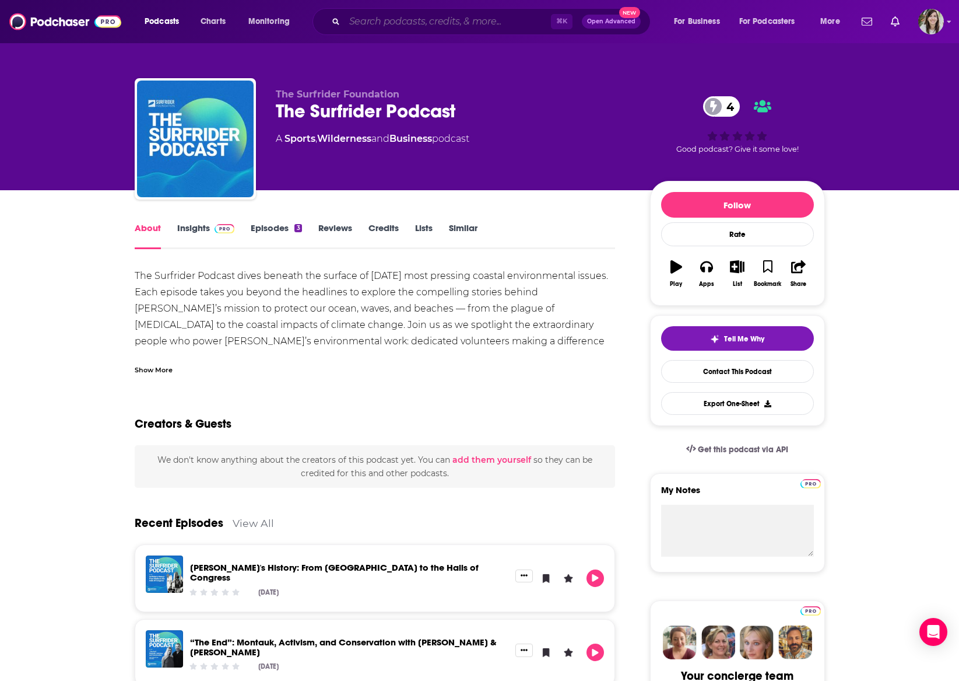
click at [388, 26] on input "Search podcasts, credits, & more..." at bounding box center [448, 21] width 206 height 19
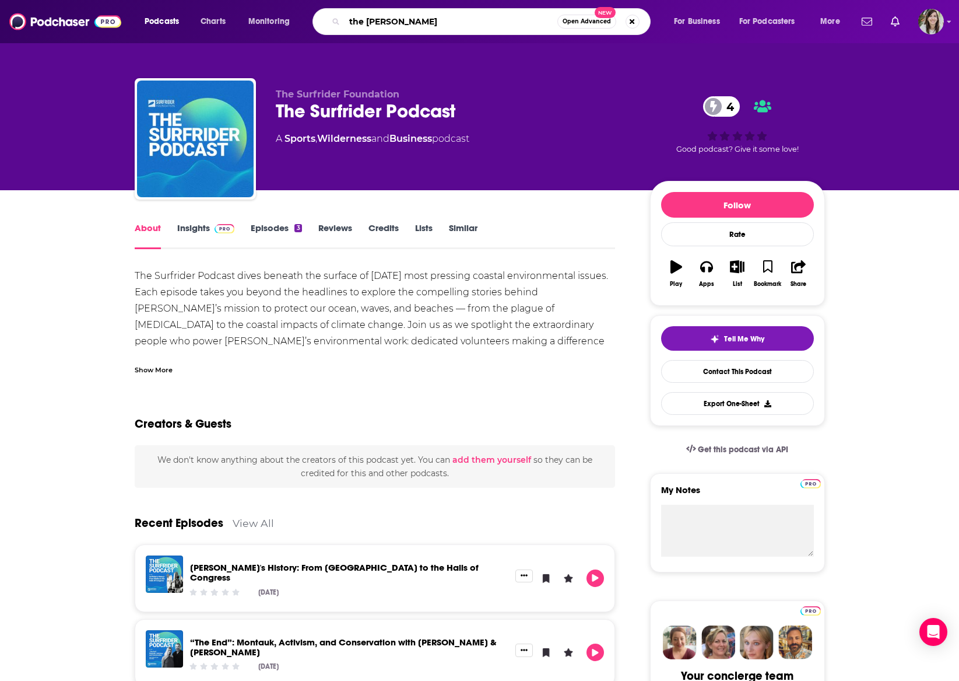
type input "the salt"
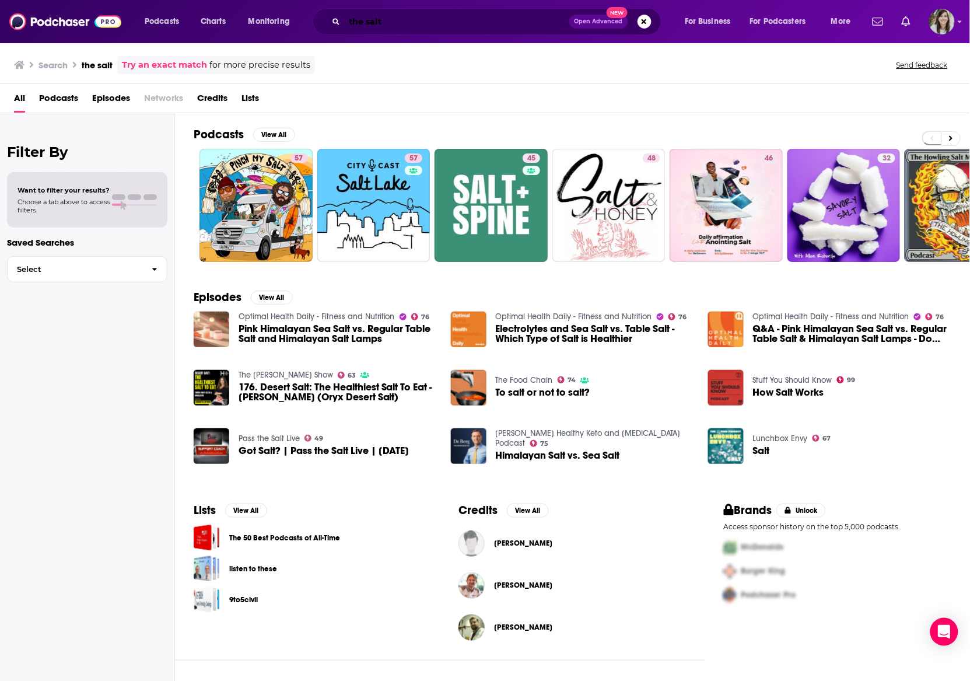
click at [433, 25] on input "the salt" at bounding box center [457, 21] width 225 height 19
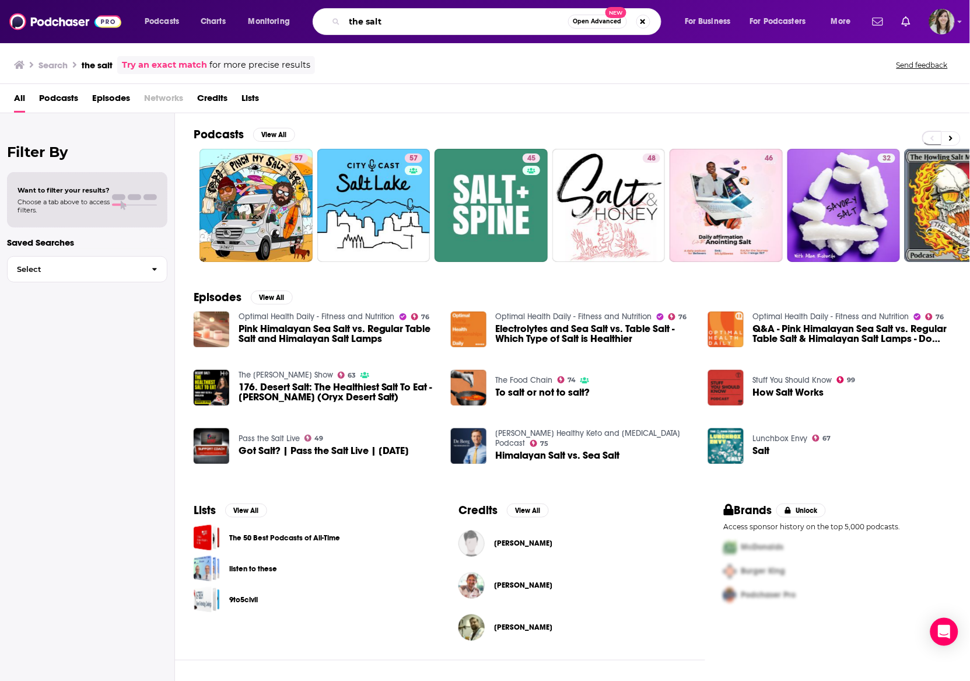
click at [433, 25] on input "the salt" at bounding box center [456, 21] width 223 height 19
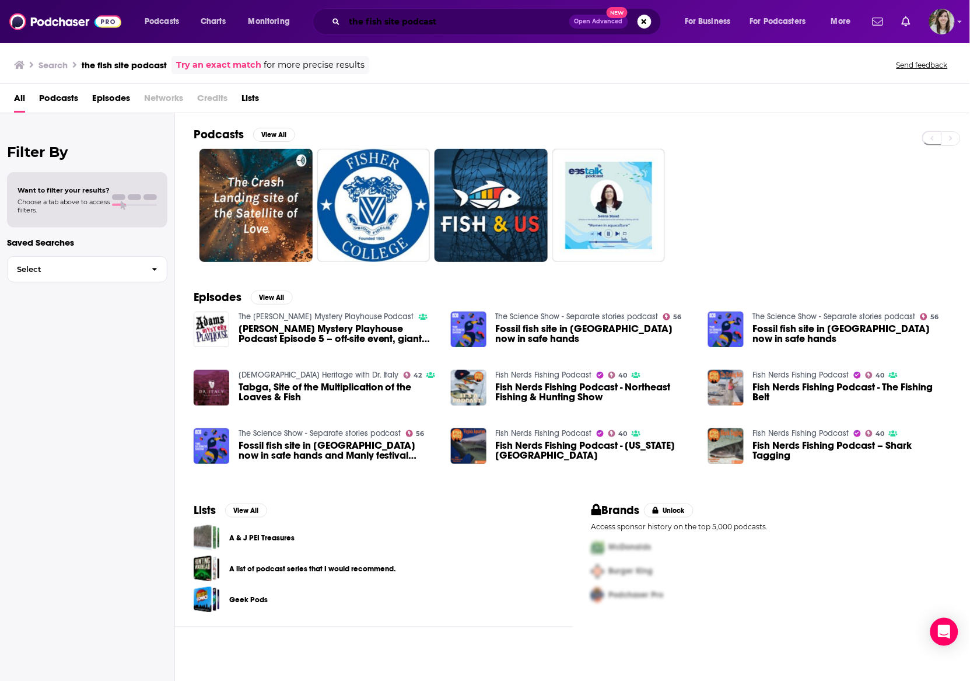
click at [436, 26] on input "the fish site podcast" at bounding box center [457, 21] width 225 height 19
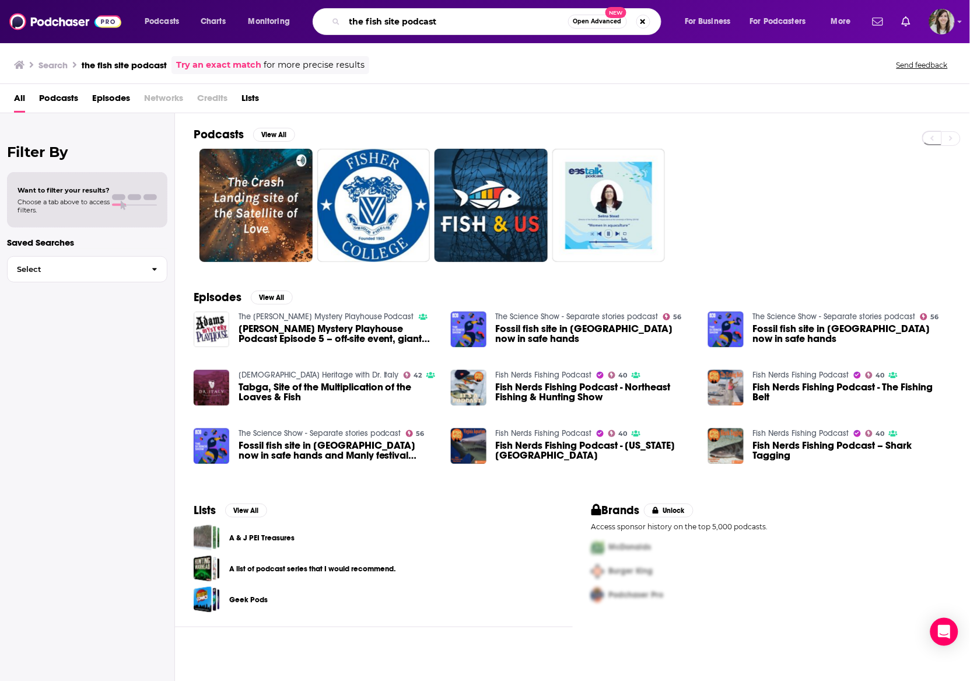
click at [436, 26] on input "the fish site podcast" at bounding box center [456, 21] width 223 height 19
type input "ocean policy"
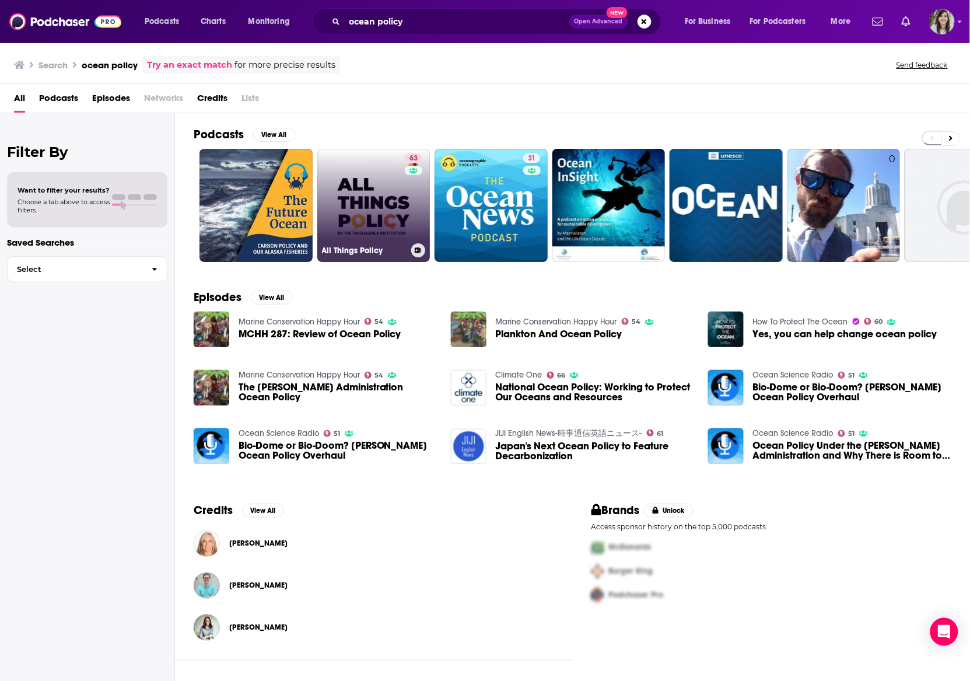
click at [344, 213] on link "63 All Things Policy" at bounding box center [373, 205] width 113 height 113
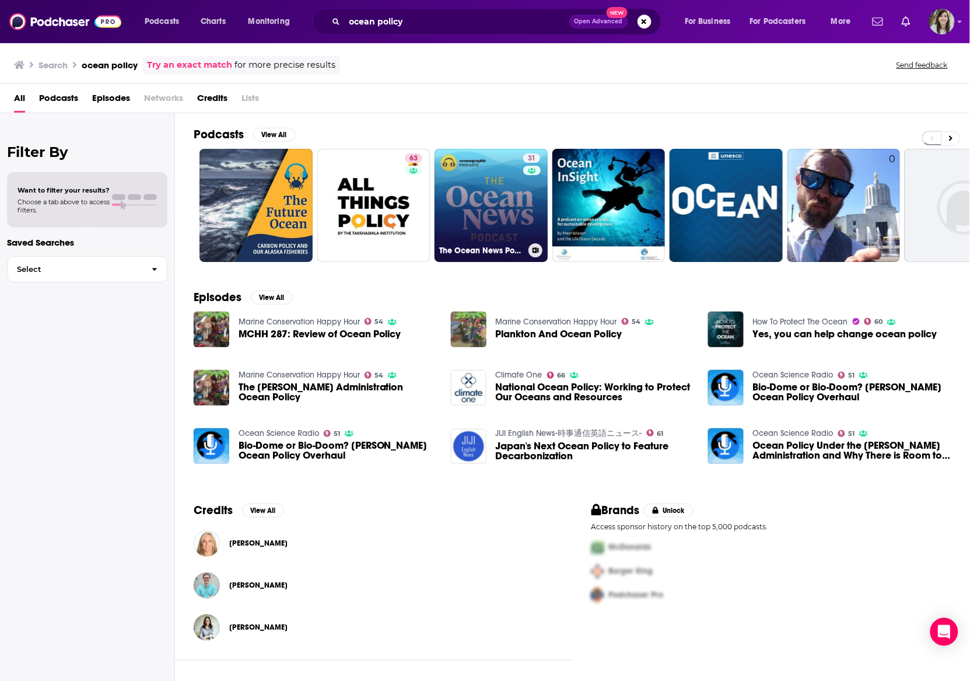
click at [490, 201] on link "31 The Ocean News Podcast" at bounding box center [491, 205] width 113 height 113
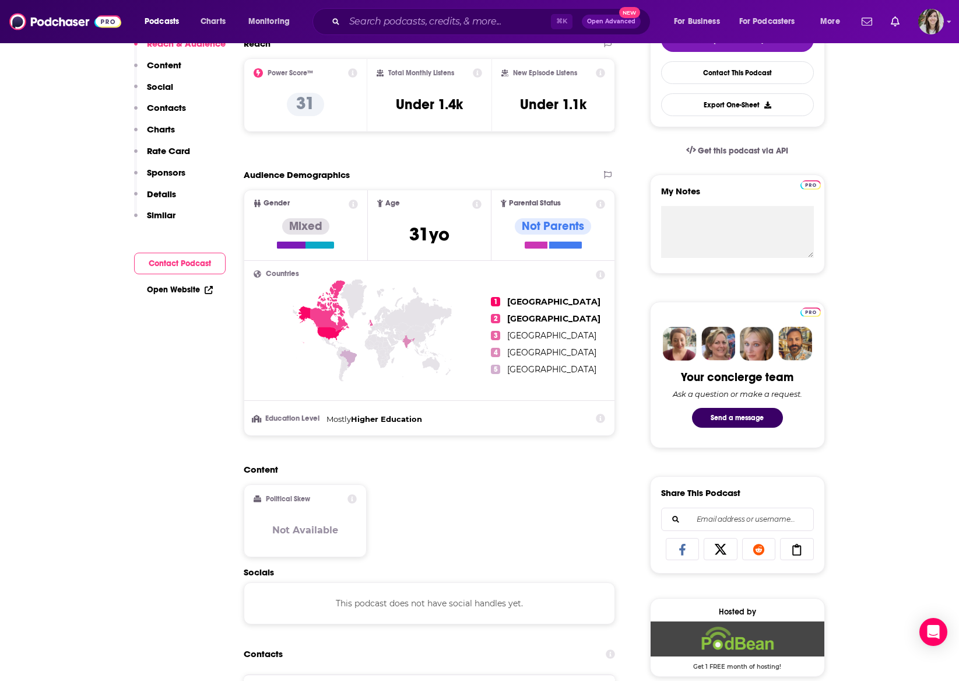
scroll to position [686, 0]
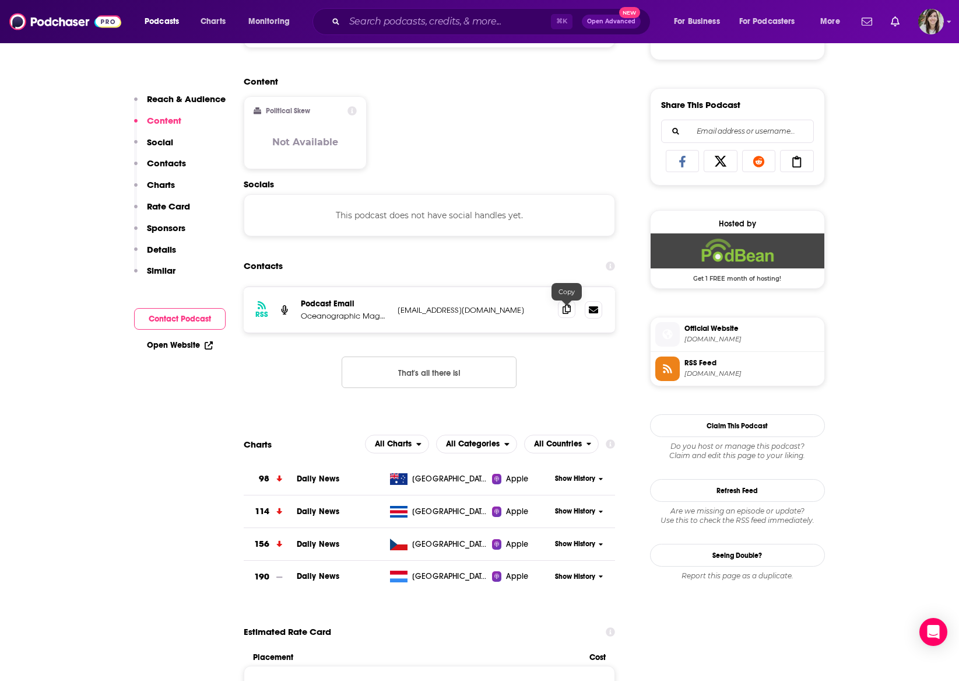
click at [566, 314] on icon at bounding box center [567, 308] width 8 height 9
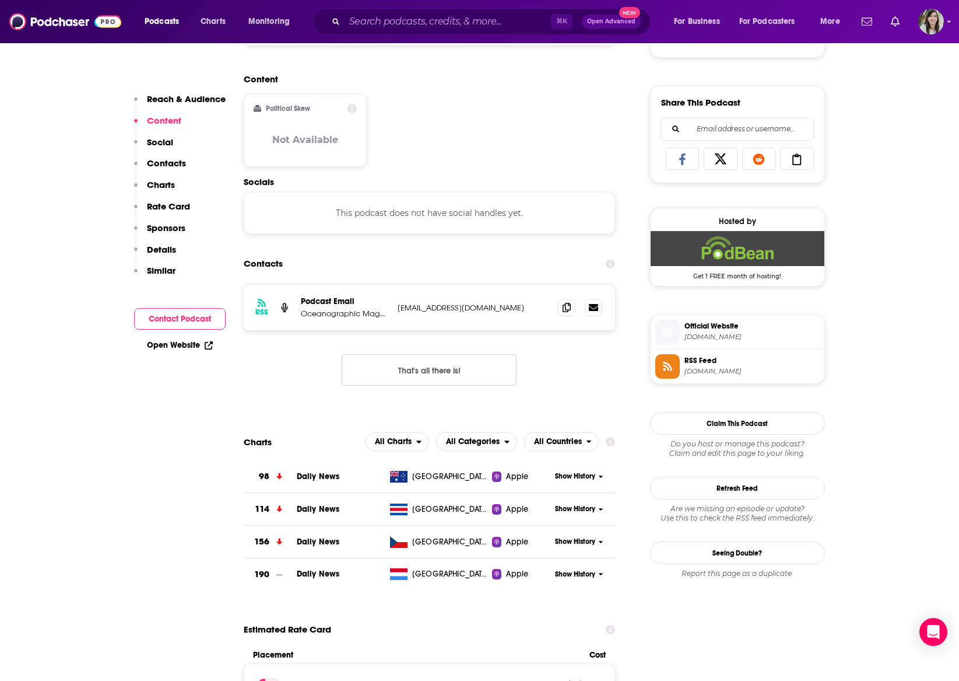
drag, startPoint x: 502, startPoint y: 159, endPoint x: 360, endPoint y: 12, distance: 204.6
click at [501, 160] on div "Content Political Skew Not Available" at bounding box center [430, 124] width 372 height 103
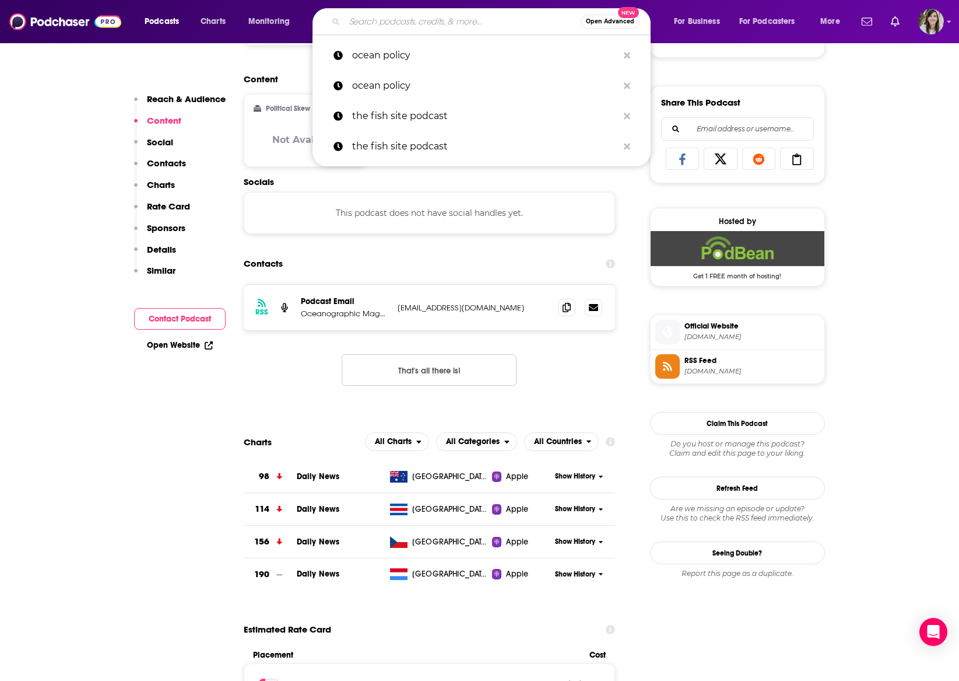
click at [430, 19] on input "Search podcasts, credits, & more..." at bounding box center [463, 21] width 236 height 19
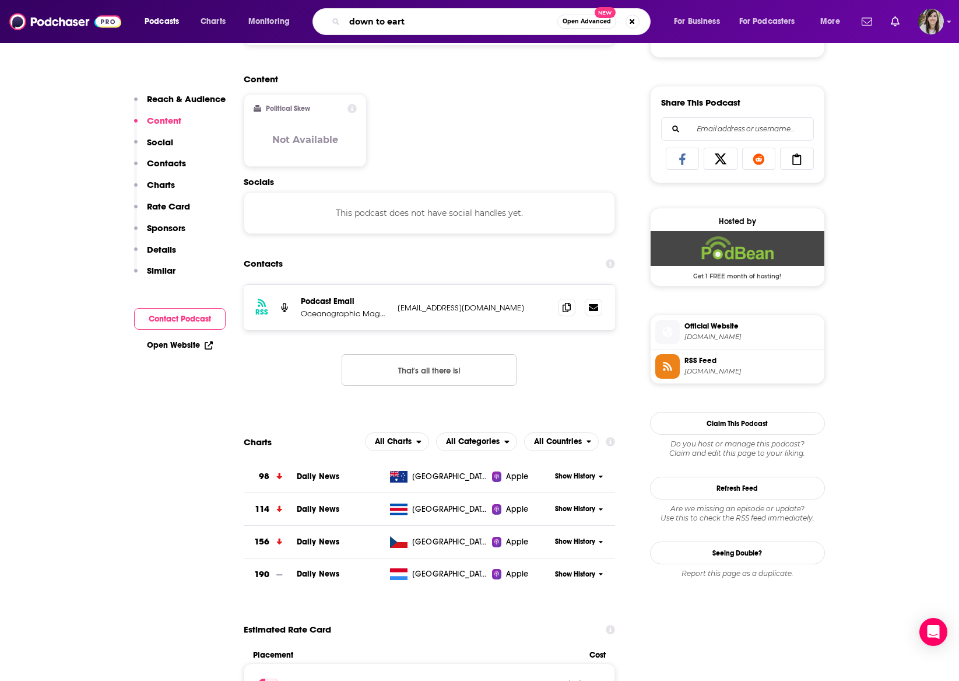
type input "down to earth"
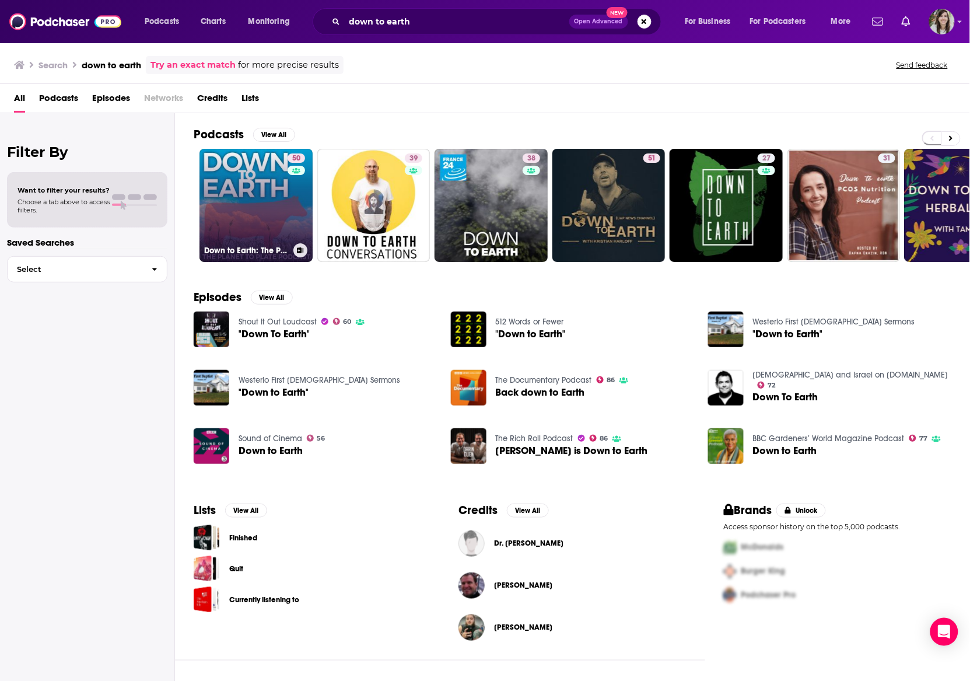
click at [275, 194] on link "50 Down to Earth: The Planet to Plate Podcast" at bounding box center [255, 205] width 113 height 113
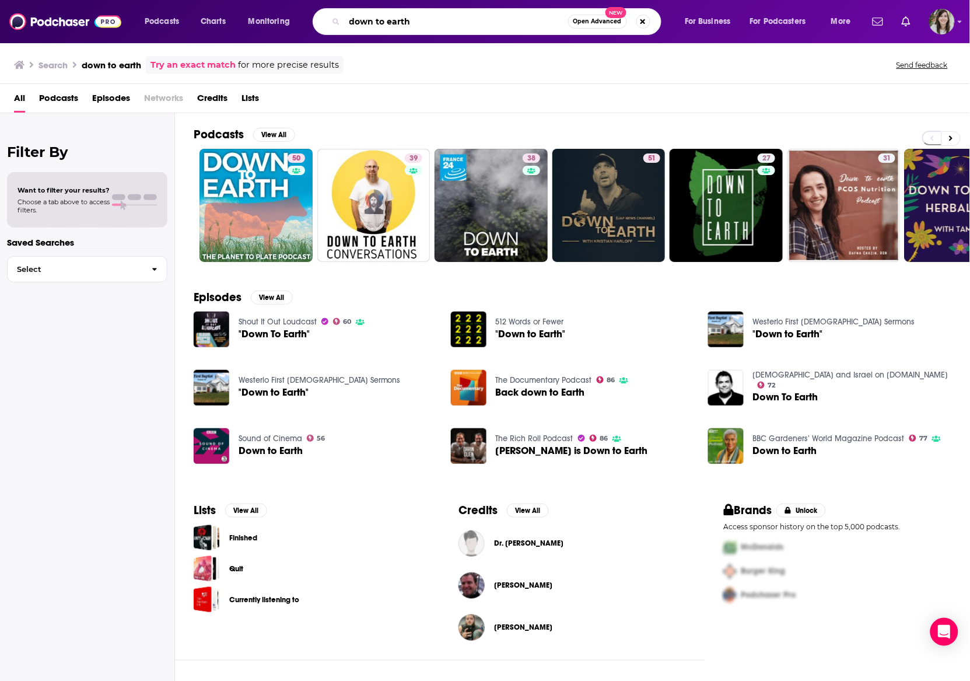
click at [386, 23] on input "down to earth" at bounding box center [456, 21] width 223 height 19
type input "fish & us"
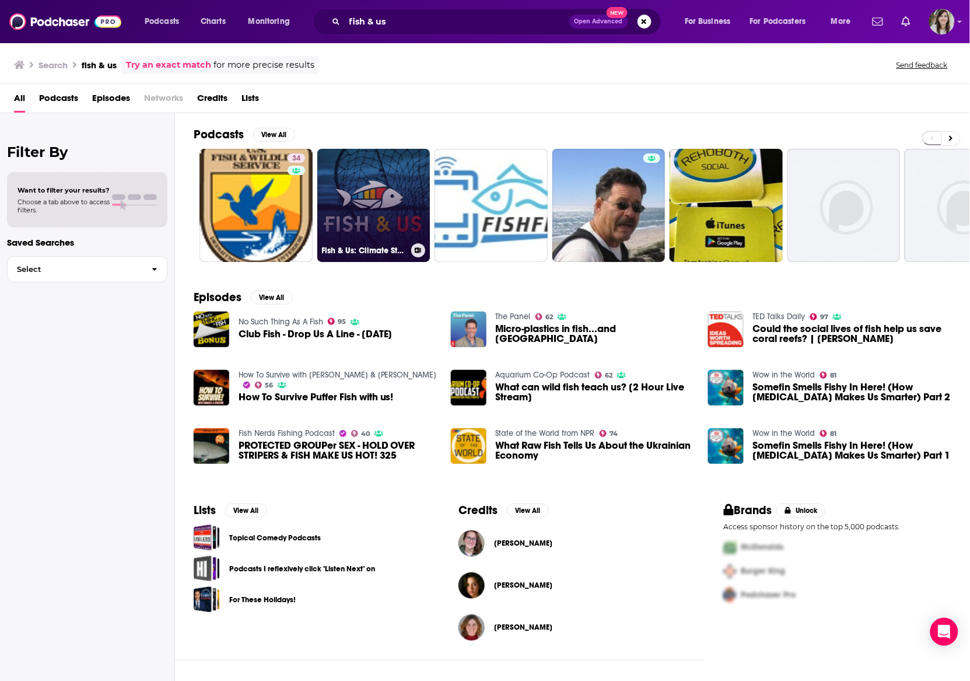
click at [393, 190] on link "Fish & Us: Climate Stories from the Waterfront" at bounding box center [373, 205] width 113 height 113
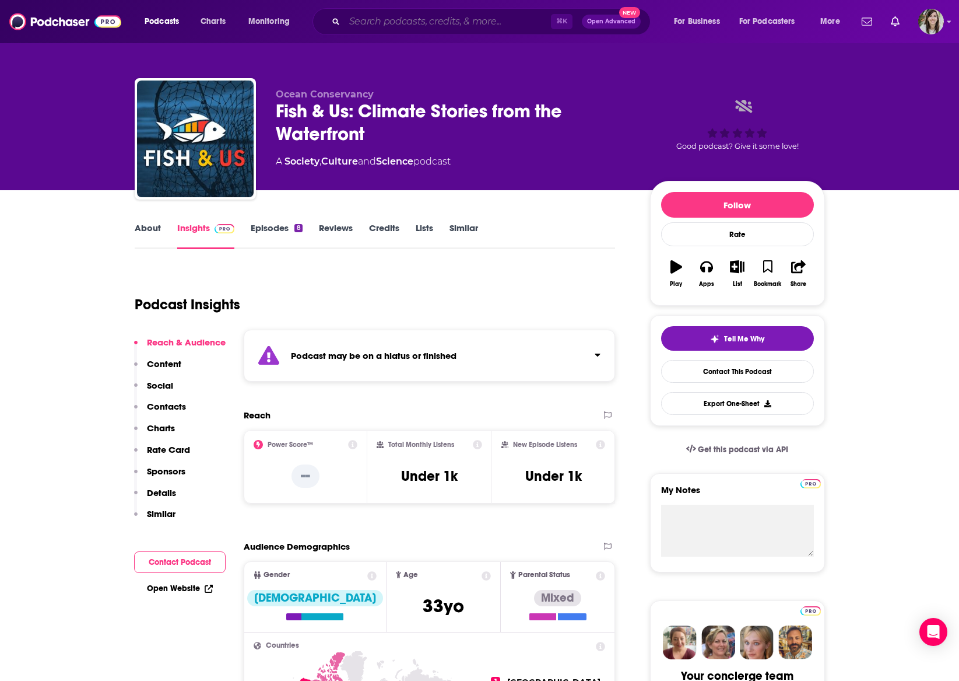
click at [386, 12] on input "Search podcasts, credits, & more..." at bounding box center [448, 21] width 206 height 19
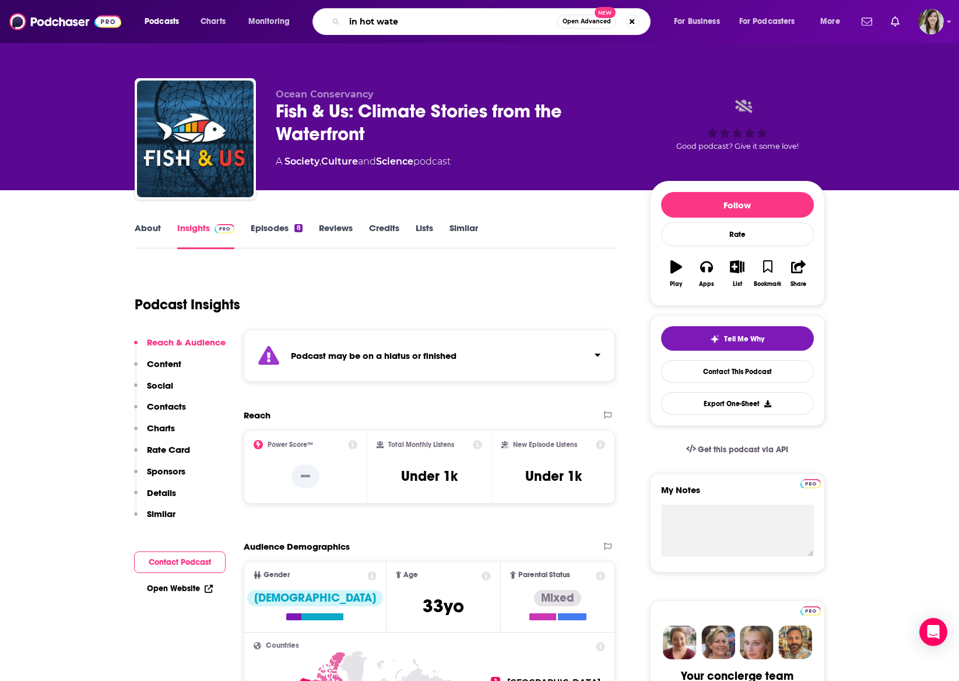
type input "in hot water"
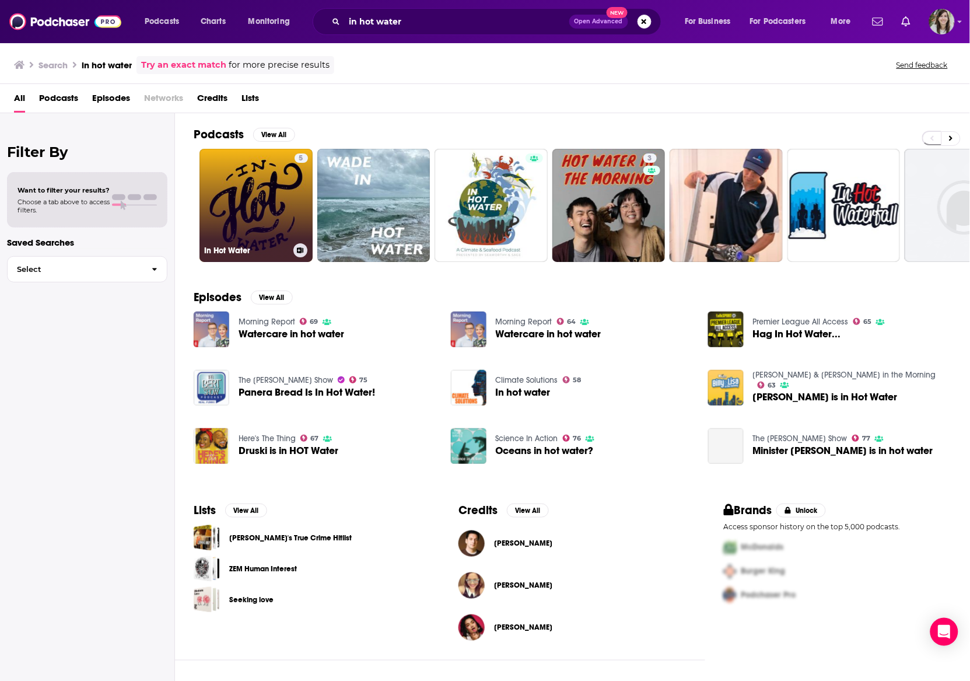
click at [239, 195] on link "5 In Hot Water" at bounding box center [255, 205] width 113 height 113
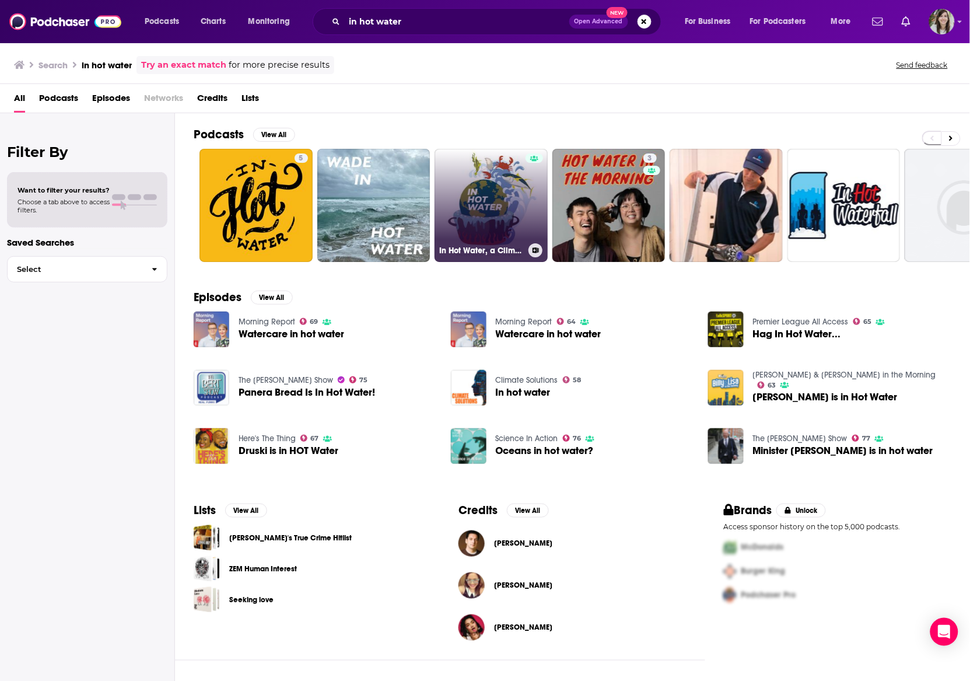
click at [481, 179] on link "In Hot Water, a Climate and Seafood podcast" at bounding box center [491, 205] width 113 height 113
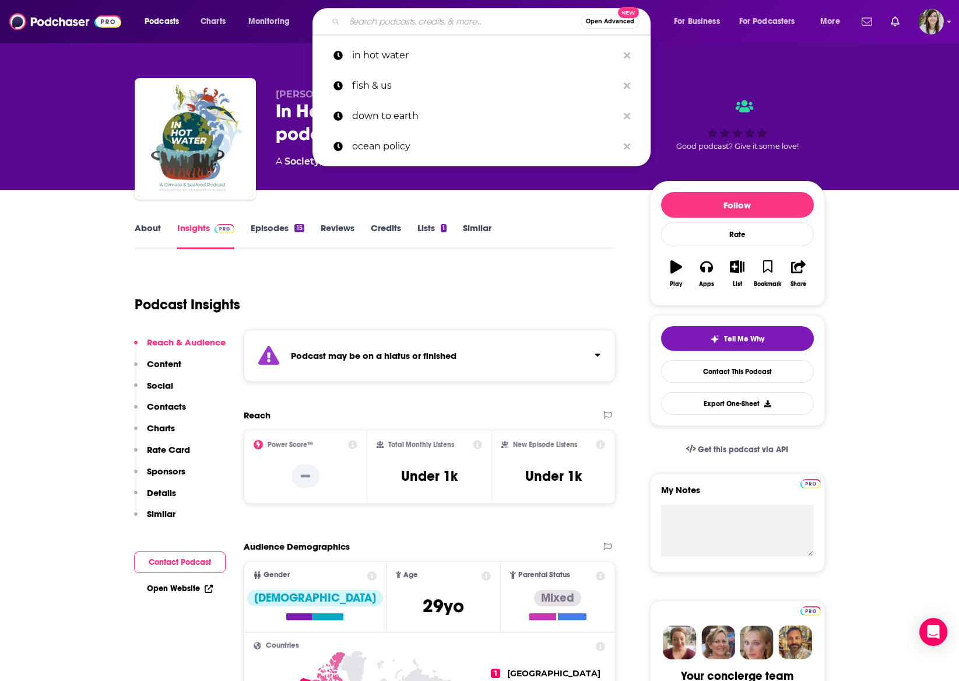
click at [353, 15] on input "Search podcasts, credits, & more..." at bounding box center [463, 21] width 236 height 19
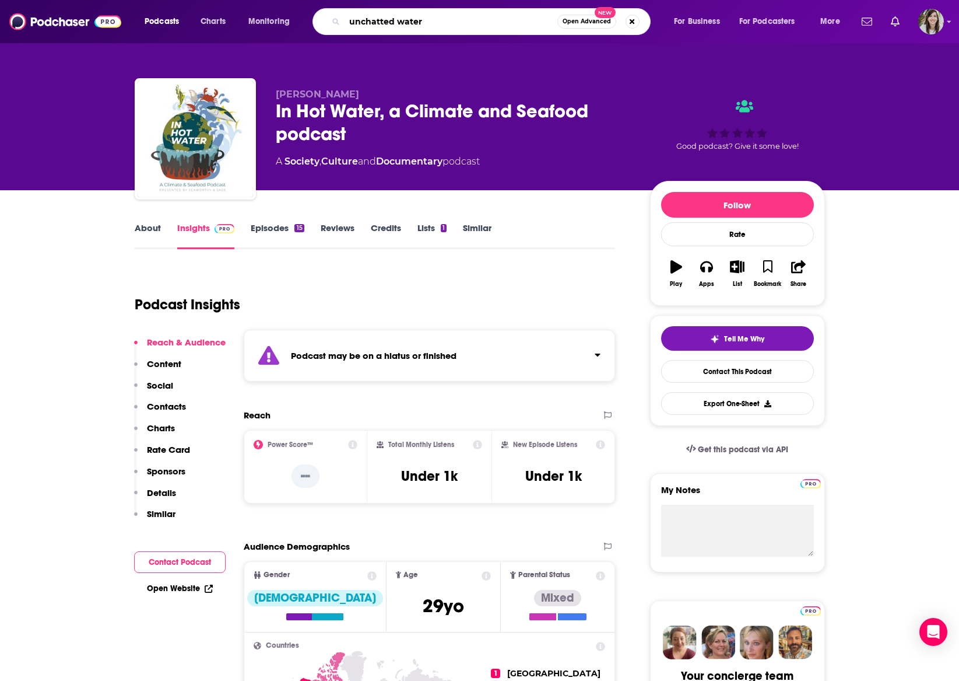
type input "unchatted waters"
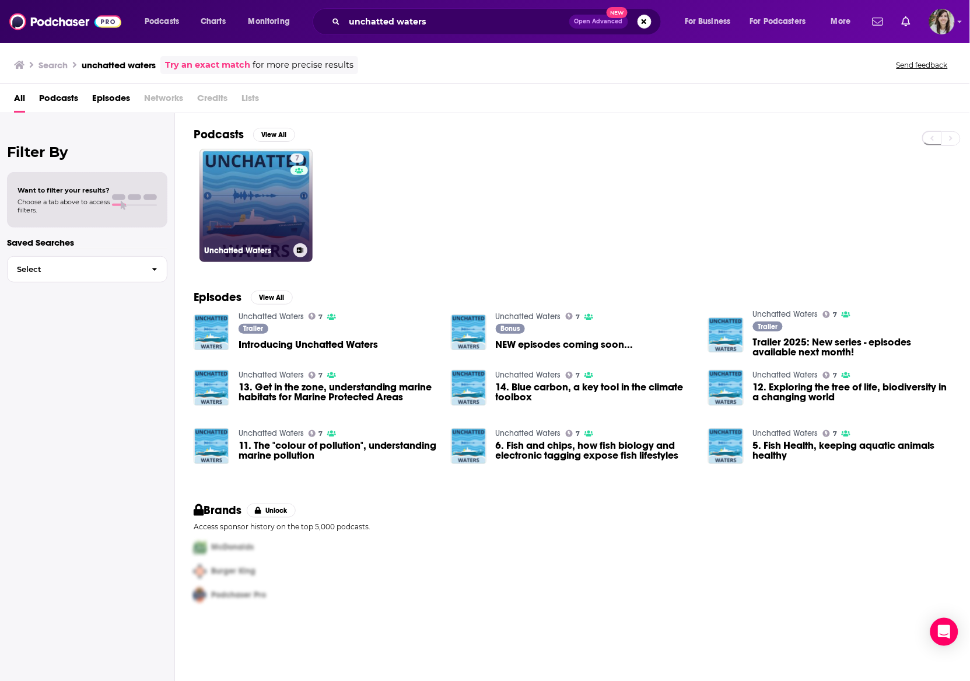
click at [257, 217] on link "7 Unchatted Waters" at bounding box center [255, 205] width 113 height 113
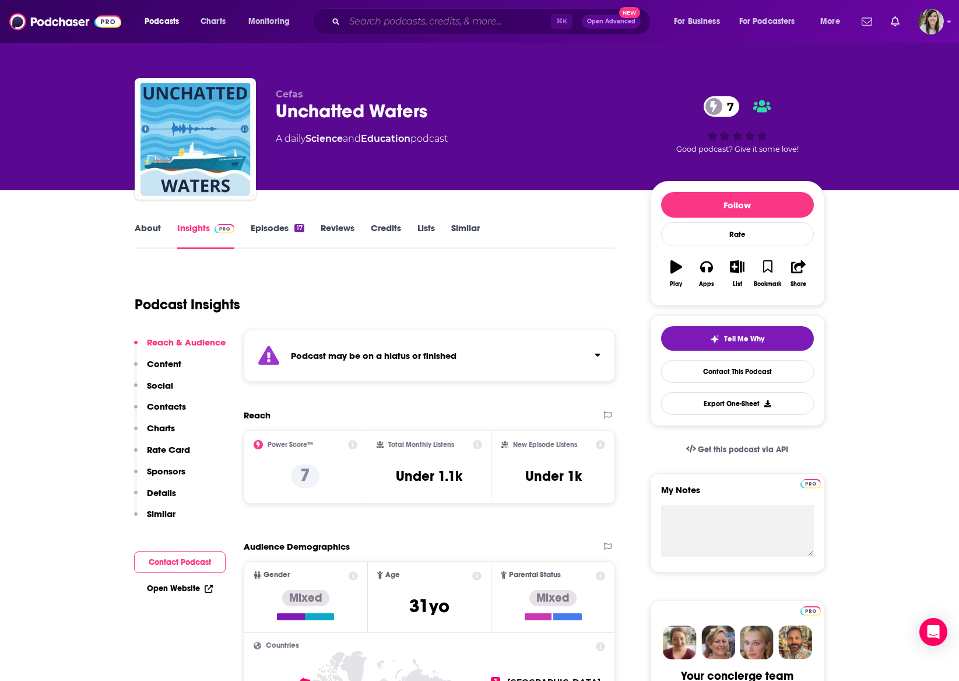
click at [387, 13] on input "Search podcasts, credits, & more..." at bounding box center [448, 21] width 206 height 19
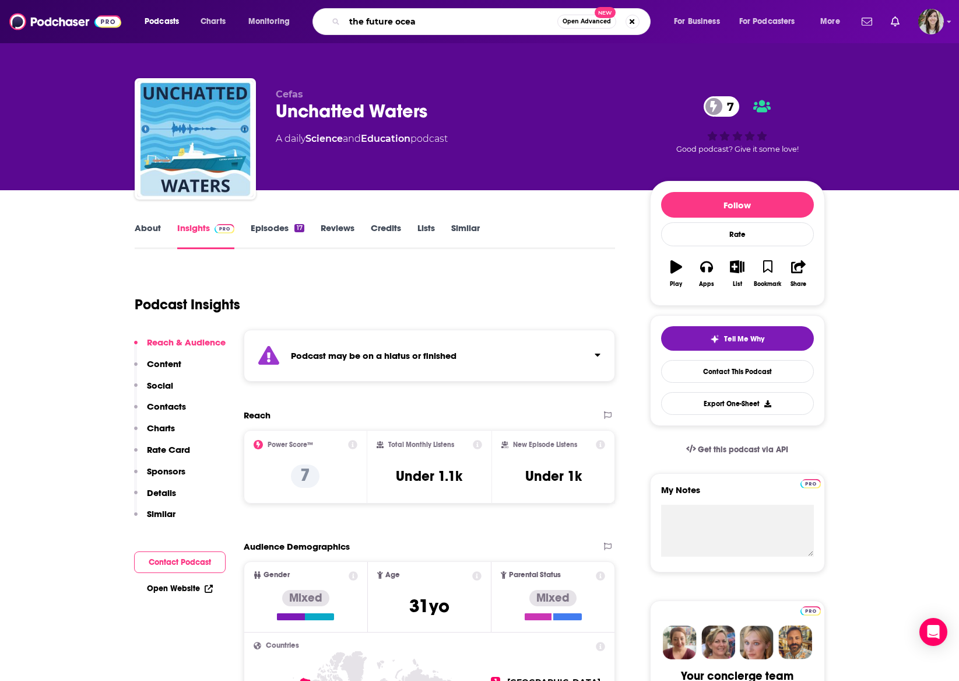
type input "the future ocean"
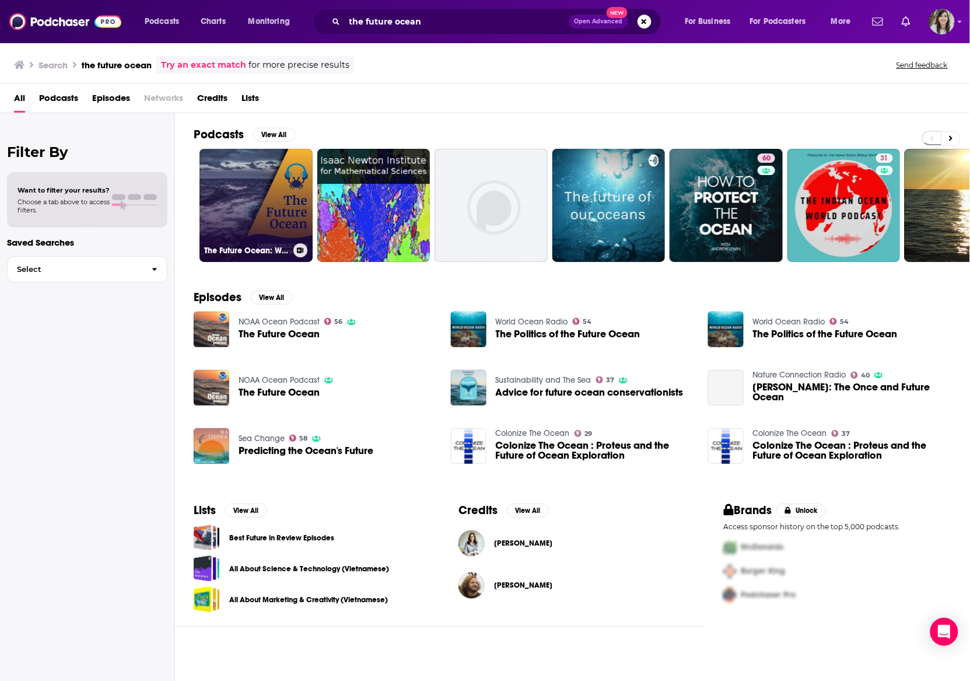
click at [250, 191] on link "The Future Ocean: What Can Carbon Policy Do For the Ocean and Our Fisheries?" at bounding box center [255, 205] width 113 height 113
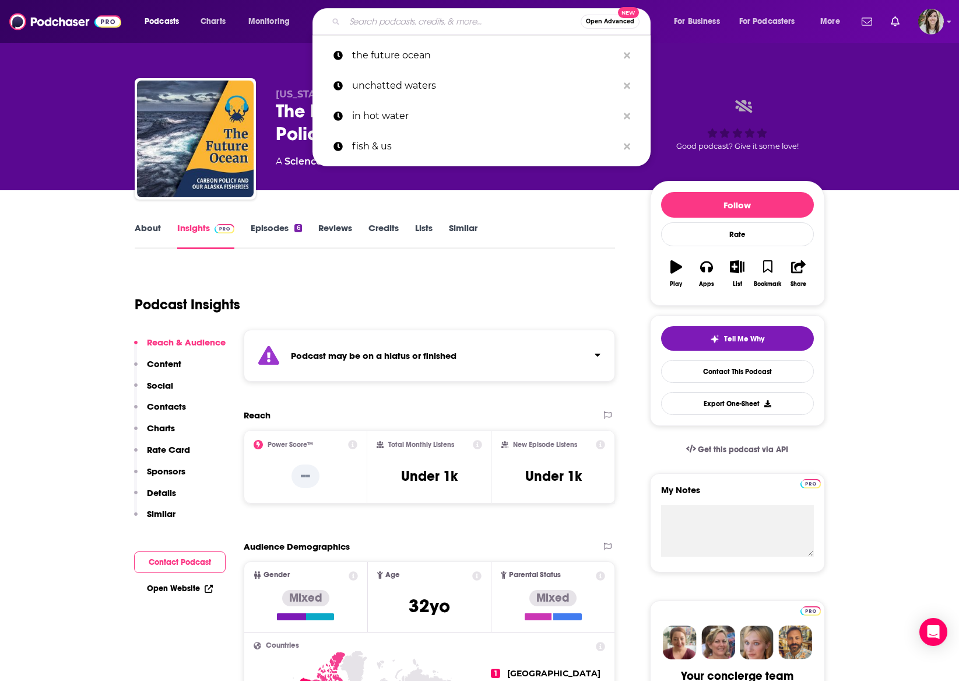
click at [401, 26] on input "Search podcasts, credits, & more..." at bounding box center [463, 21] width 236 height 19
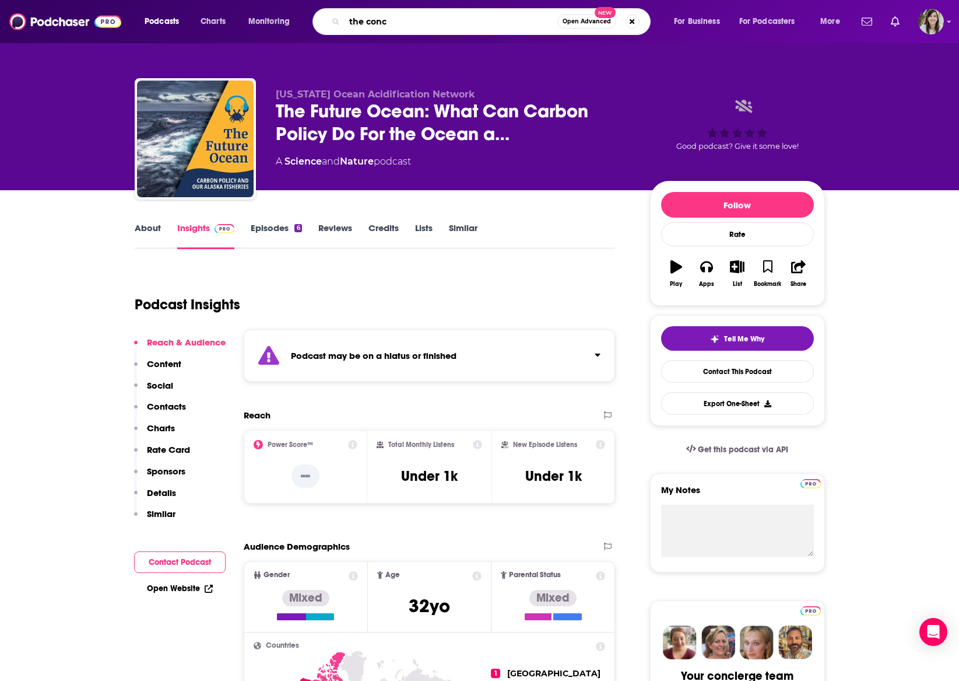
type input "the conch"
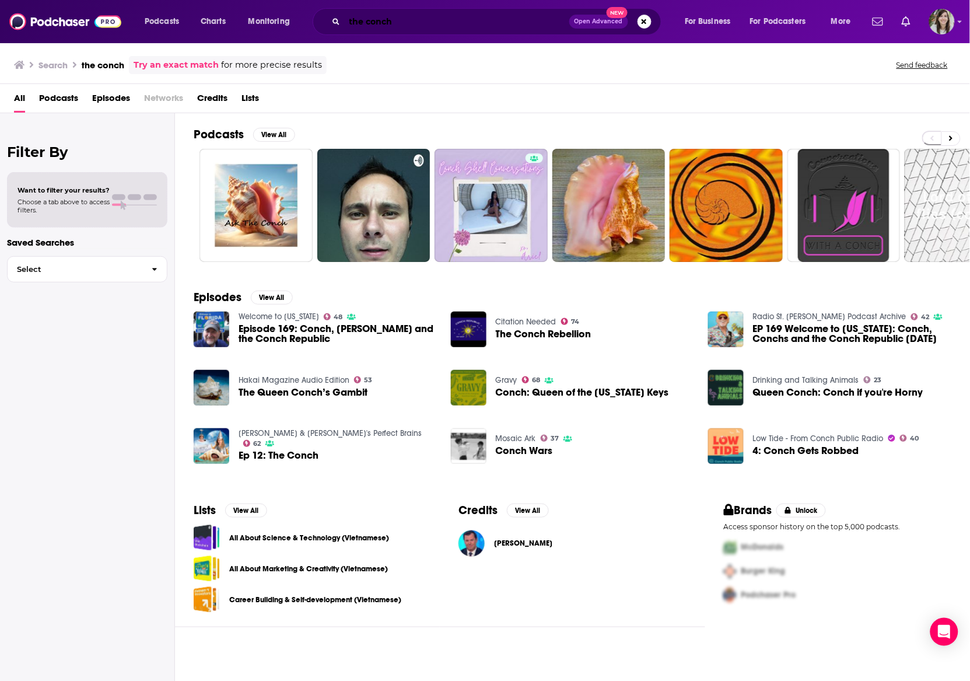
click at [378, 17] on input "the conch" at bounding box center [457, 21] width 225 height 19
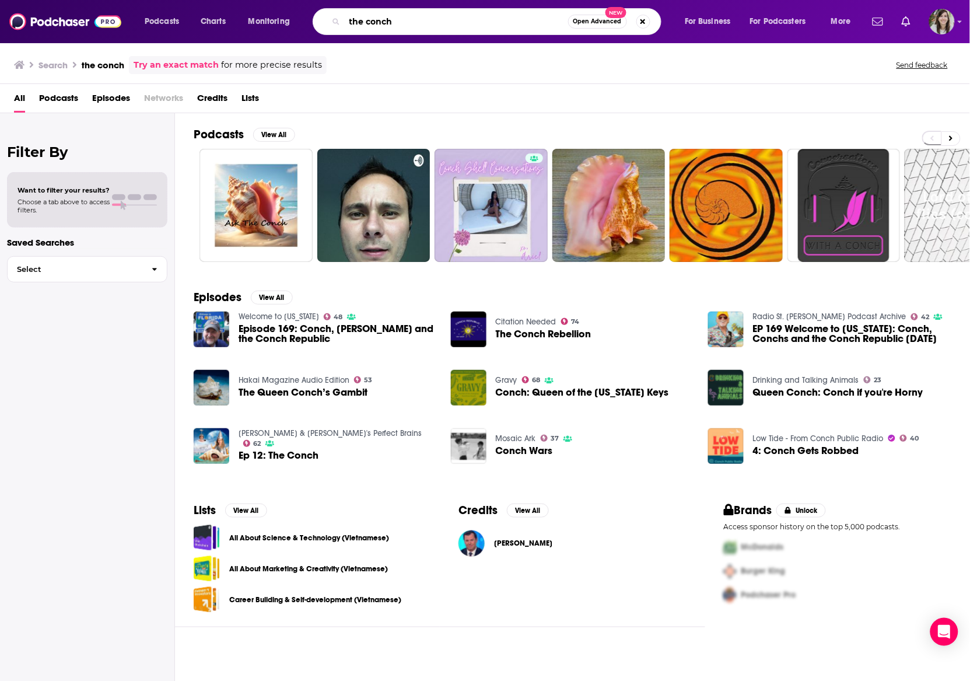
click at [378, 17] on input "the conch" at bounding box center [456, 21] width 223 height 19
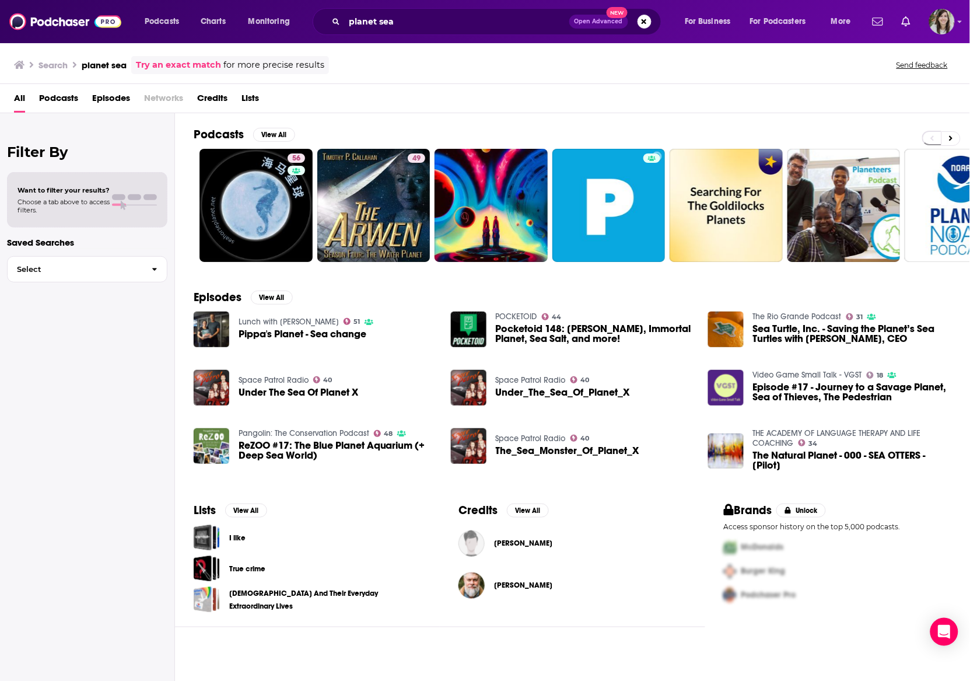
click at [58, 97] on span "Podcasts" at bounding box center [58, 101] width 39 height 24
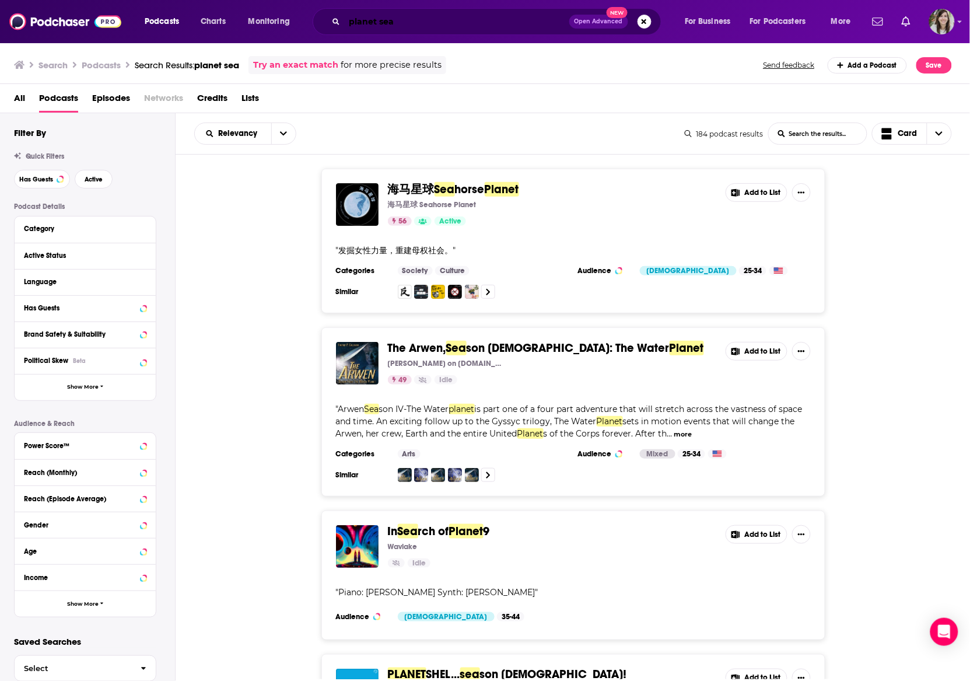
click at [377, 20] on input "planet sea" at bounding box center [457, 21] width 225 height 19
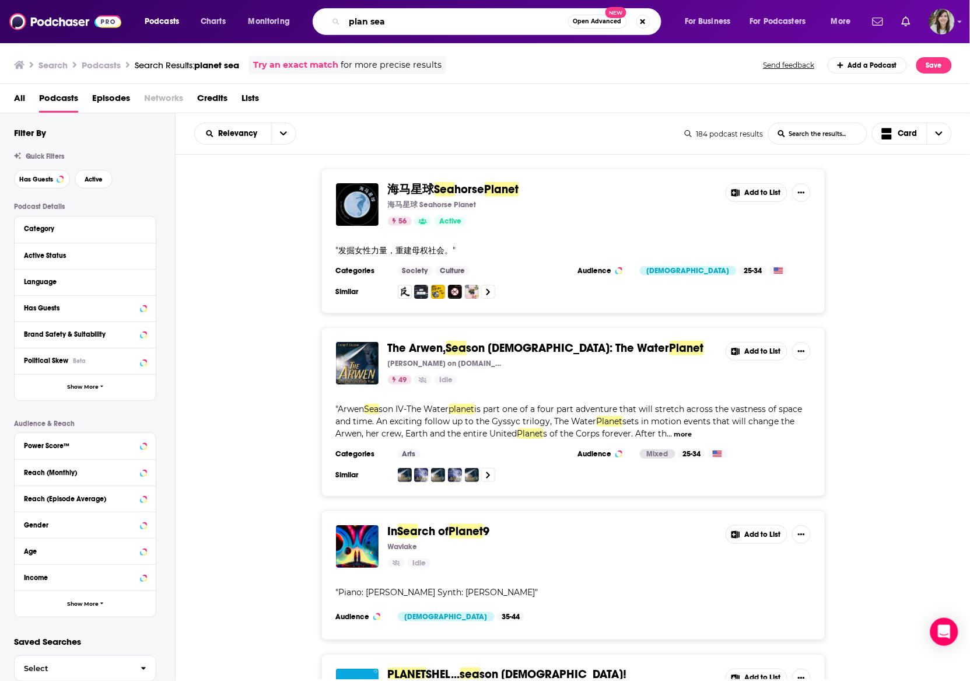
type input "plan sea"
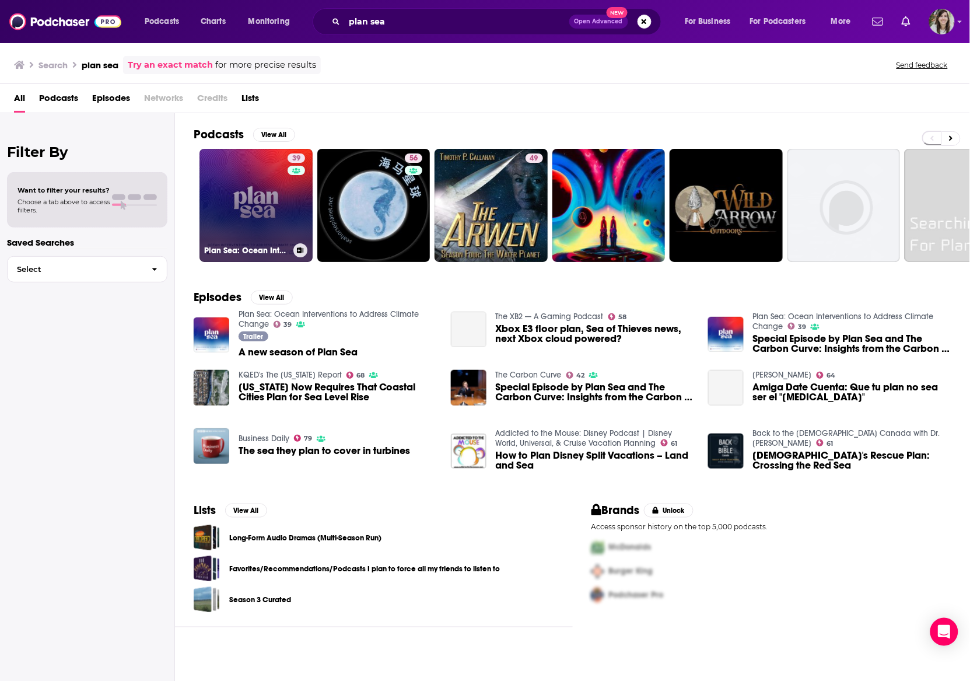
click at [247, 173] on link "39 Plan Sea: Ocean Interventions to Address Climate Change" at bounding box center [255, 205] width 113 height 113
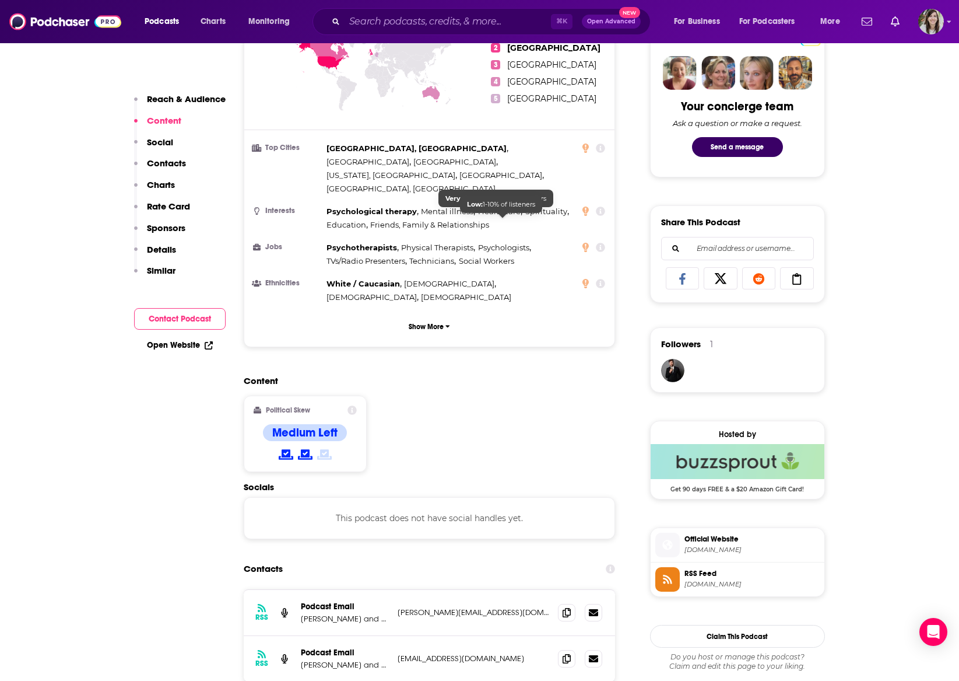
scroll to position [747, 0]
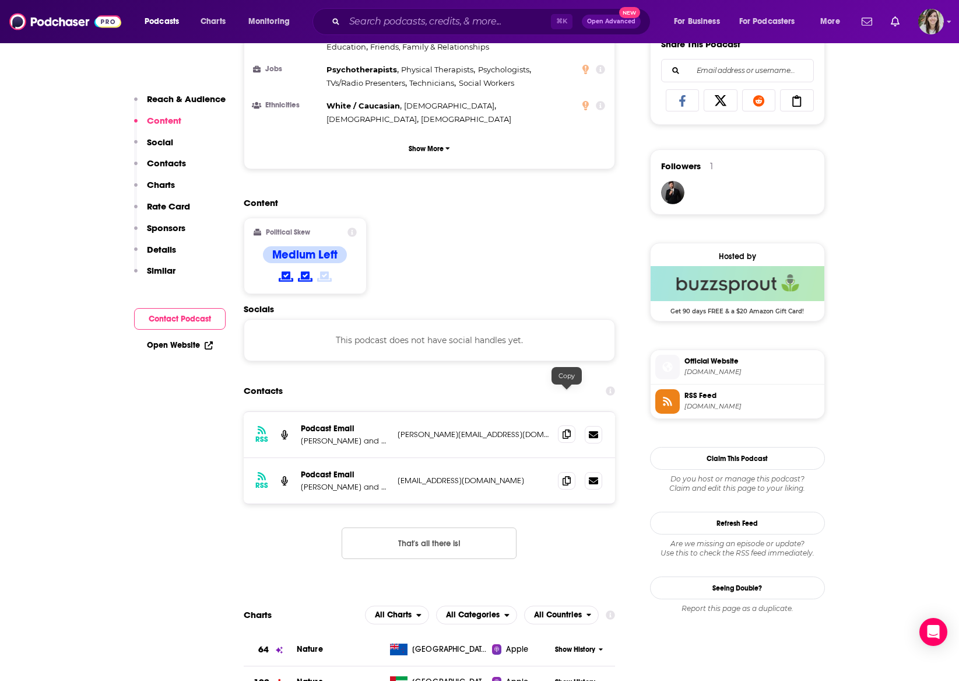
click at [571, 425] on span at bounding box center [566, 433] width 17 height 17
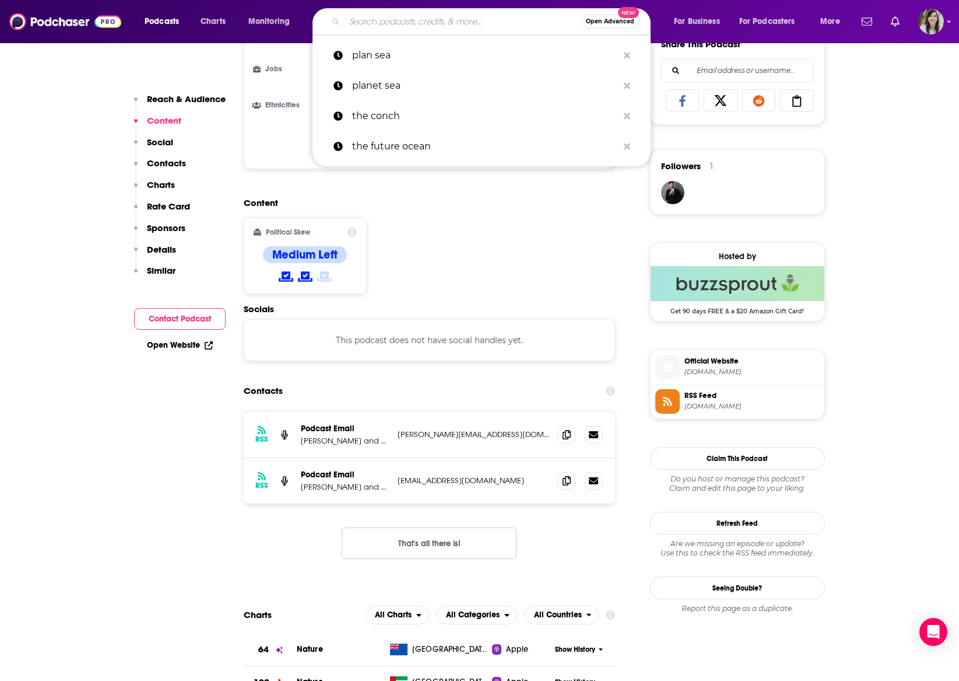
click at [360, 25] on input "Search podcasts, credits, & more..." at bounding box center [463, 21] width 236 height 19
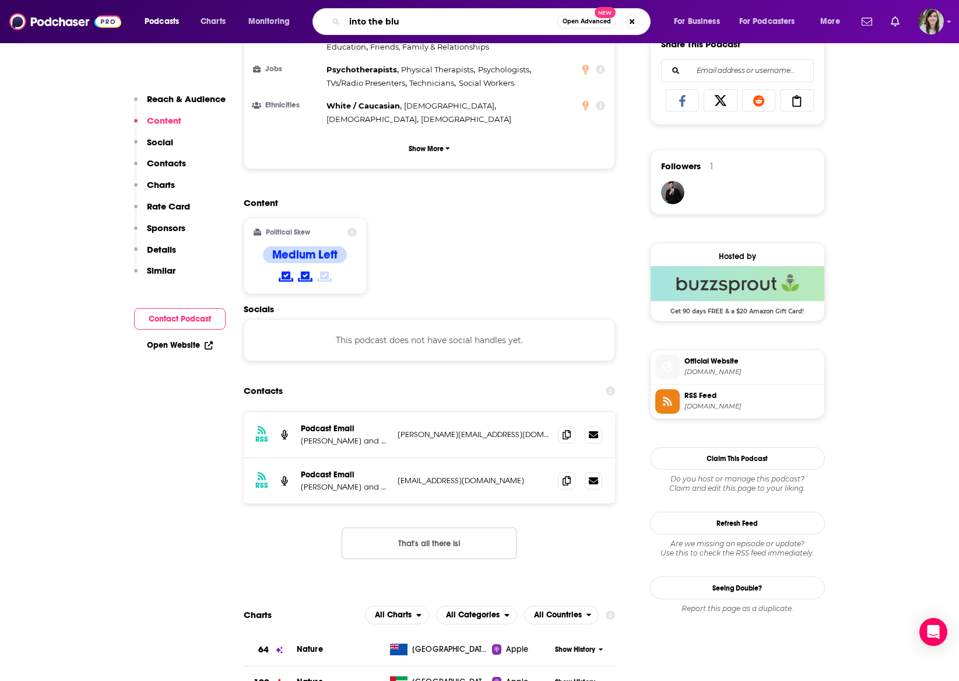
type input "into the blue"
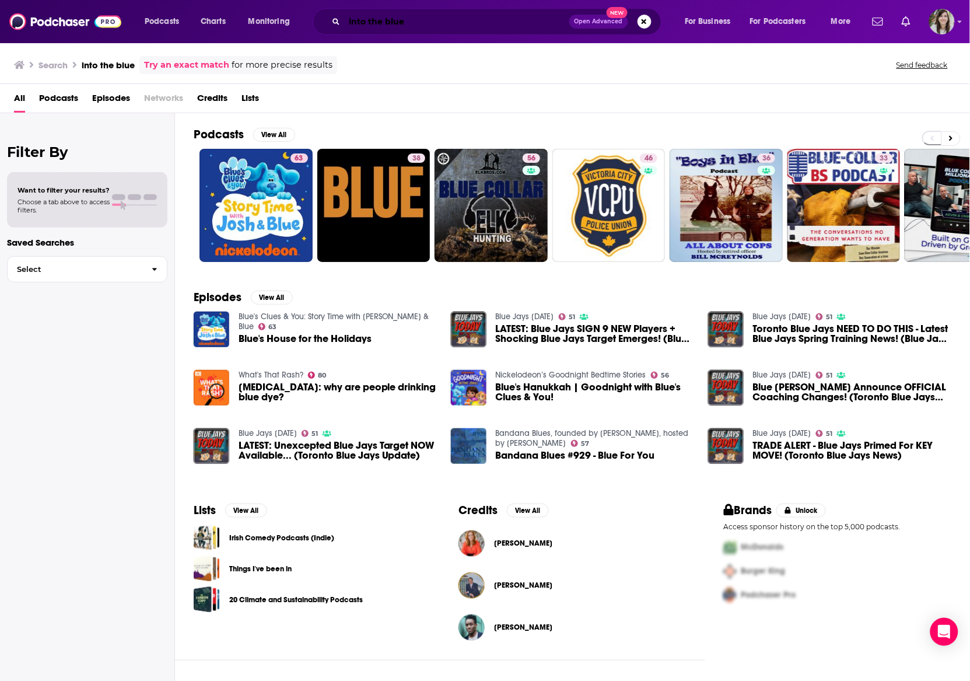
click at [369, 15] on input "into the blue" at bounding box center [457, 21] width 225 height 19
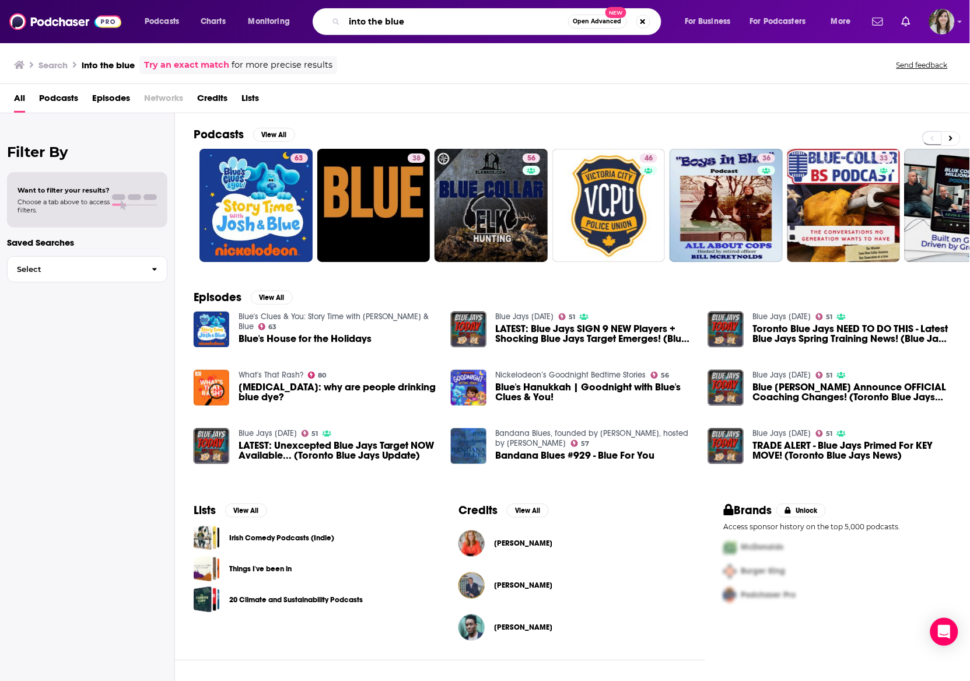
click at [369, 15] on input "into the blue" at bounding box center [456, 21] width 223 height 19
type input "ocean calls"
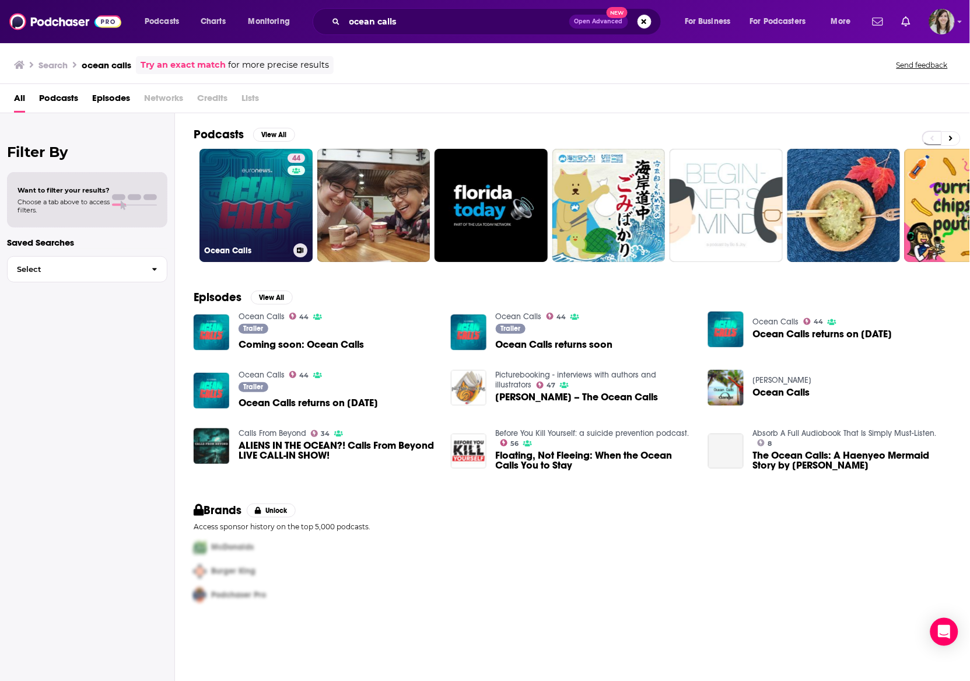
click at [219, 214] on link "44 Ocean Calls" at bounding box center [255, 205] width 113 height 113
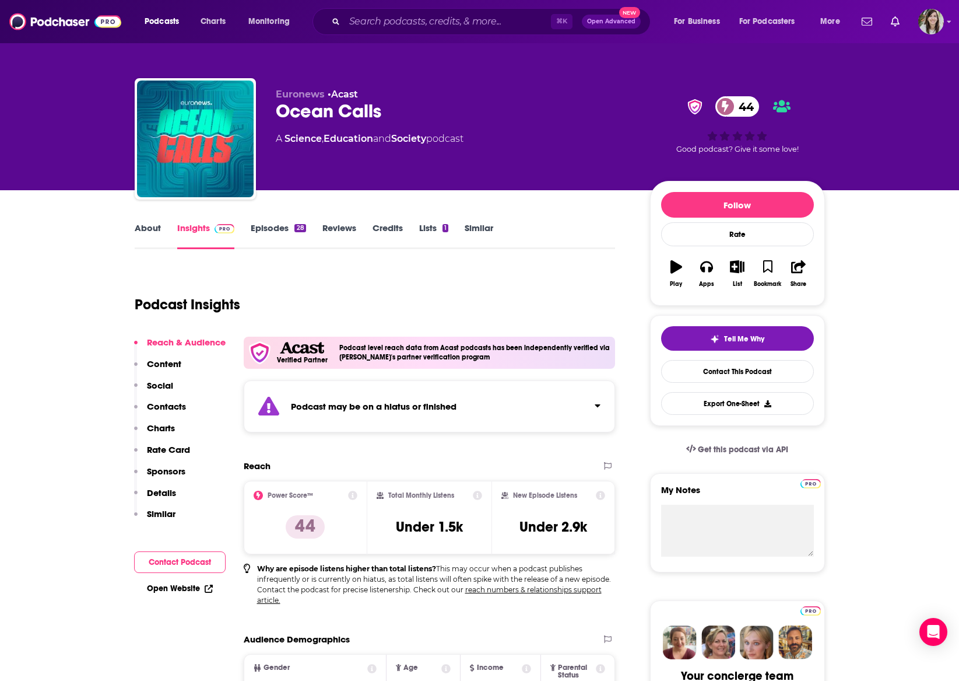
click at [150, 229] on link "About" at bounding box center [148, 235] width 26 height 27
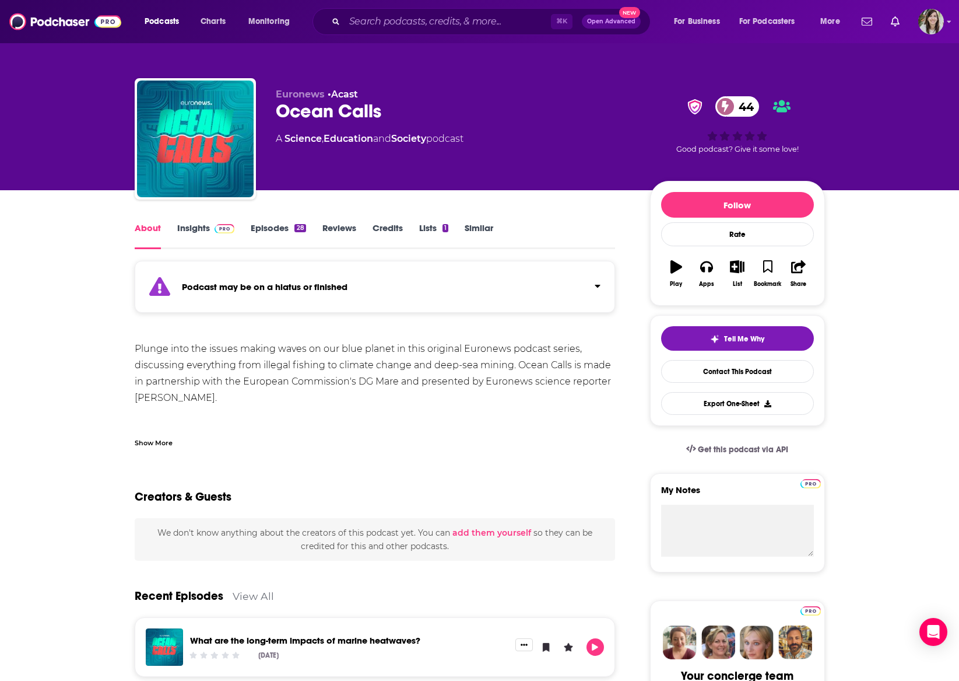
click at [268, 229] on link "Episodes 28" at bounding box center [278, 235] width 55 height 27
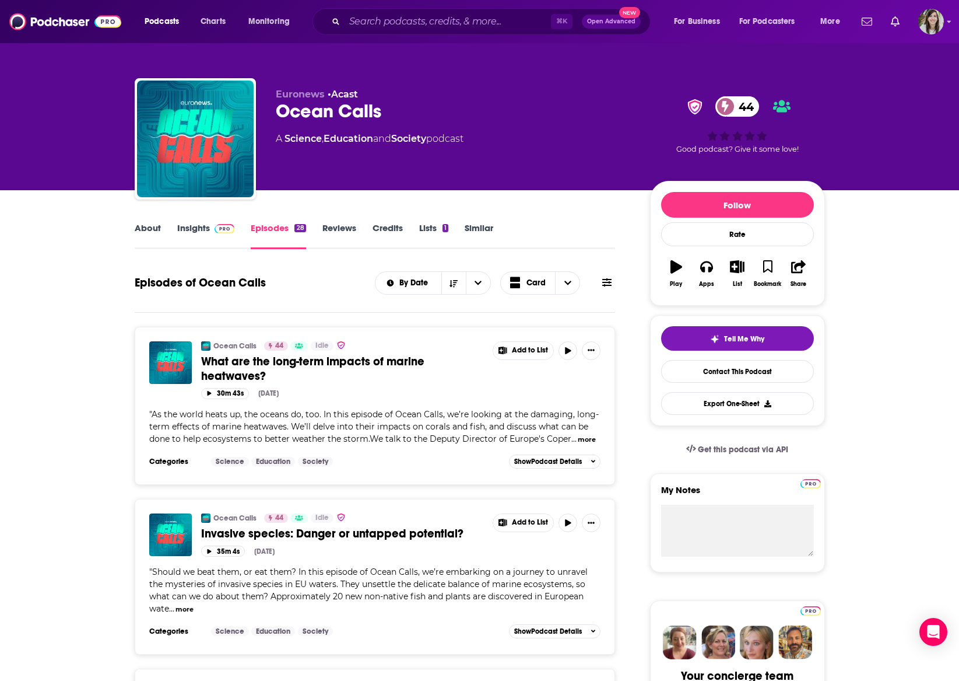
click at [481, 222] on link "Similar" at bounding box center [479, 235] width 29 height 27
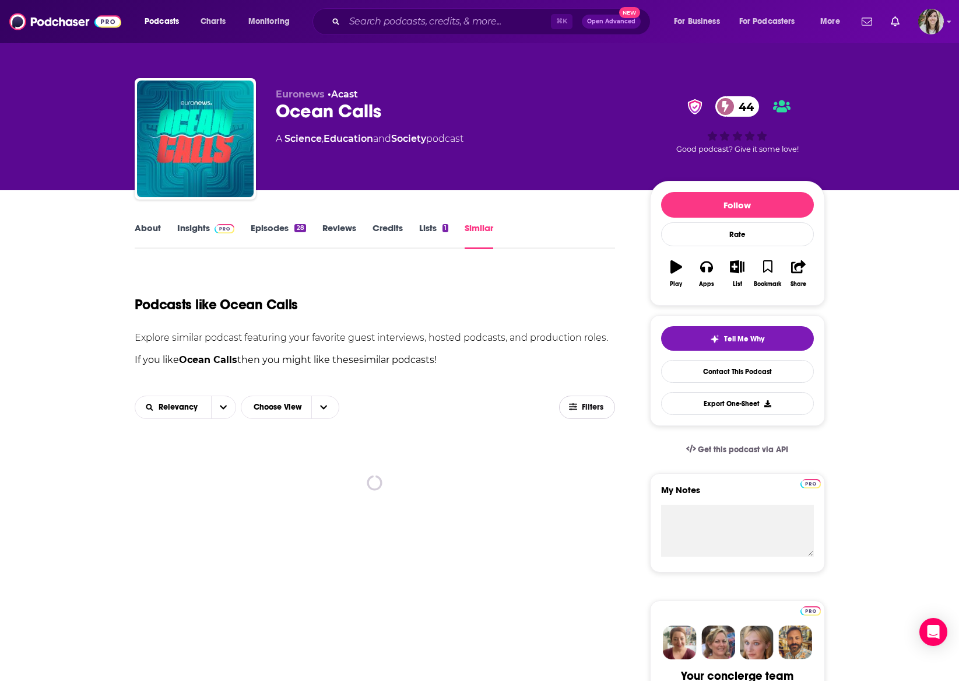
click at [583, 407] on span "Filters" at bounding box center [593, 407] width 23 height 8
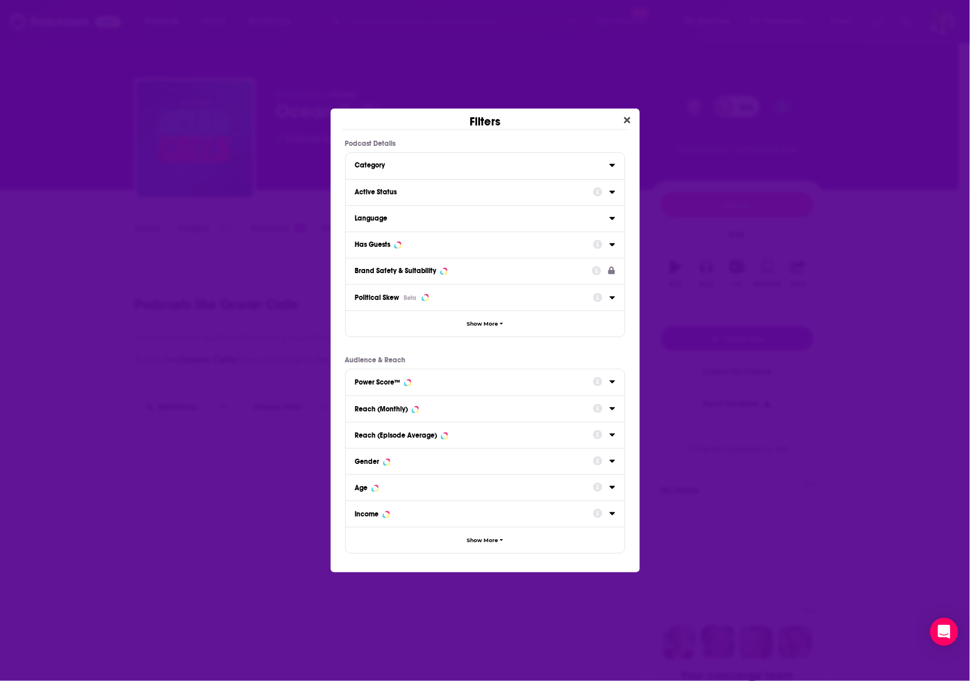
click at [425, 193] on div "Active Status" at bounding box center [470, 192] width 230 height 8
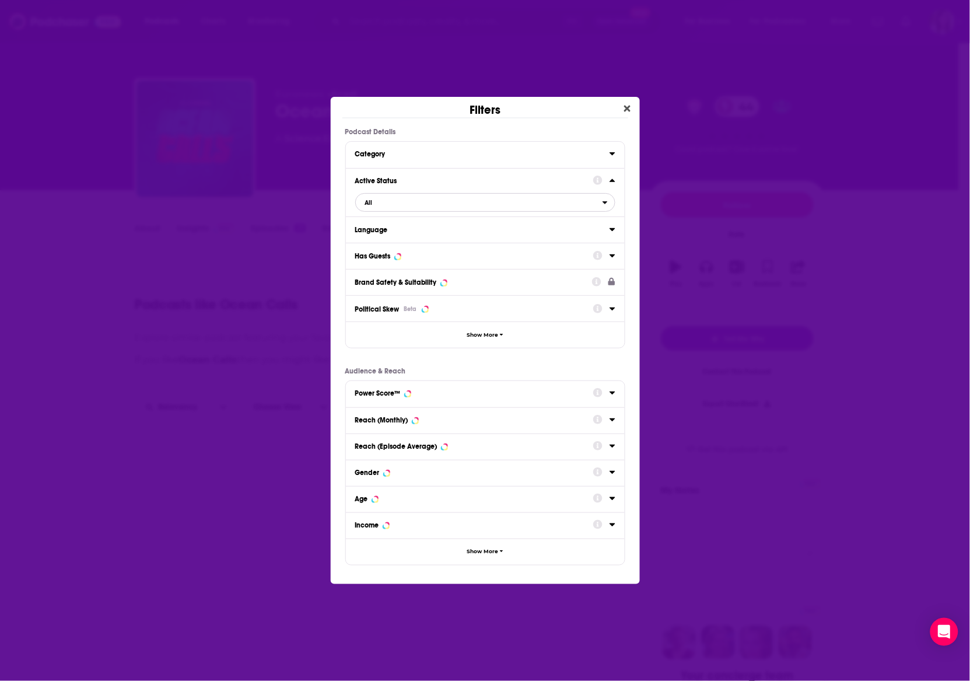
click at [392, 205] on span "All" at bounding box center [479, 202] width 247 height 15
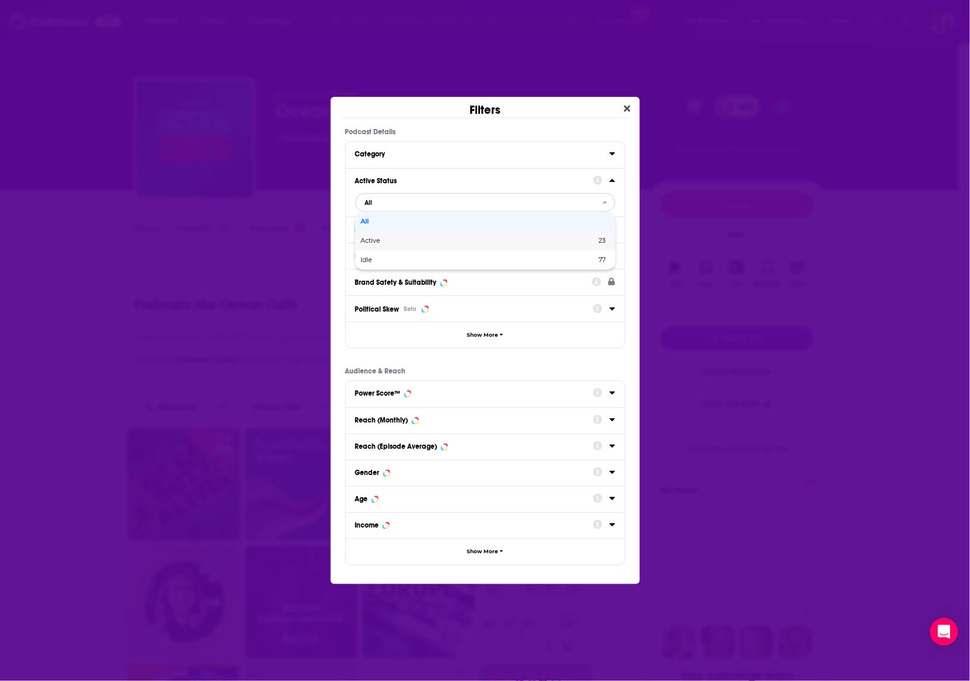
click at [386, 241] on span "Active" at bounding box center [425, 240] width 128 height 6
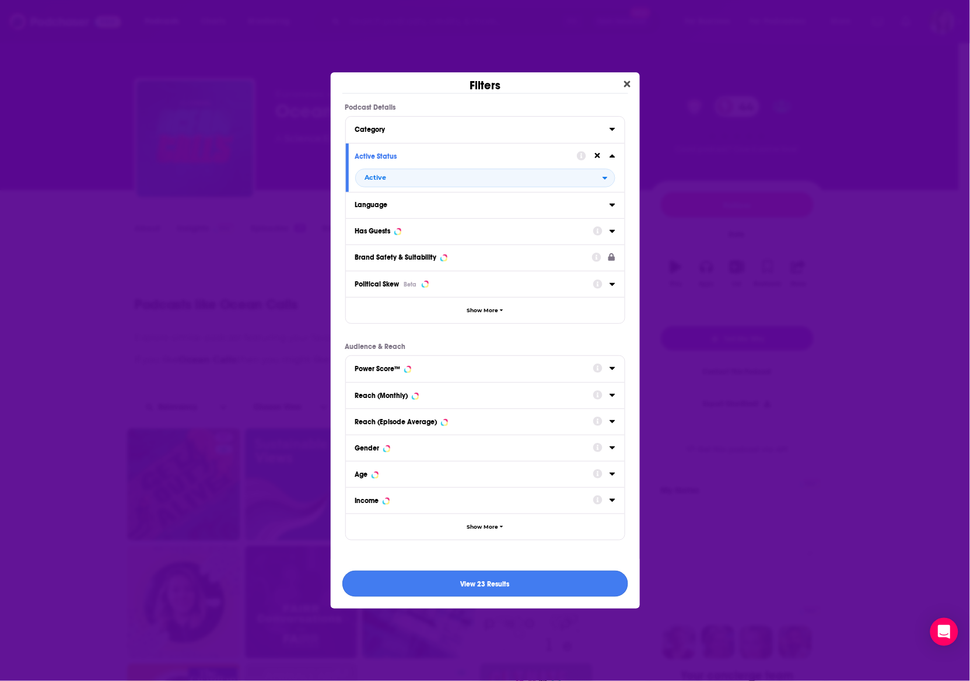
click at [504, 582] on button "View 23 Results" at bounding box center [485, 583] width 286 height 26
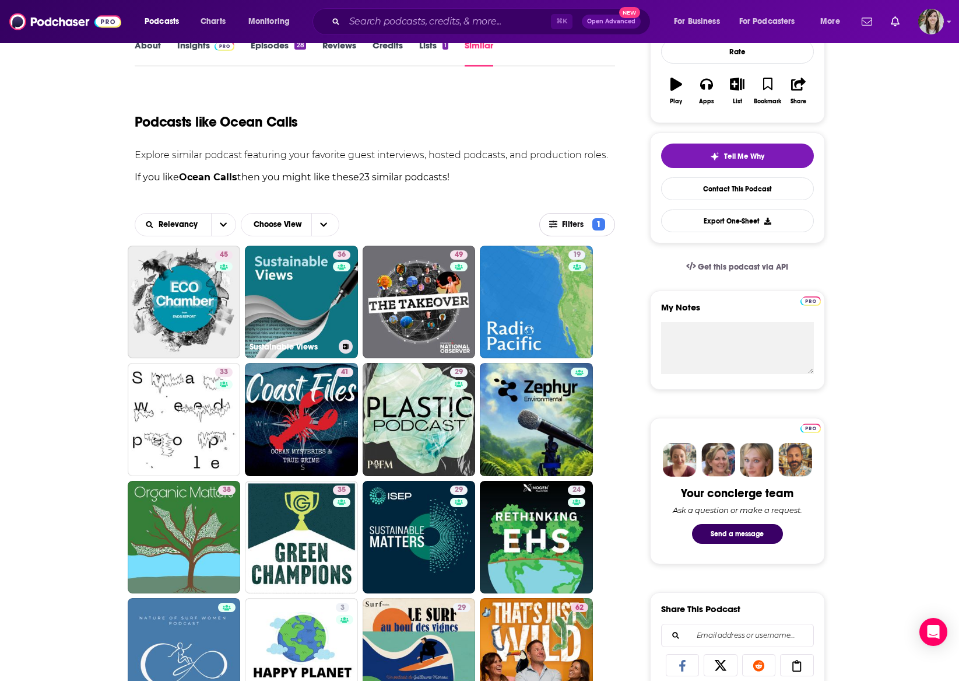
scroll to position [193, 0]
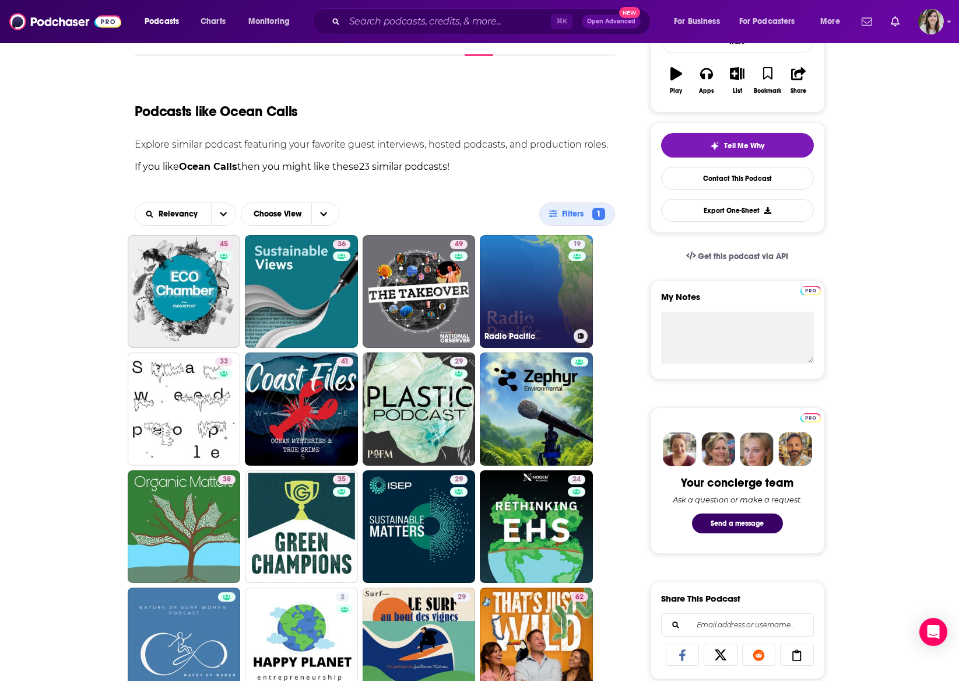
click at [521, 277] on link "19 Radio Pacific" at bounding box center [536, 291] width 113 height 113
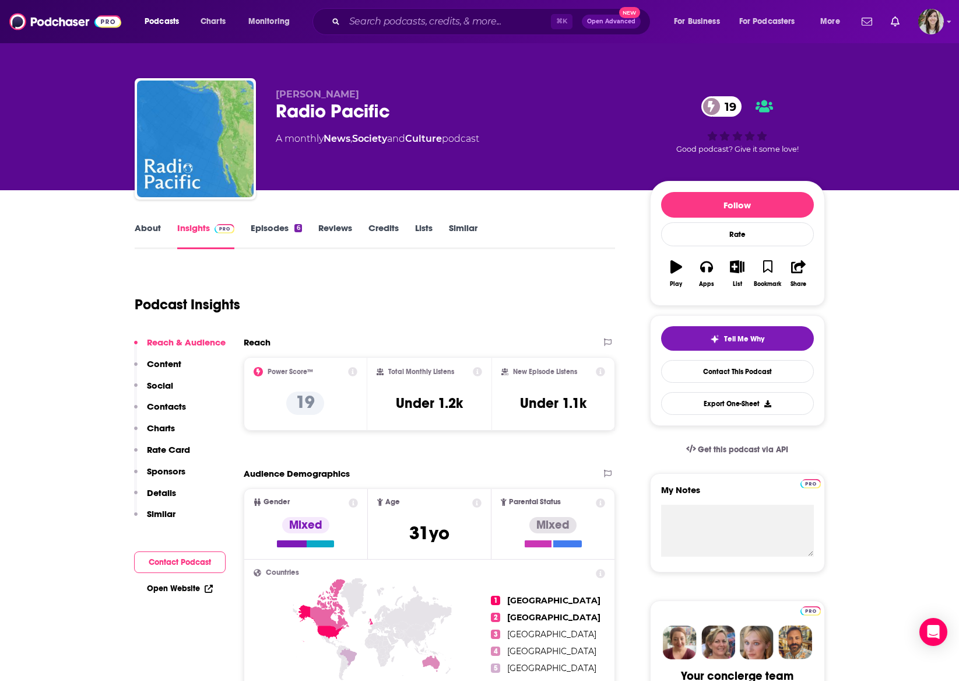
click at [138, 229] on link "About" at bounding box center [148, 235] width 26 height 27
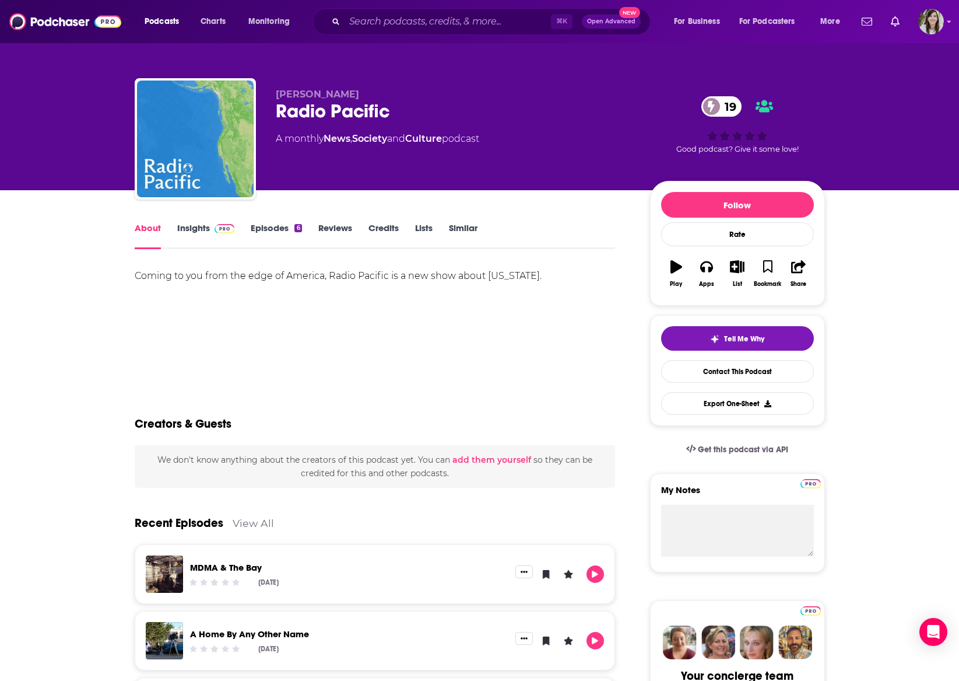
click at [190, 229] on link "Insights" at bounding box center [206, 235] width 58 height 27
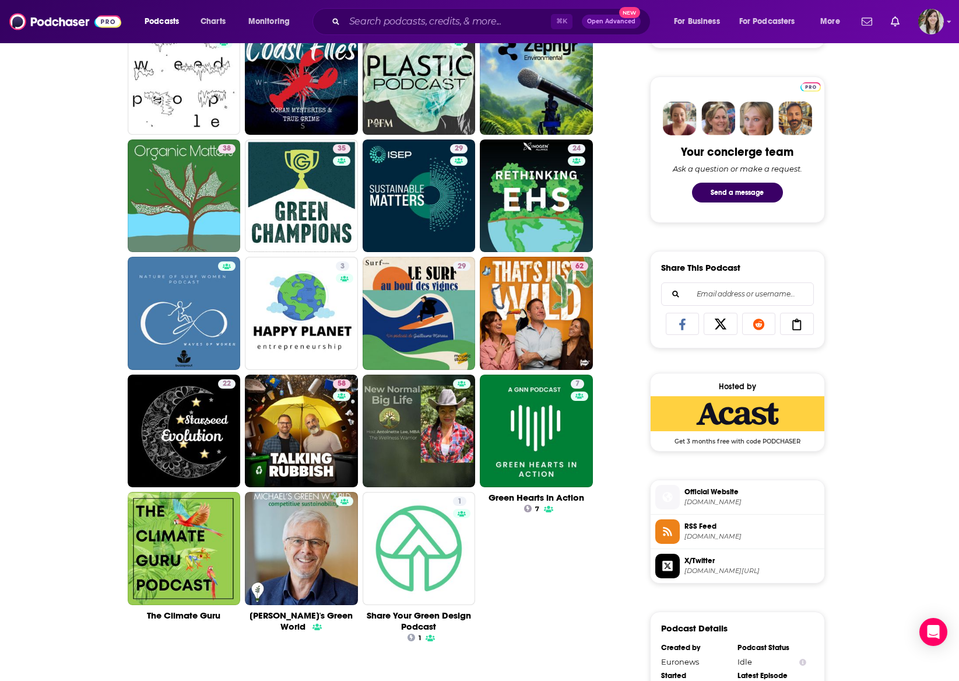
scroll to position [581, 0]
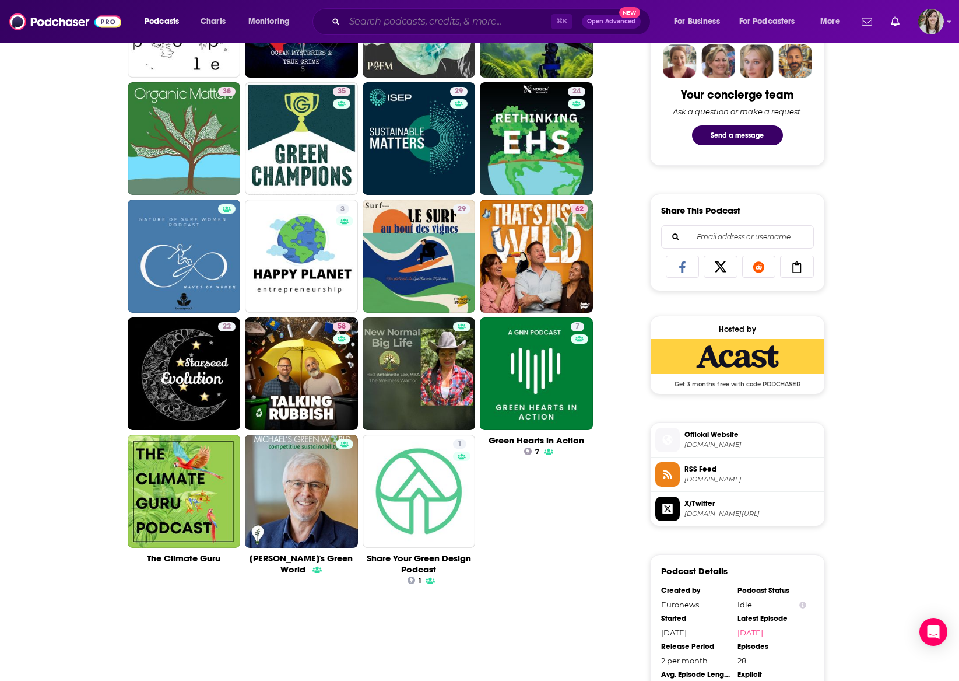
click at [369, 24] on input "Search podcasts, credits, & more..." at bounding box center [448, 21] width 206 height 19
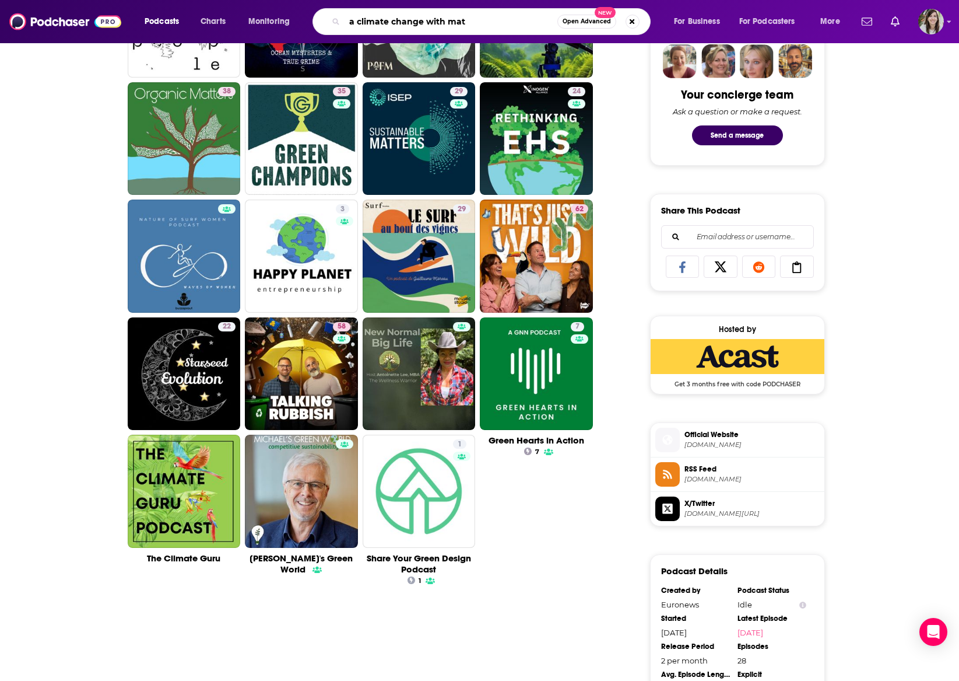
type input "a climate change with [PERSON_NAME]"
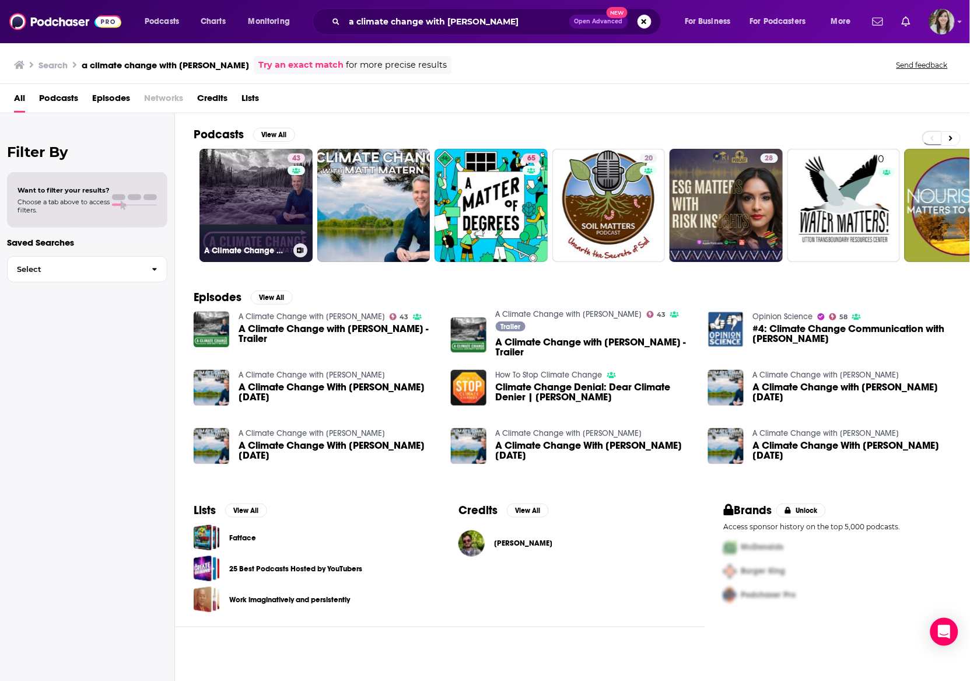
click at [207, 210] on link "43 A Climate Change with [PERSON_NAME]" at bounding box center [255, 205] width 113 height 113
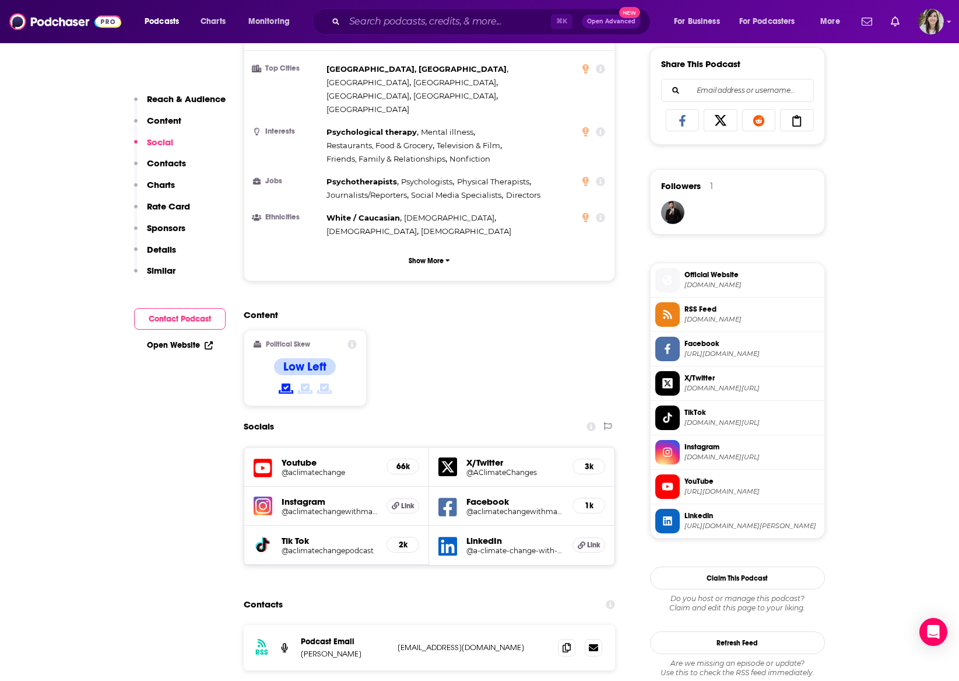
scroll to position [919, 0]
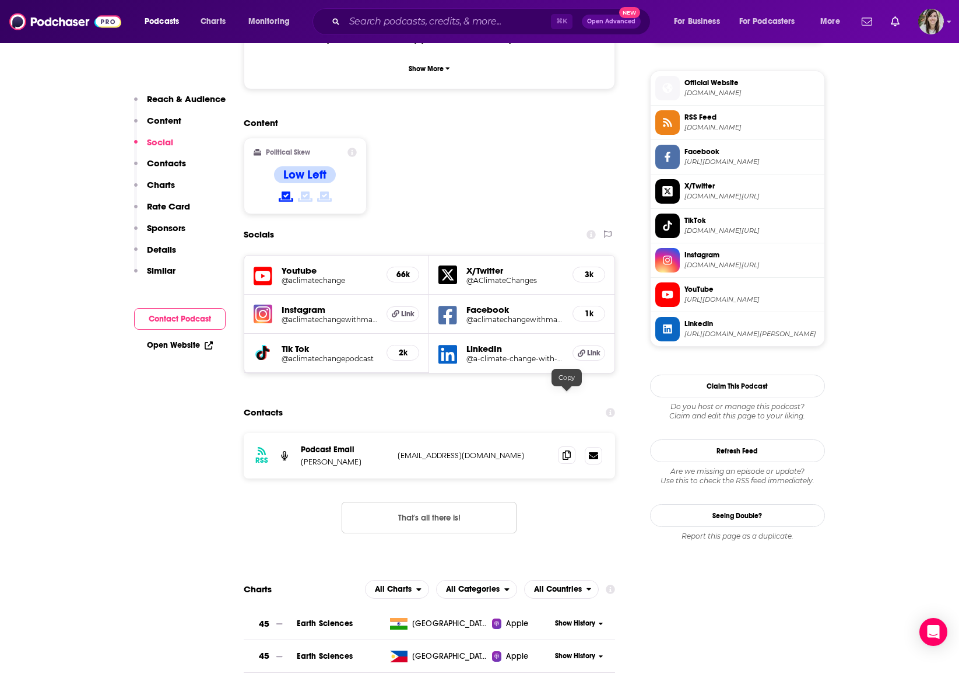
click at [568, 450] on icon at bounding box center [567, 454] width 8 height 9
click at [391, 19] on input "Search podcasts, credits, & more..." at bounding box center [448, 21] width 206 height 19
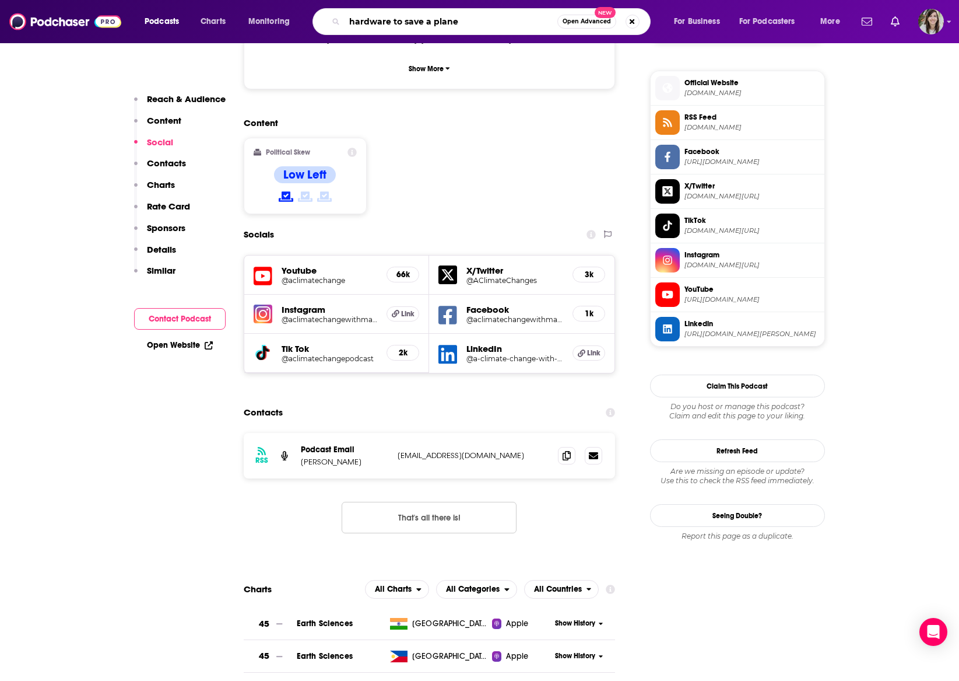
type input "hardware to save a planet"
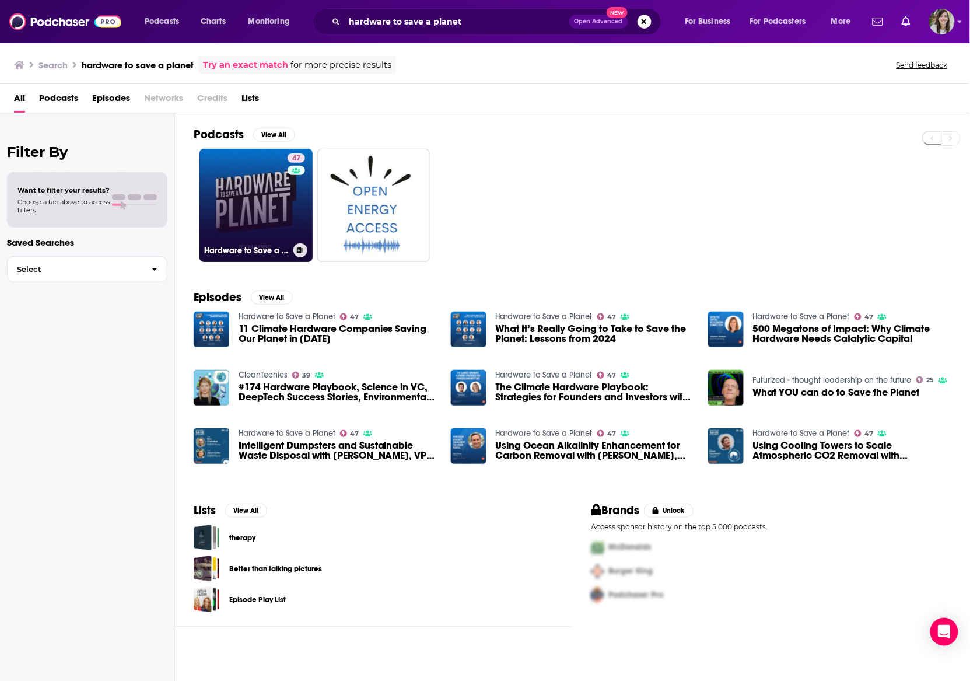
click at [227, 188] on link "47 Hardware to Save a Planet" at bounding box center [255, 205] width 113 height 113
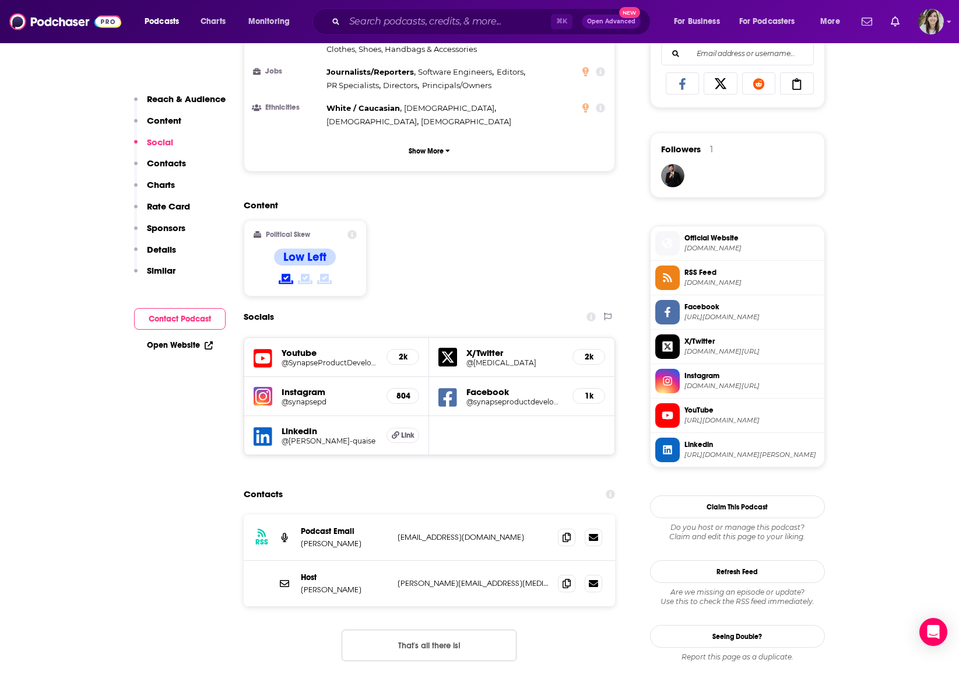
scroll to position [815, 0]
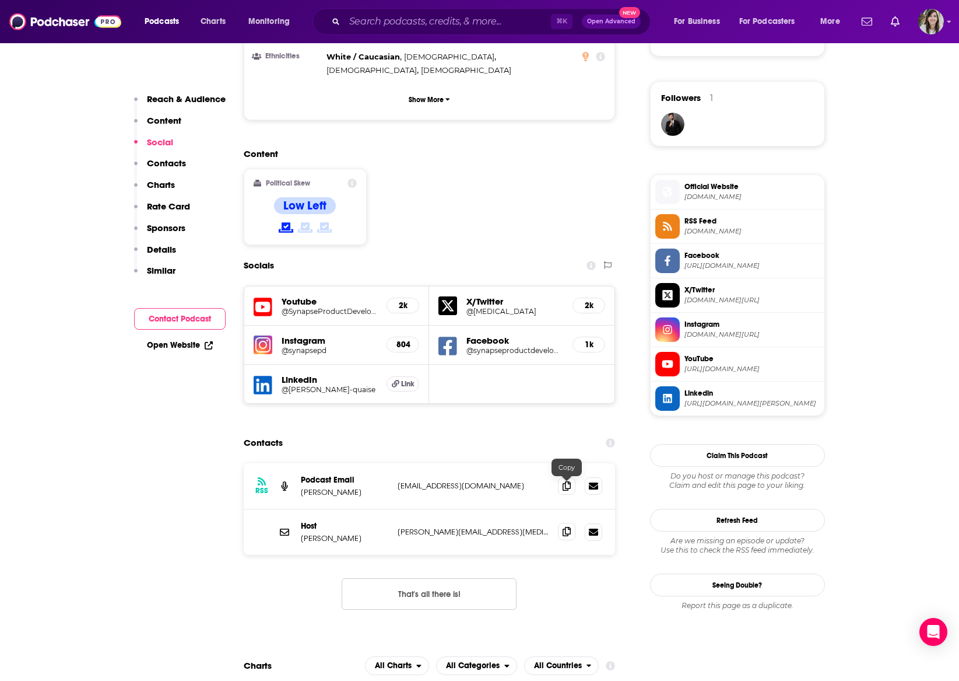
click at [568, 527] on icon at bounding box center [567, 531] width 8 height 9
click at [378, 19] on input "Search podcasts, credits, & more..." at bounding box center [448, 21] width 206 height 19
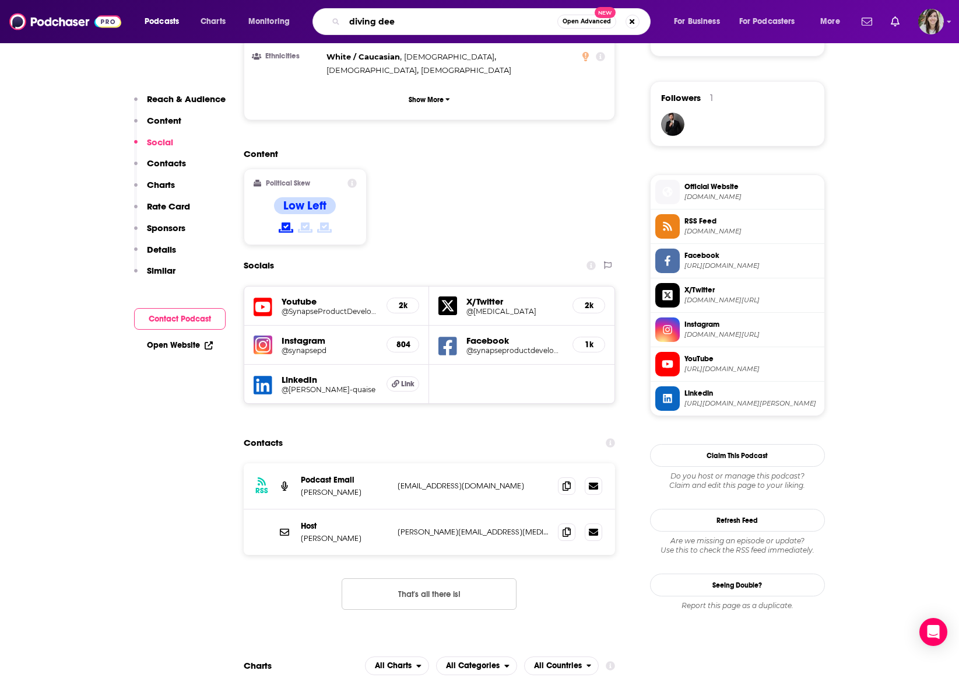
type input "diving deep"
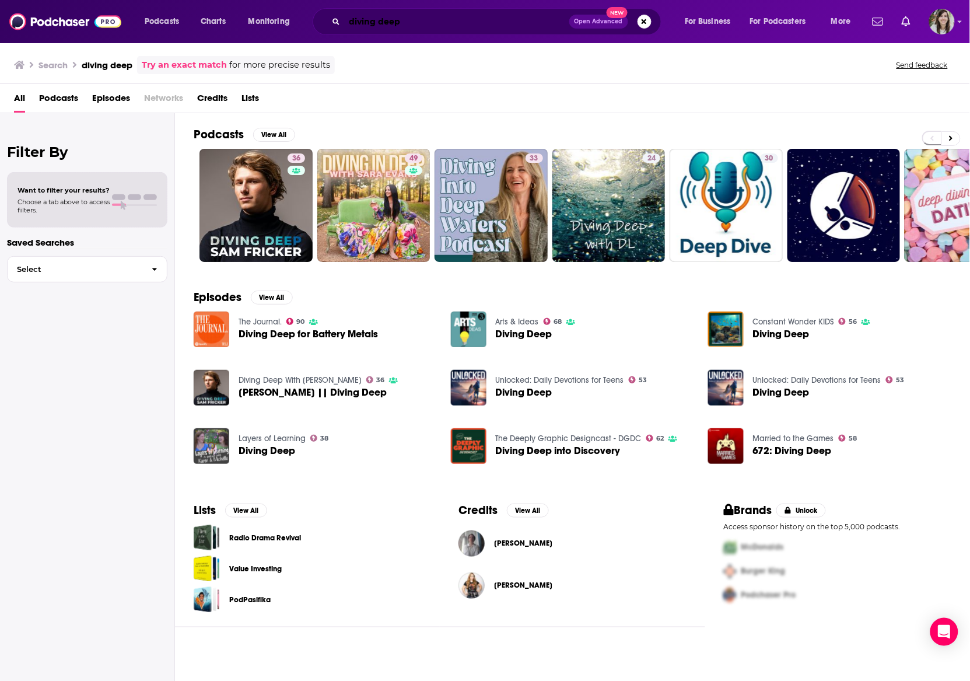
click at [379, 17] on input "diving deep" at bounding box center [457, 21] width 225 height 19
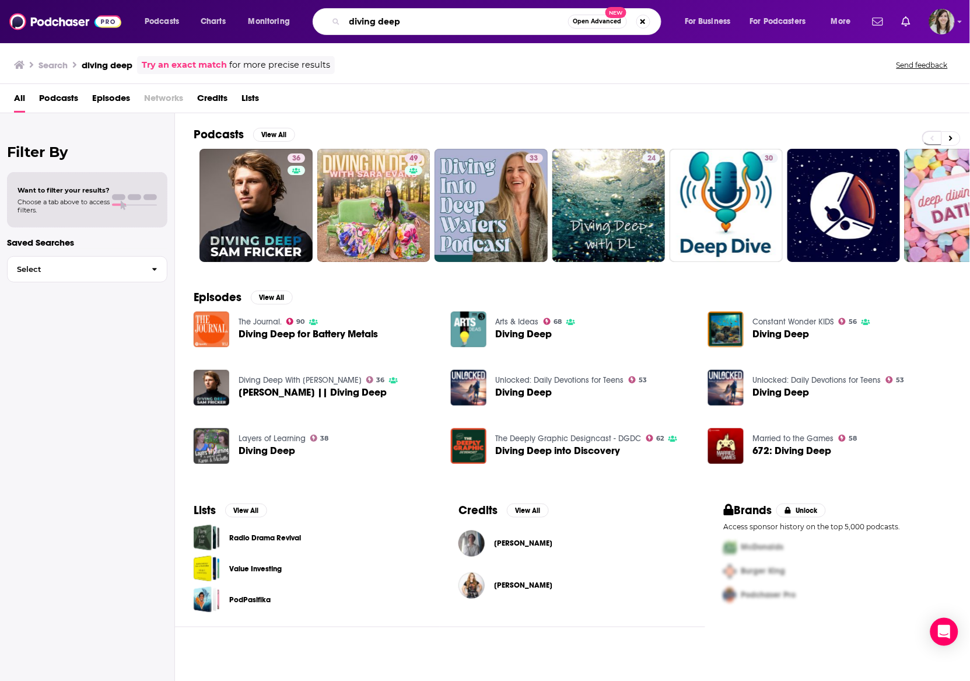
click at [379, 17] on input "diving deep" at bounding box center [456, 21] width 223 height 19
type input "reef roundup"
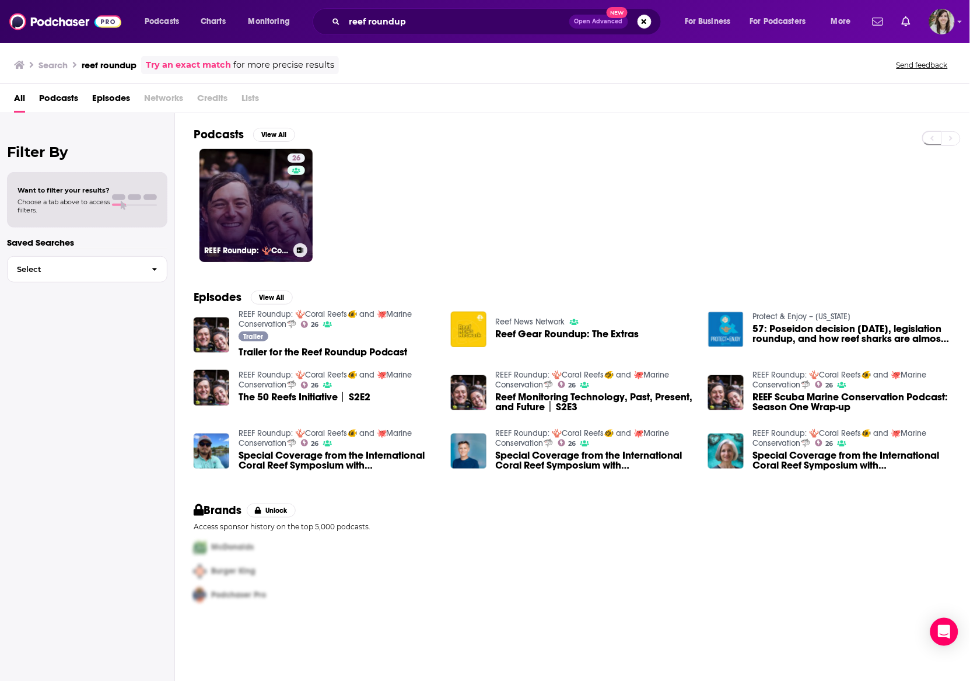
click at [236, 191] on link "26 REEF Roundup: 🪸Coral Reefs🐠 and 🐙Marine Conservation🦈" at bounding box center [255, 205] width 113 height 113
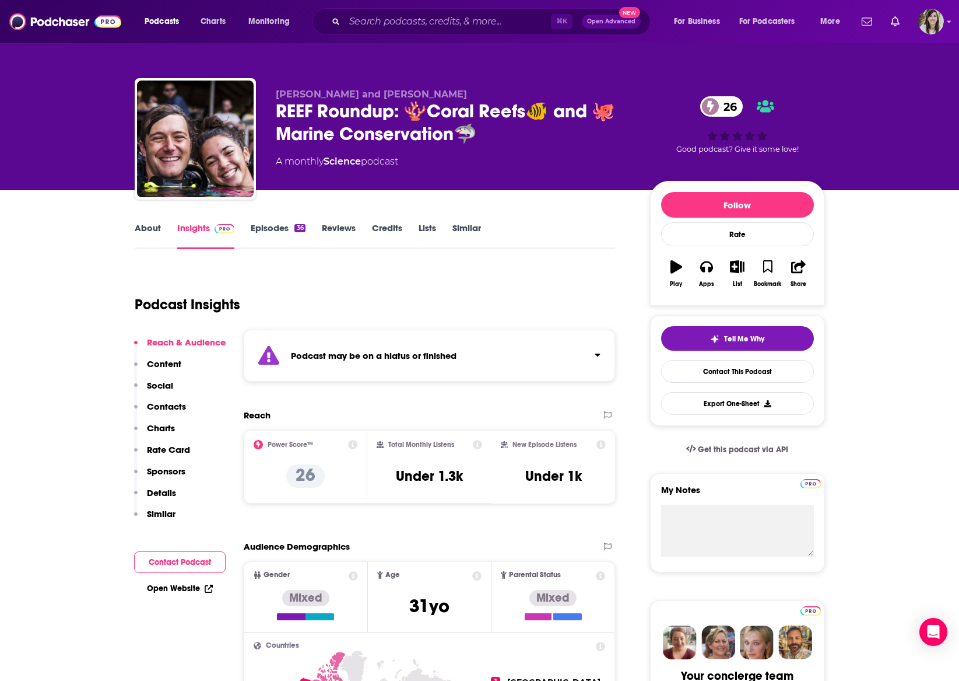
click at [268, 225] on link "Episodes 36" at bounding box center [278, 235] width 54 height 27
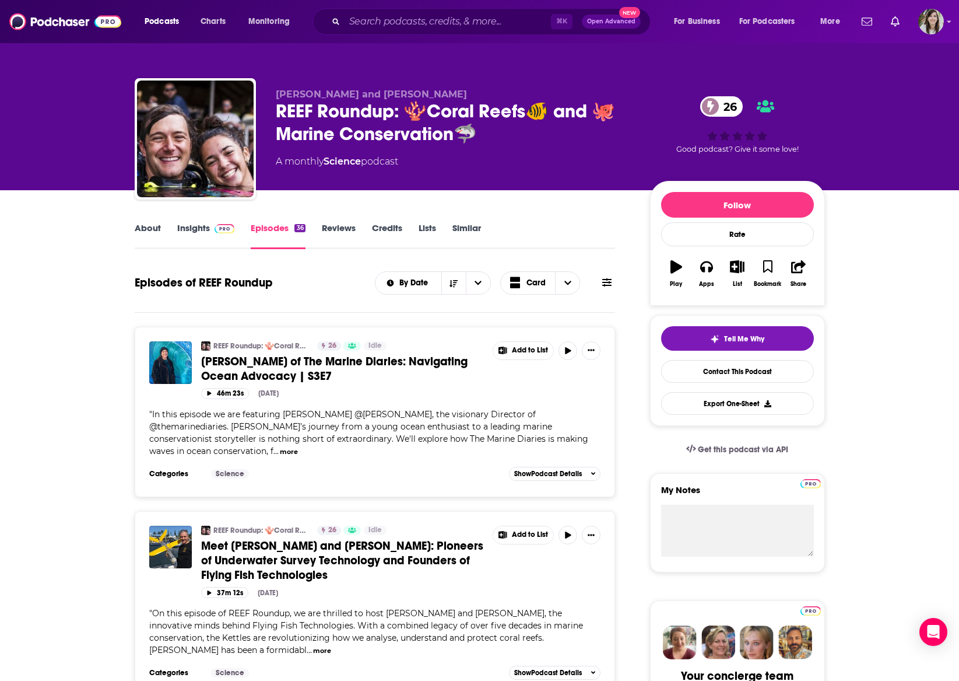
drag, startPoint x: 191, startPoint y: 228, endPoint x: 454, endPoint y: 10, distance: 341.8
click at [191, 228] on link "Insights" at bounding box center [206, 235] width 58 height 27
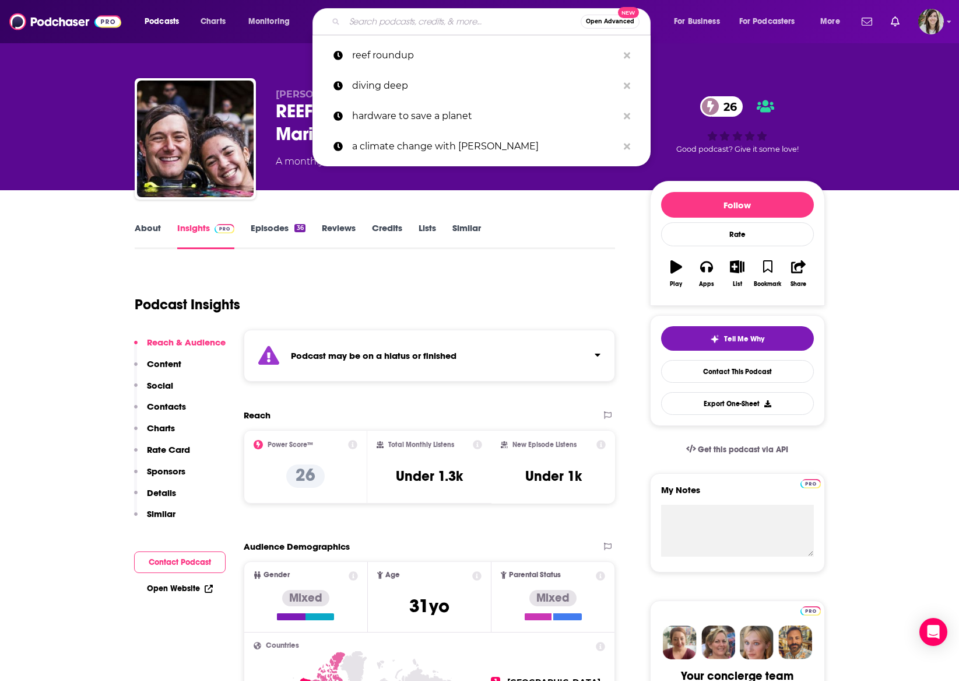
click at [373, 21] on input "Search podcasts, credits, & more..." at bounding box center [463, 21] width 236 height 19
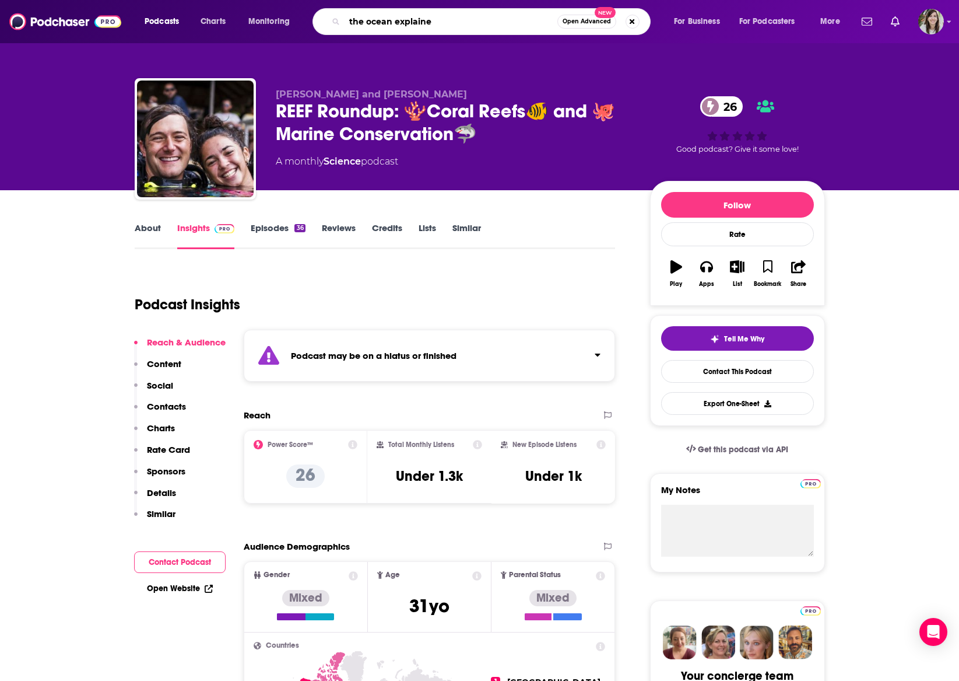
type input "the ocean explained"
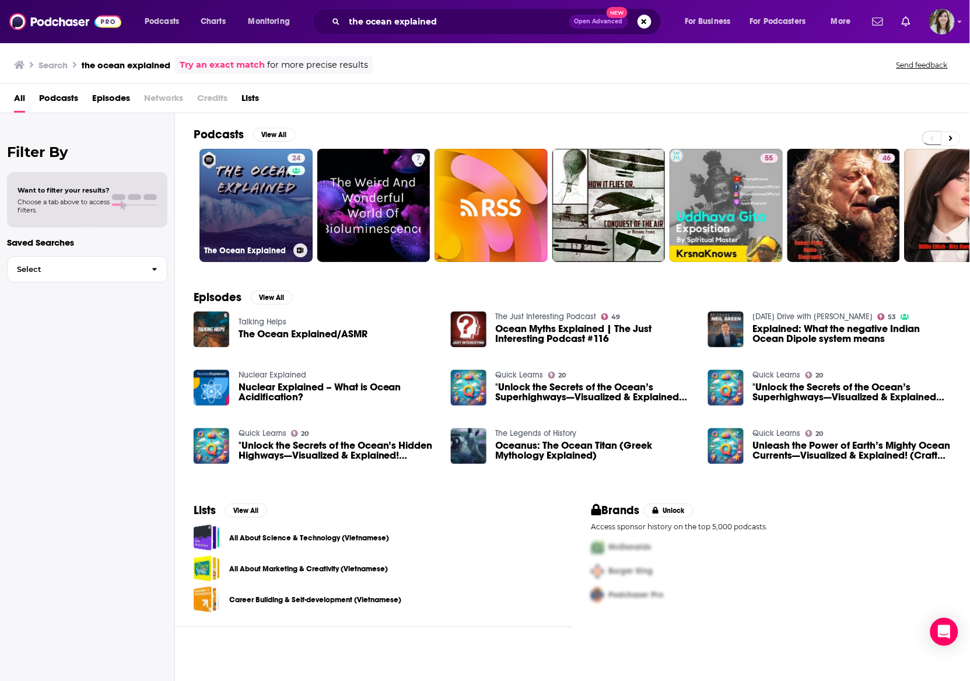
click at [256, 169] on link "24 The Ocean Explained" at bounding box center [255, 205] width 113 height 113
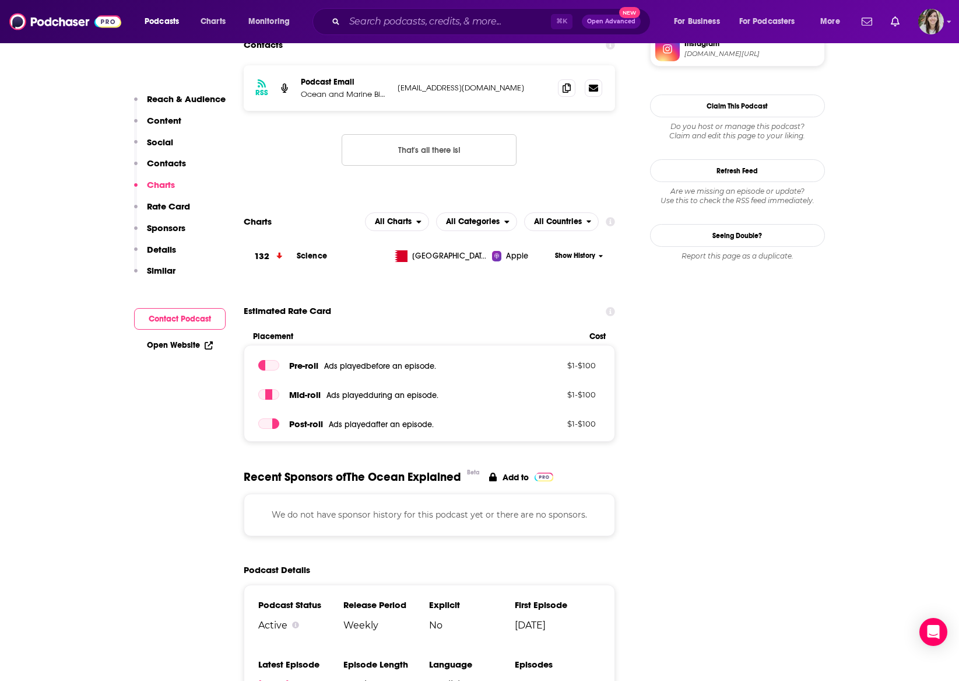
scroll to position [849, 0]
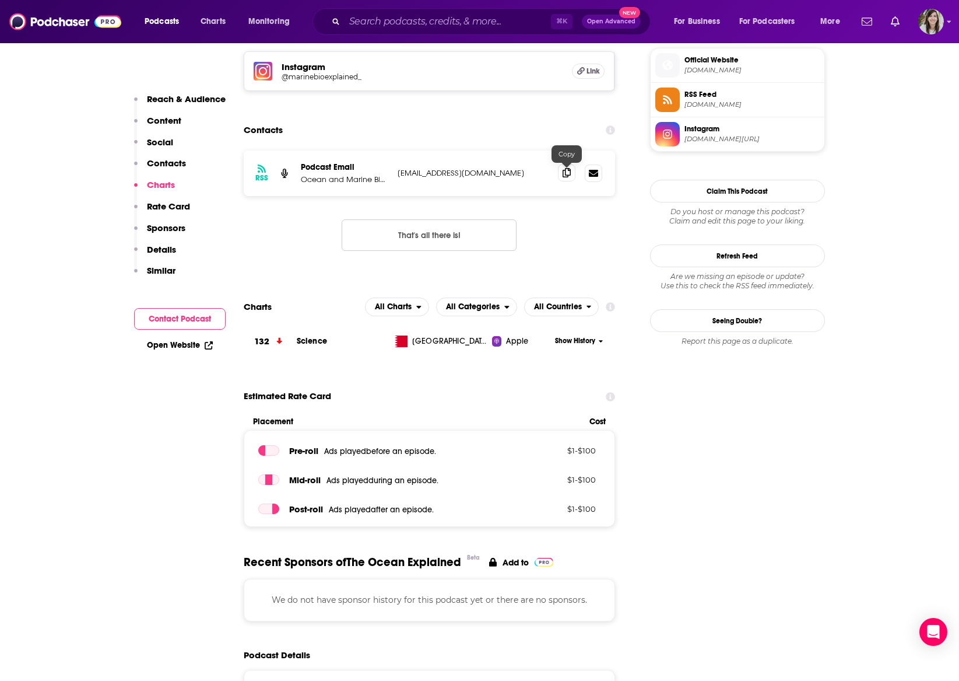
click at [573, 173] on span at bounding box center [566, 172] width 17 height 17
